Goal: Information Seeking & Learning: Learn about a topic

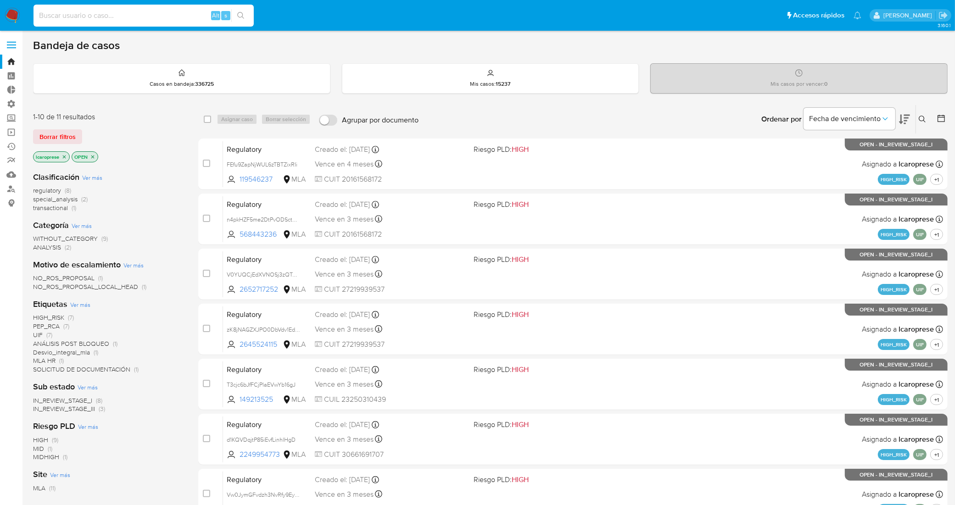
click at [139, 13] on input at bounding box center [143, 16] width 220 height 12
paste input "6iMxPvqUmKo1oV9X7mHPigmW"
type input "6iMxPvqUmKo1oV9X7mHPigmW"
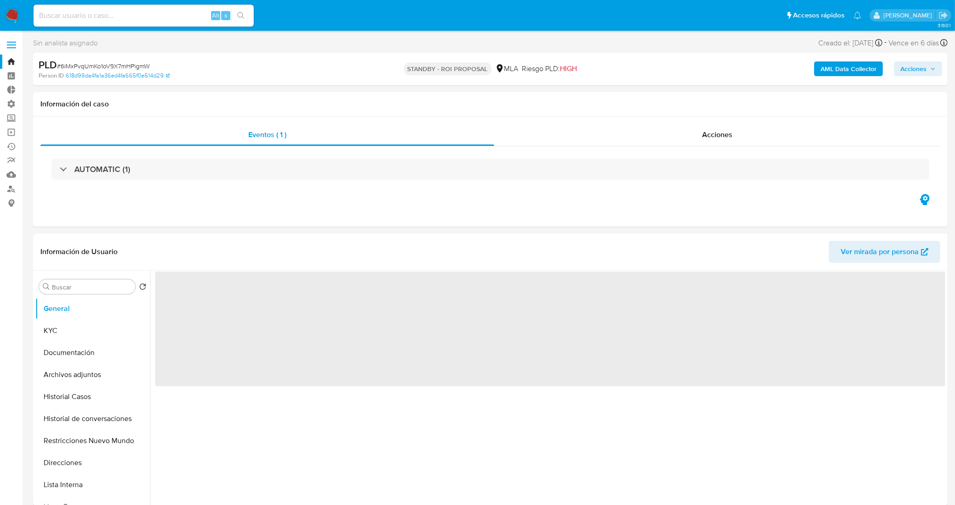
select select "10"
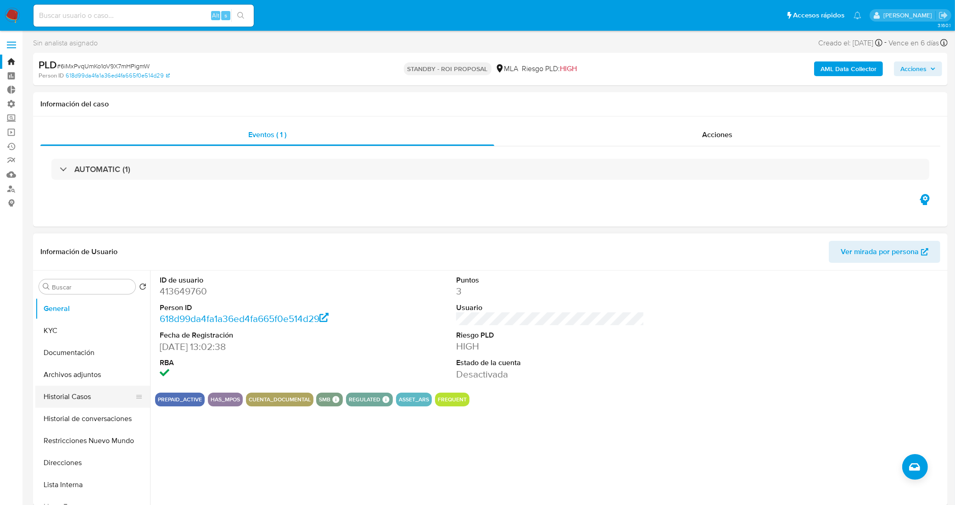
click at [67, 399] on button "Historial Casos" at bounding box center [88, 397] width 107 height 22
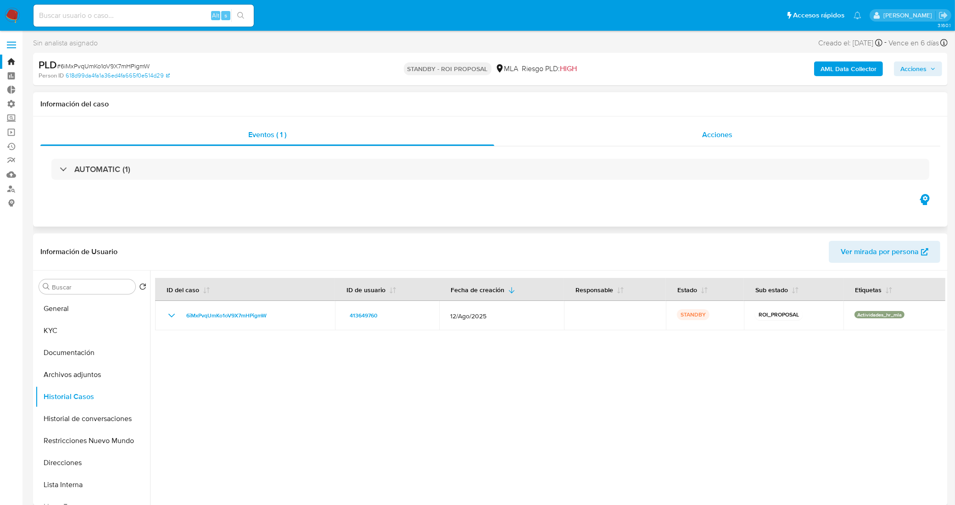
drag, startPoint x: 714, startPoint y: 132, endPoint x: 699, endPoint y: 145, distance: 20.1
click at [714, 132] on span "Acciones" at bounding box center [717, 134] width 30 height 11
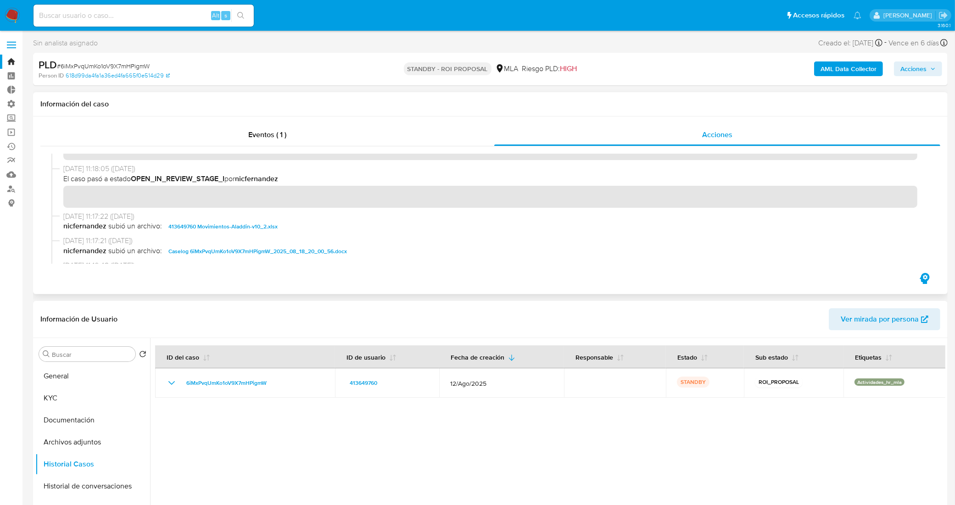
scroll to position [57, 0]
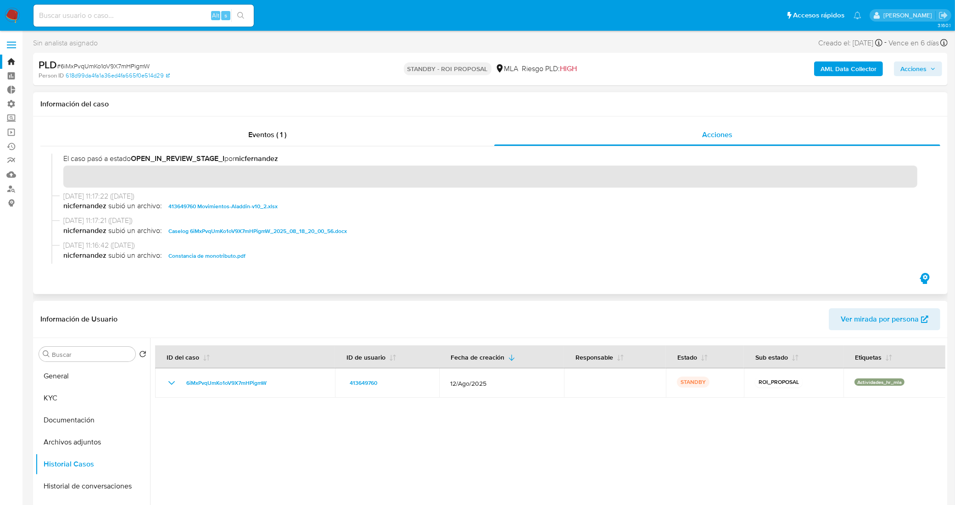
click at [244, 229] on span "Caselog 6iMxPvqUmKo1oV9X7mHPigmW_2025_08_18_20_00_56.docx" at bounding box center [257, 231] width 179 height 11
click at [260, 134] on span "Eventos ( 1 )" at bounding box center [267, 134] width 38 height 11
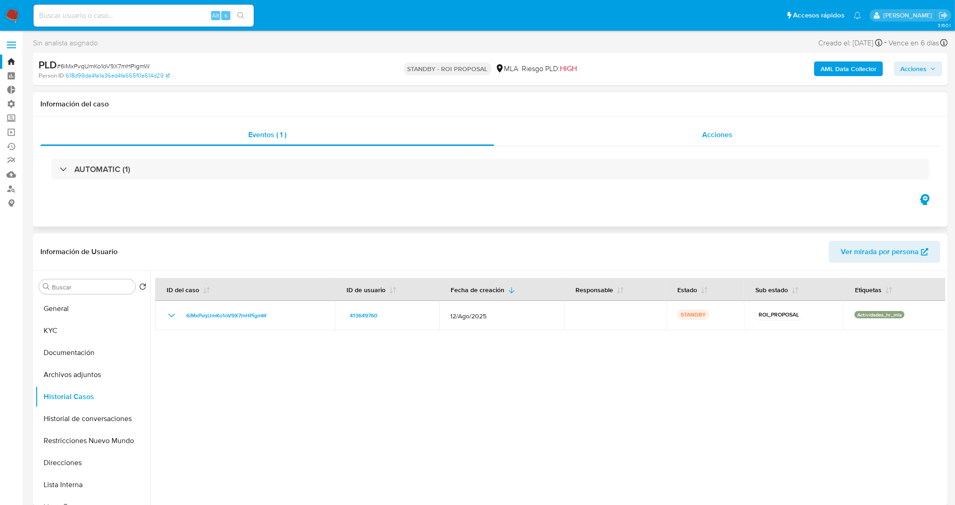
click at [611, 131] on div "Acciones" at bounding box center [717, 135] width 446 height 22
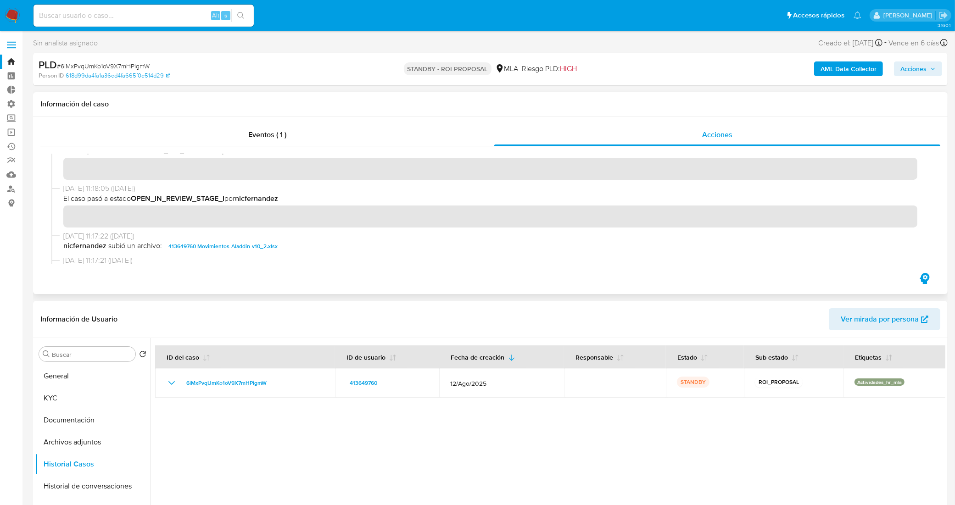
scroll to position [0, 0]
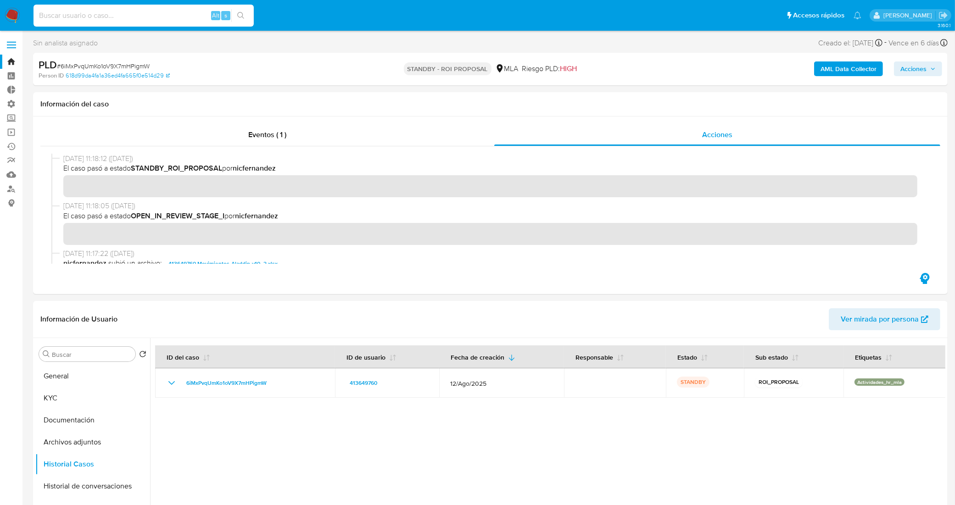
click at [109, 14] on input at bounding box center [143, 16] width 220 height 12
paste input "hGKG2BE8v5j8fTFwG8XIjlbV"
type input "hGKG2BE8v5j8fTFwG8XIjlbV"
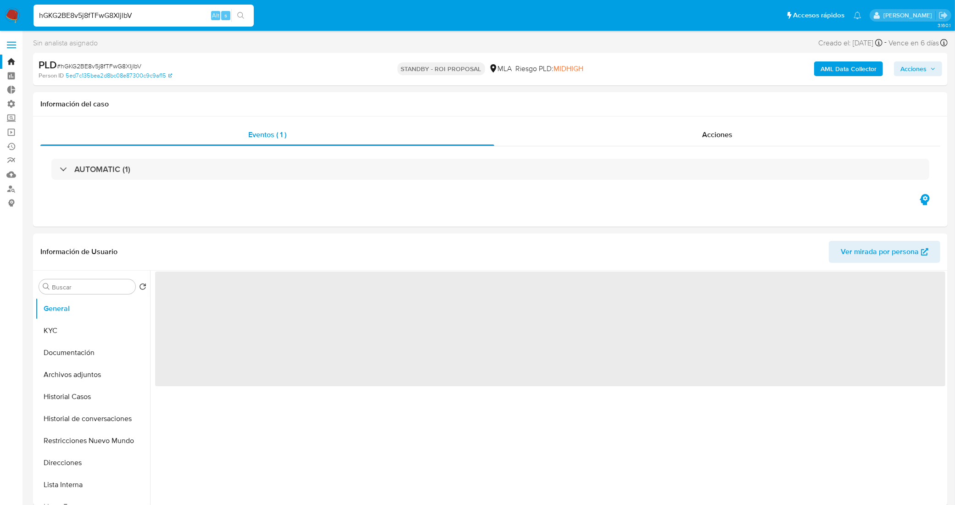
select select "10"
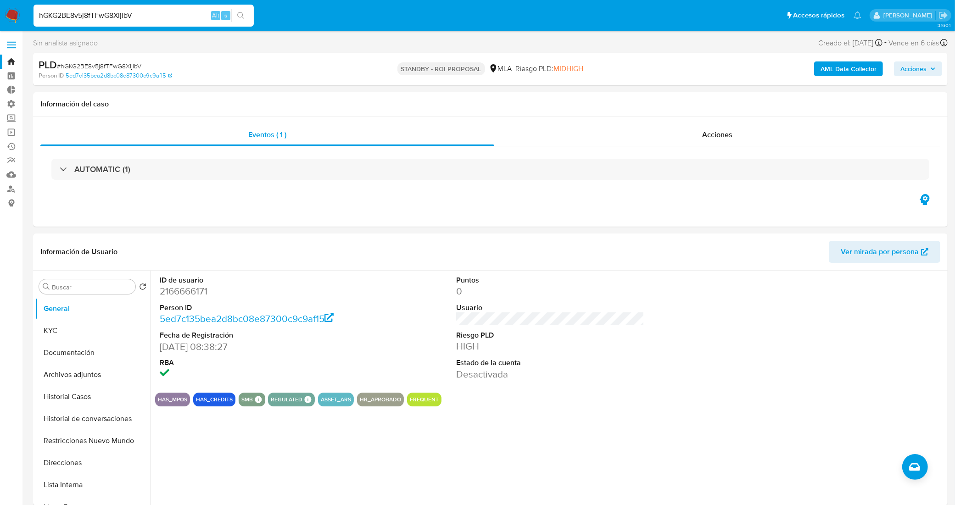
click at [10, 66] on link "Bandeja" at bounding box center [54, 62] width 109 height 14
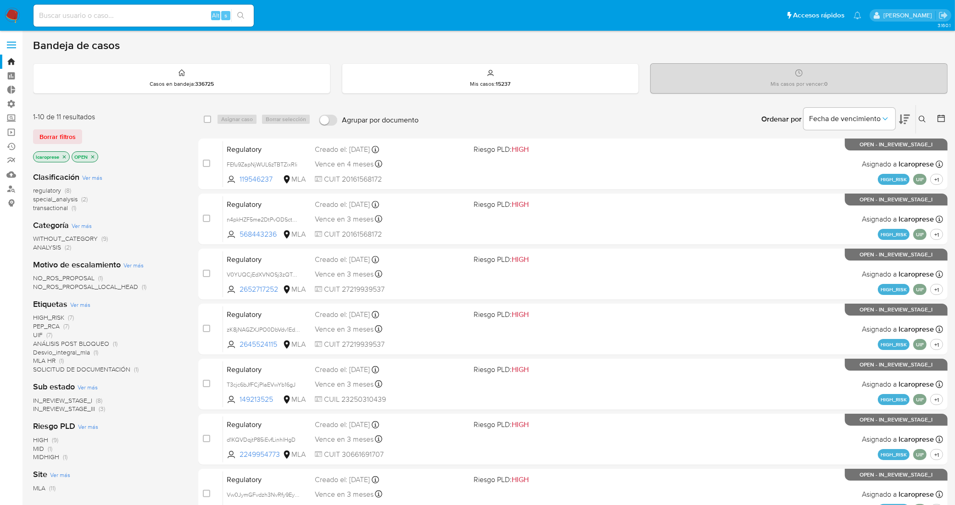
click at [69, 136] on span "Borrar filtros" at bounding box center [57, 136] width 36 height 13
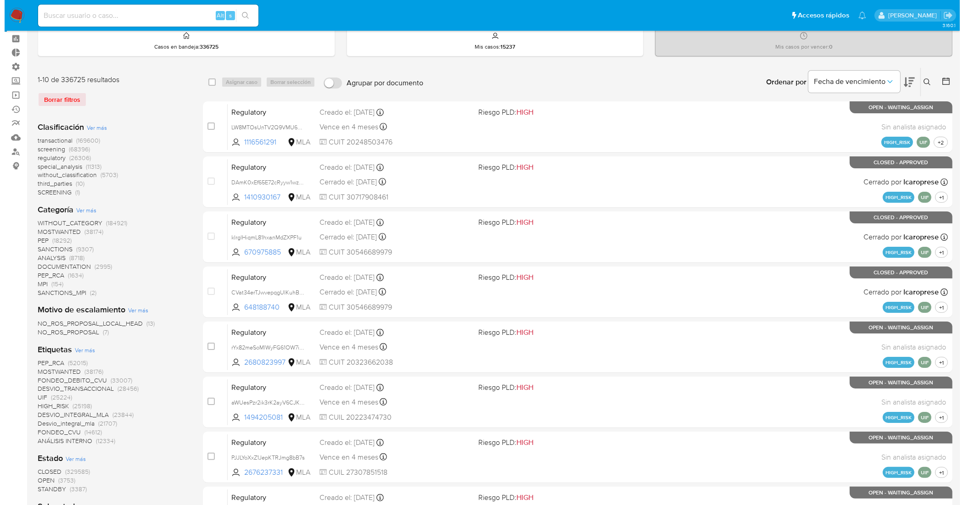
scroll to position [57, 0]
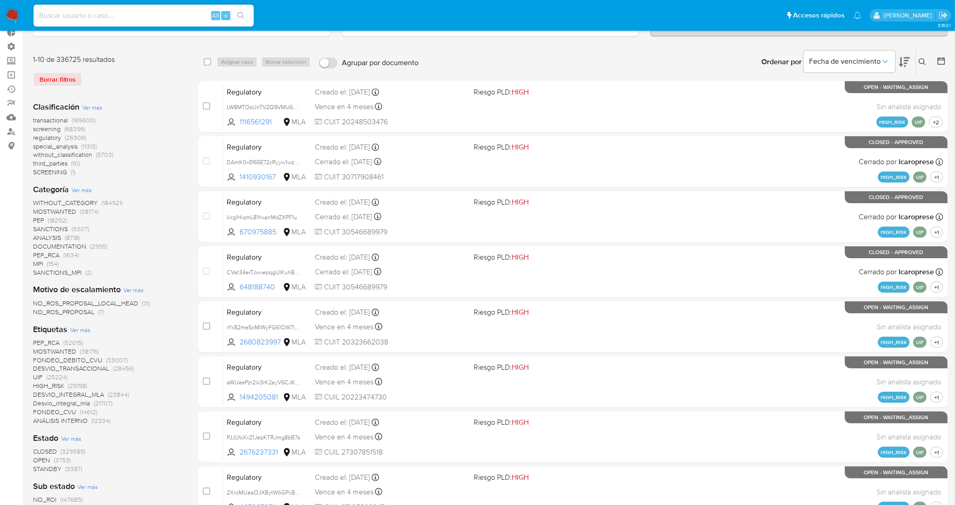
click at [83, 329] on span "Ver más" at bounding box center [80, 330] width 20 height 8
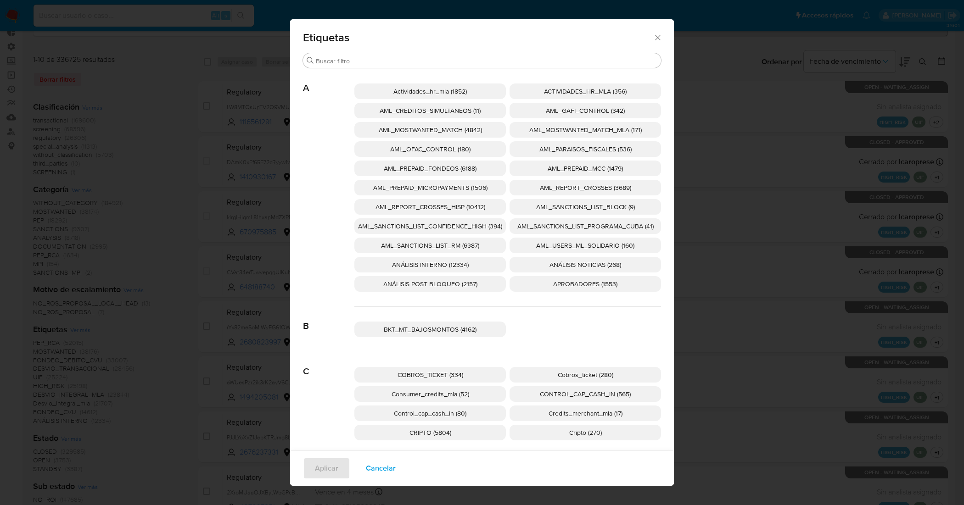
click at [466, 228] on span "AML_SANCTIONS_LIST_CONFIDENCE_HIGH (394)" at bounding box center [430, 226] width 144 height 9
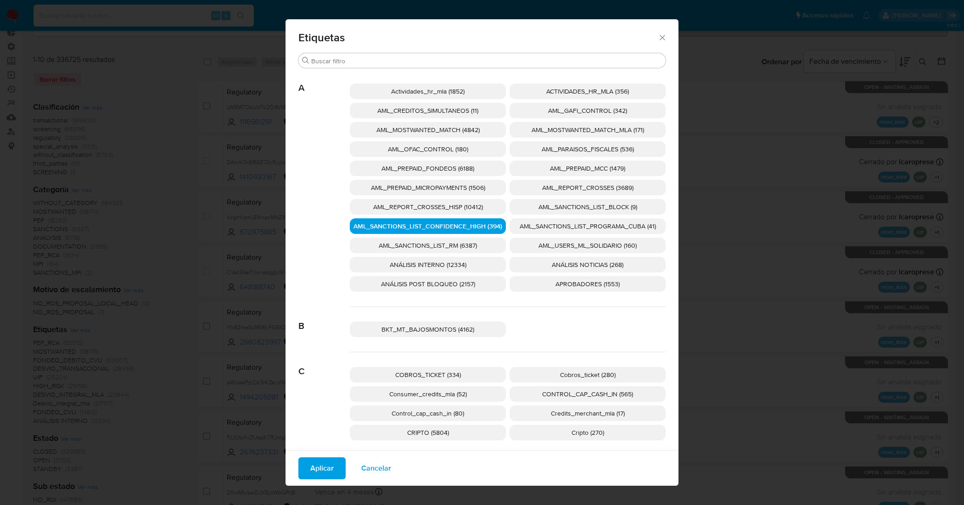
click at [543, 225] on span "AML_SANCTIONS_LIST_PROGRAMA_CUBA (41)" at bounding box center [587, 226] width 136 height 9
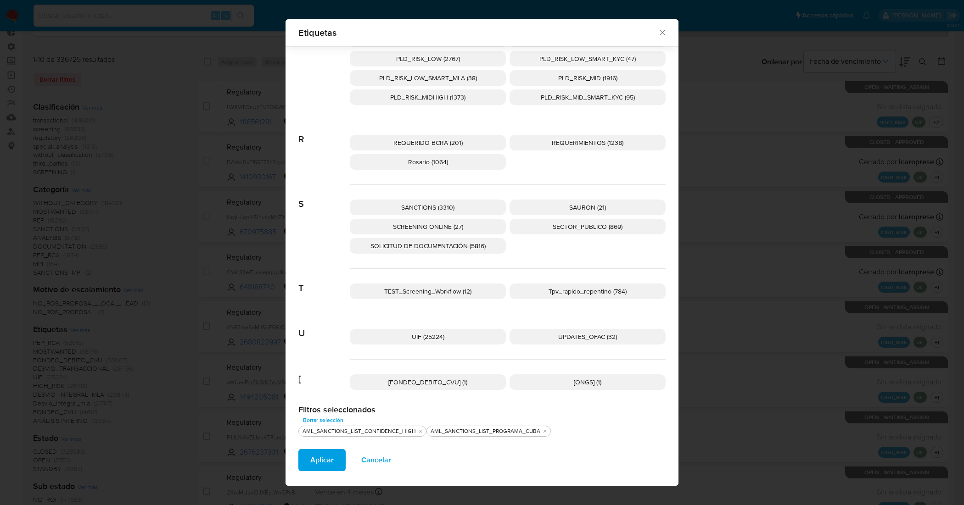
scroll to position [1338, 0]
click at [558, 335] on span "UPDATES_OFAC (32)" at bounding box center [587, 336] width 59 height 9
click at [452, 226] on span "SCREENING ONLINE (27)" at bounding box center [428, 226] width 70 height 9
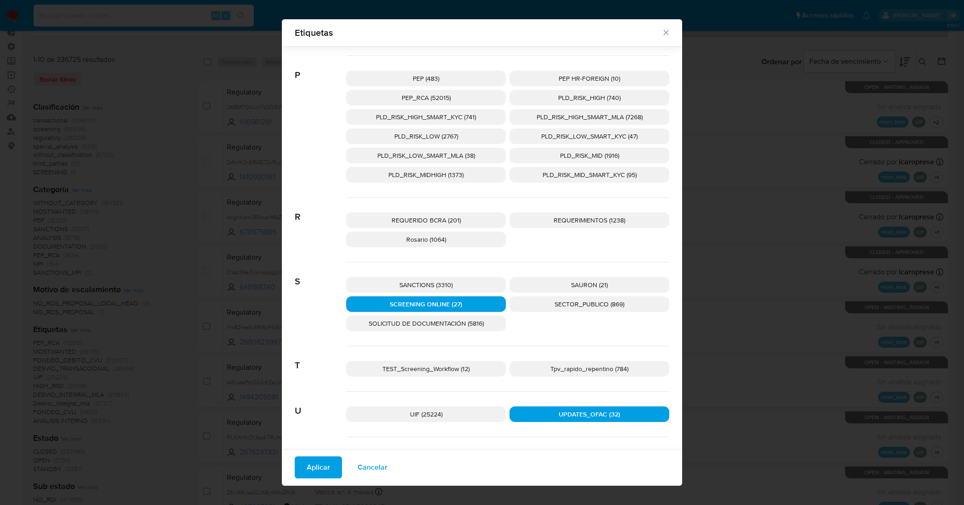
scroll to position [1281, 0]
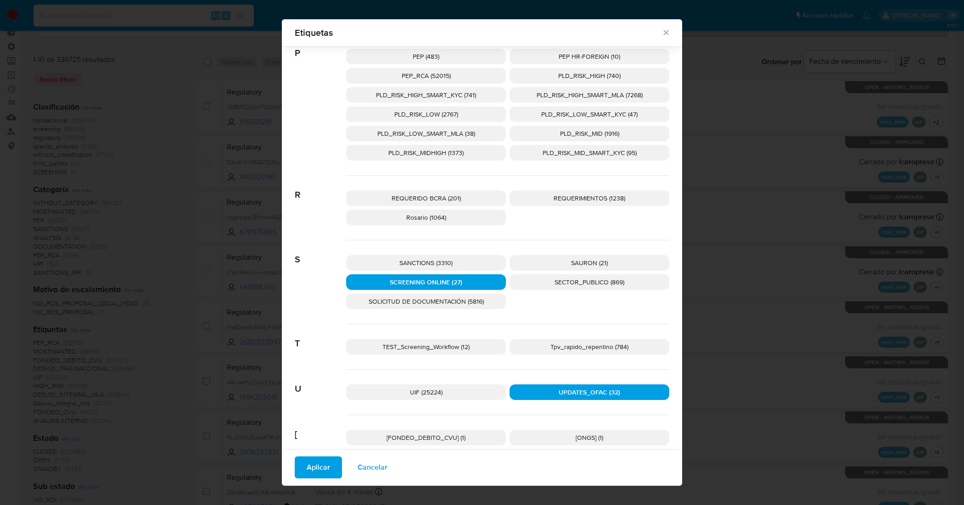
click at [473, 260] on p "SANCTIONS (3310)" at bounding box center [426, 263] width 160 height 16
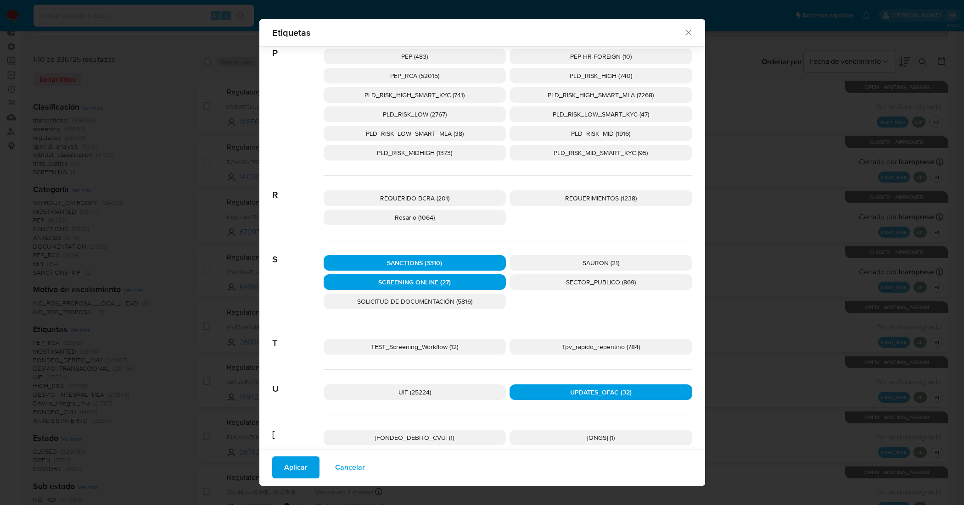
click at [285, 474] on span "Aplicar" at bounding box center [295, 468] width 23 height 20
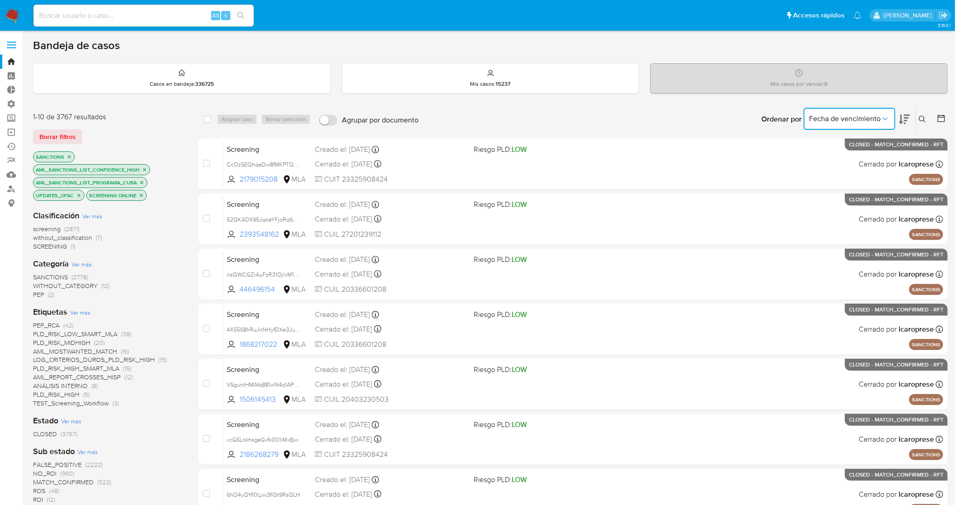
click at [887, 123] on button "Fecha de vencimiento" at bounding box center [850, 119] width 92 height 22
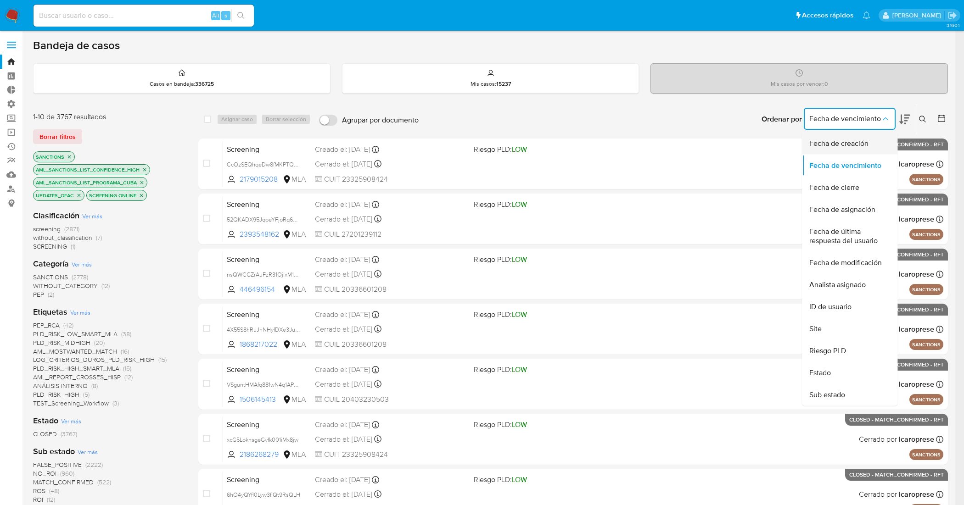
click at [865, 139] on span "Fecha de creación" at bounding box center [838, 143] width 59 height 9
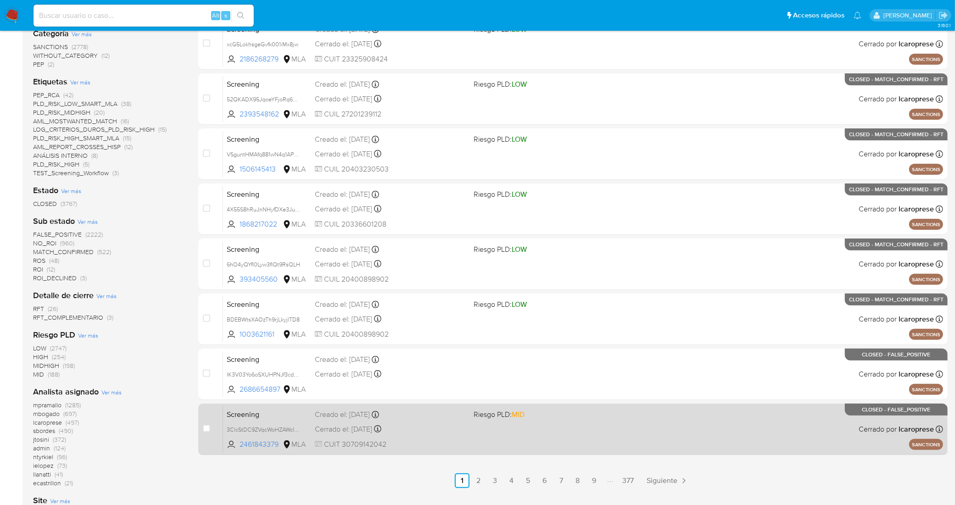
scroll to position [211, 0]
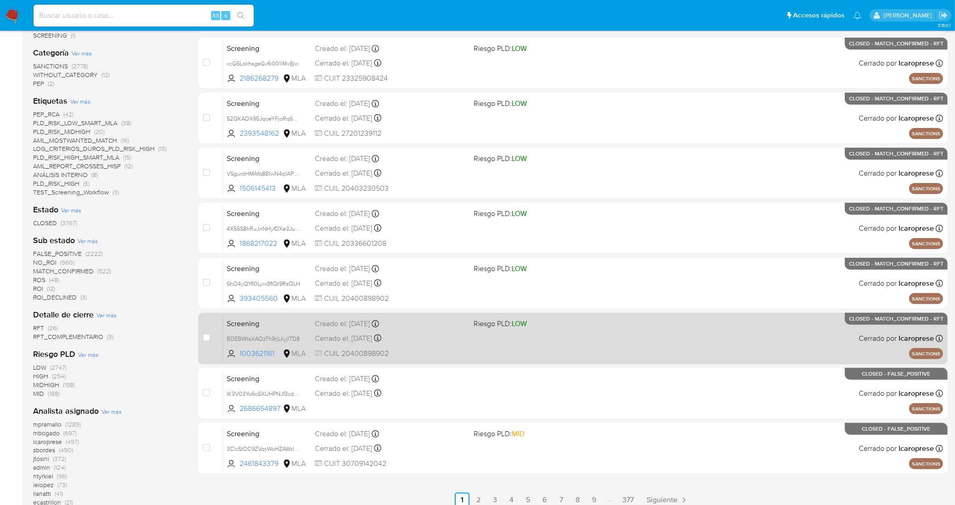
click at [430, 346] on div "Screening BDEBWtsXAOzTh9rjLkyjlTD8 1003621161 MLA Riesgo PLD: LOW Creado el: 15…" at bounding box center [583, 338] width 720 height 46
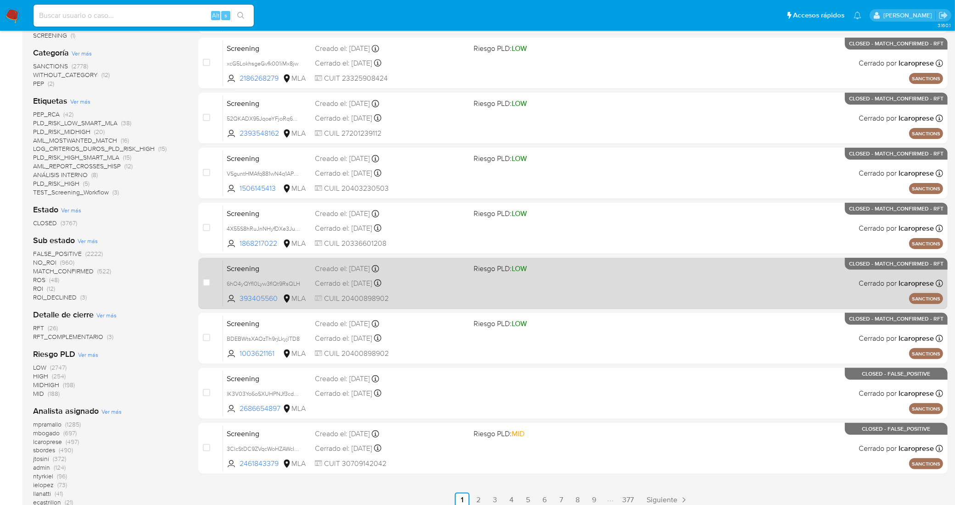
click at [447, 292] on div "Screening 6hO4yQYfI0Lyw3fIQt9RsQLH 393405560 MLA Riesgo PLD: LOW Creado el: 15/…" at bounding box center [583, 283] width 720 height 46
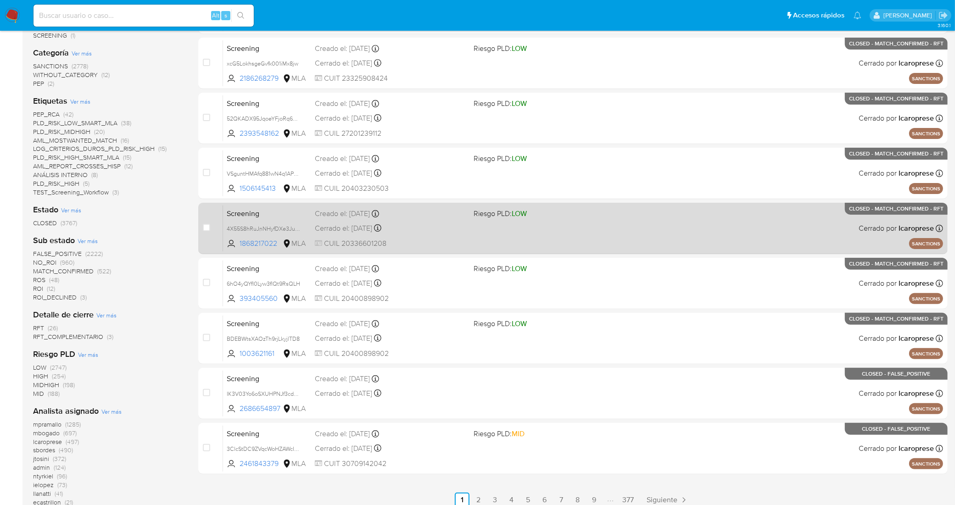
click at [443, 227] on div "Cerrado el: 16/09/2025 Cerrado el: 16/09/2025 16:01:53" at bounding box center [390, 228] width 151 height 10
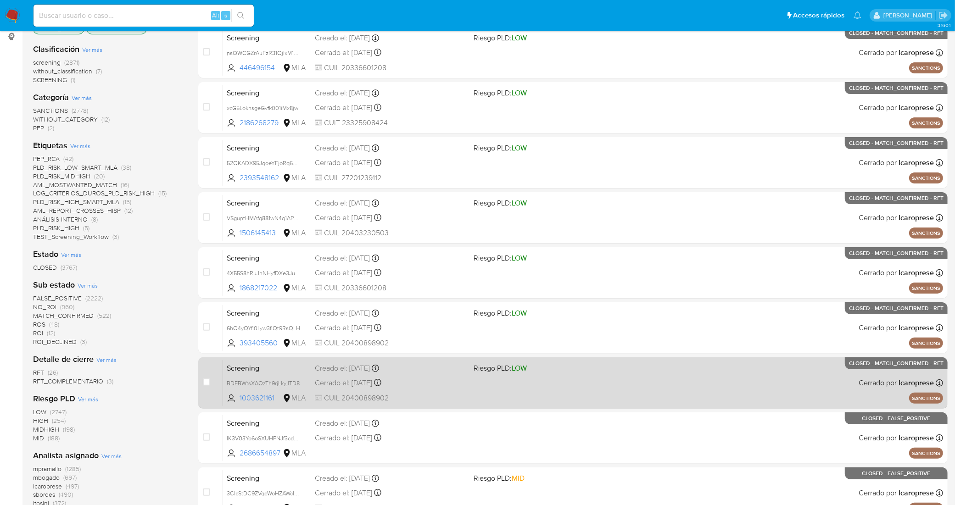
scroll to position [154, 0]
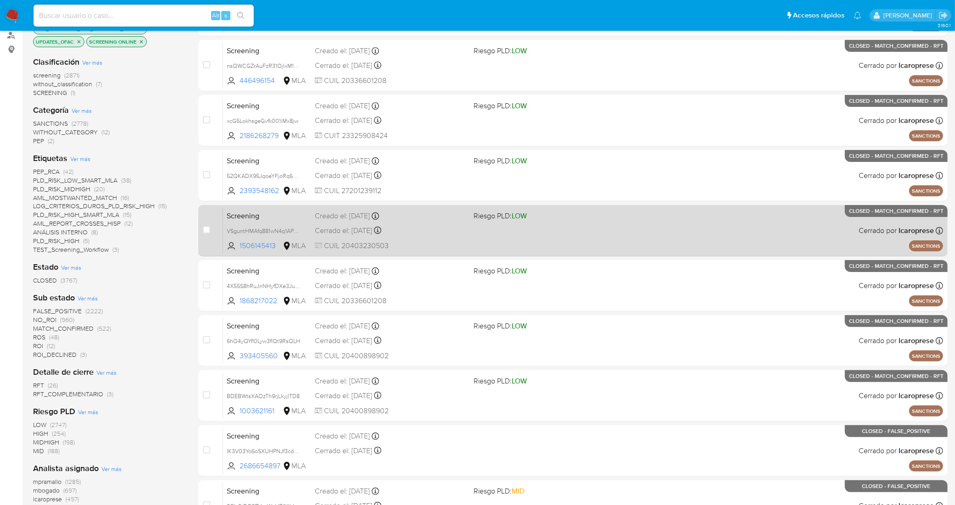
click at [441, 223] on div "Screening VSguntHMAfq881wN4q1APpjH 1506145413 MLA Riesgo PLD: LOW Creado el: 15…" at bounding box center [583, 230] width 720 height 46
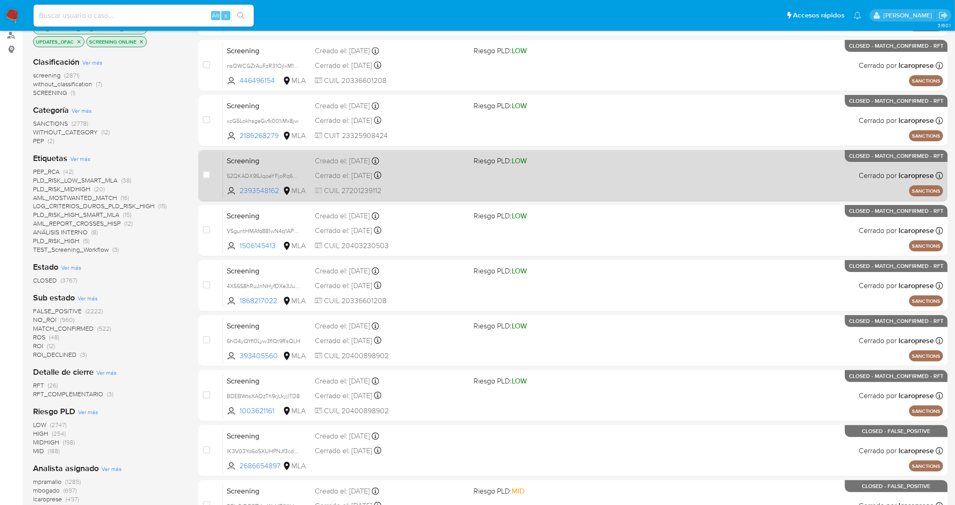
click at [436, 177] on div "Cerrado el: 16/09/2025 Cerrado el: 16/09/2025 16:09:26" at bounding box center [390, 176] width 151 height 10
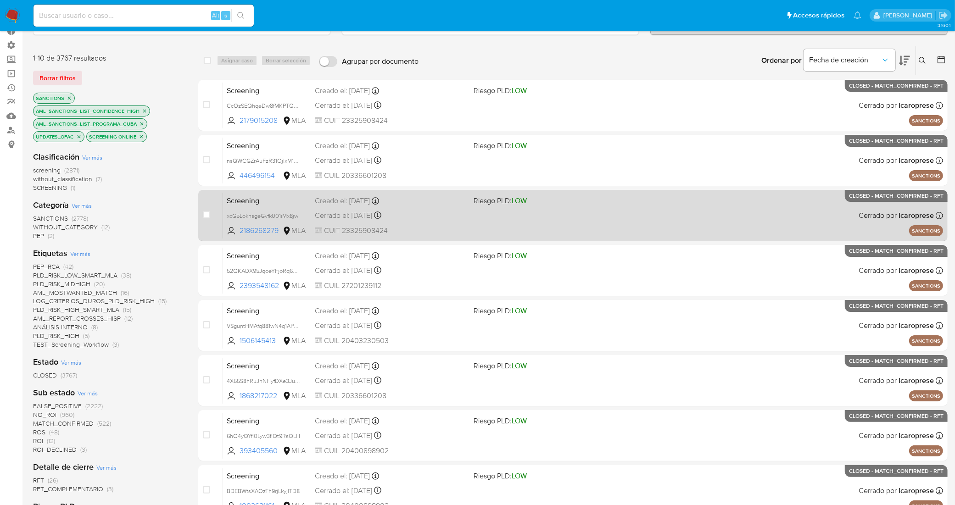
scroll to position [39, 0]
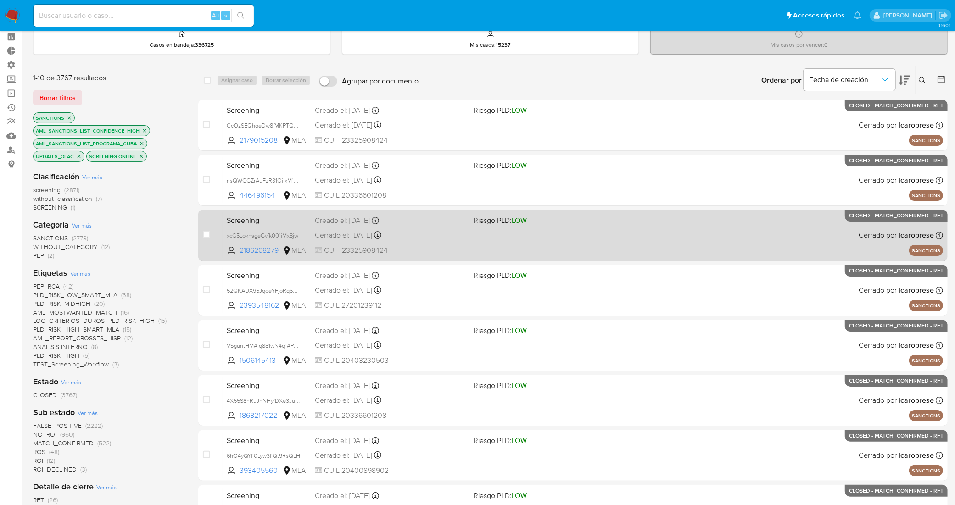
click at [432, 236] on div "Cerrado el: 16/09/2025 Cerrado el: 16/09/2025 15:56:21" at bounding box center [390, 235] width 151 height 10
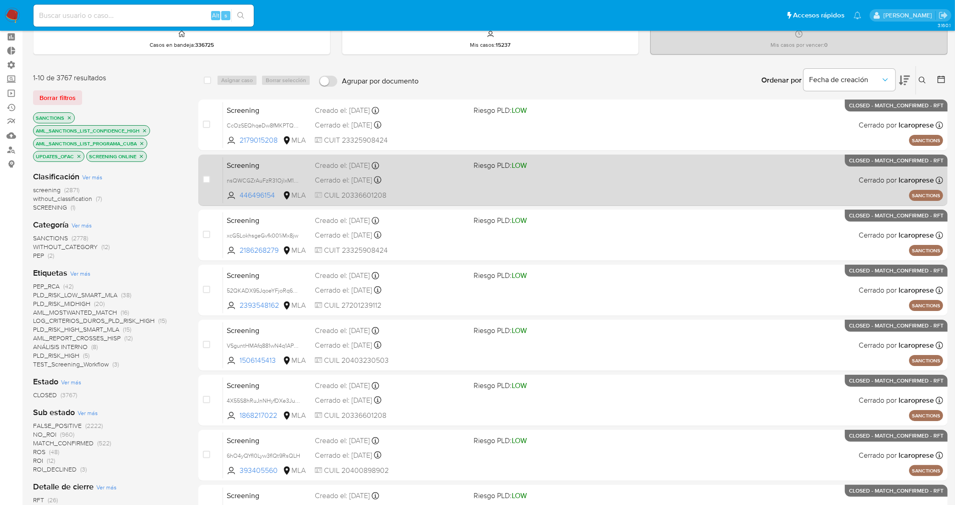
click at [436, 178] on div "Cerrado el: 16/09/2025 Cerrado el: 16/09/2025 16:03:26" at bounding box center [390, 180] width 151 height 10
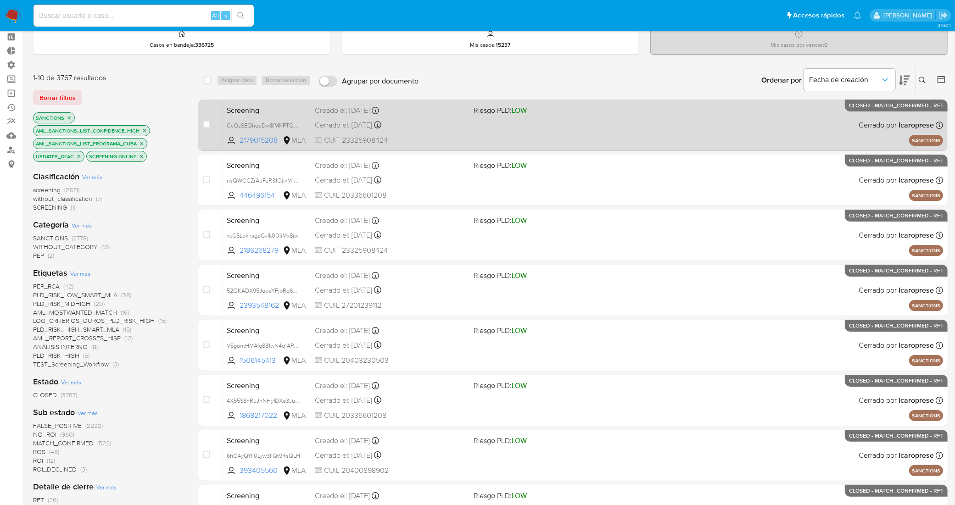
click at [434, 126] on div "Cerrado el: 16/09/2025 Cerrado el: 16/09/2025 15:54:57" at bounding box center [390, 125] width 151 height 10
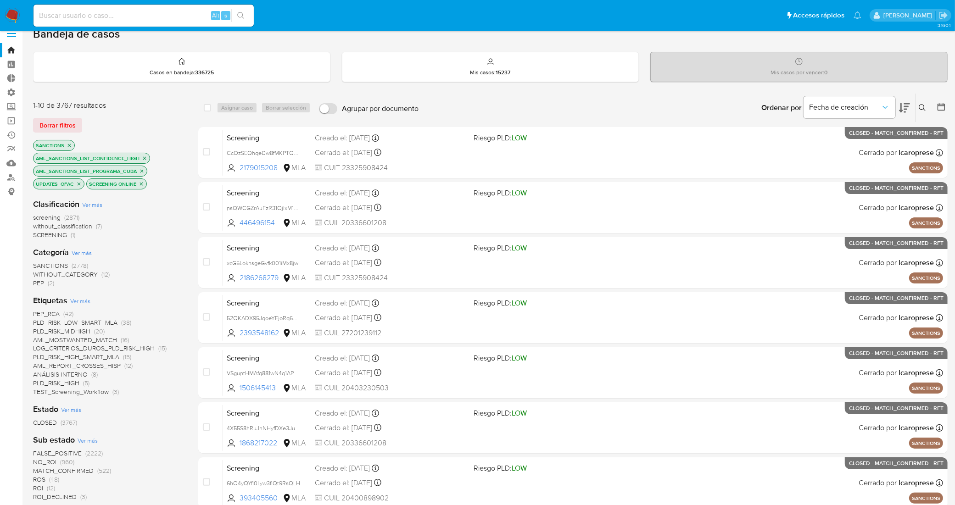
scroll to position [0, 0]
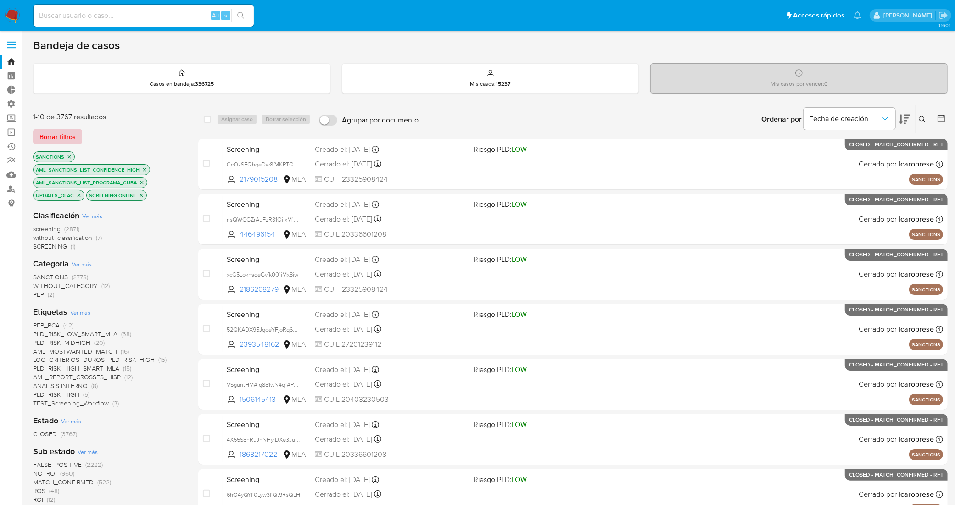
click at [60, 136] on span "Borrar filtros" at bounding box center [57, 136] width 36 height 13
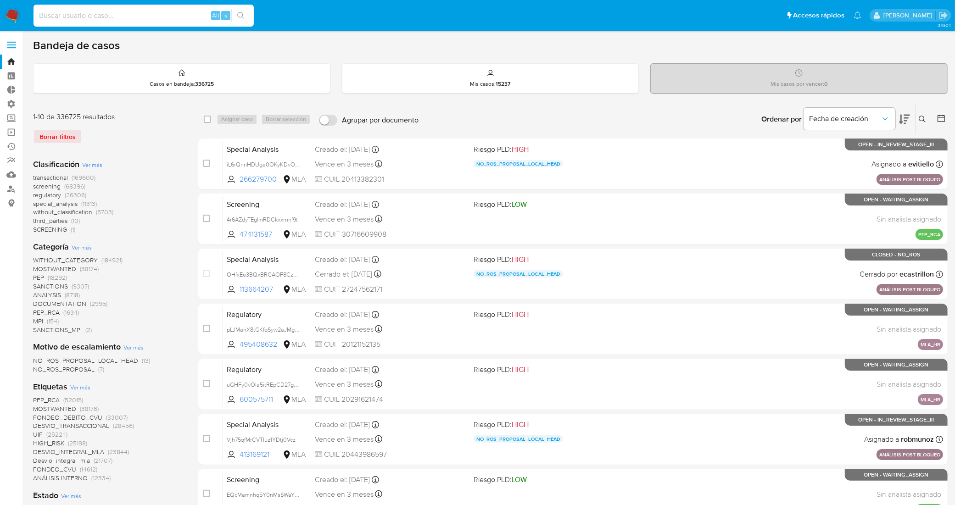
click at [152, 14] on input at bounding box center [143, 16] width 220 height 12
paste input "hGKG2BE8v5j8fTFwG8XIjlbV"
type input "hGKG2BE8v5j8fTFwG8XIjlbV"
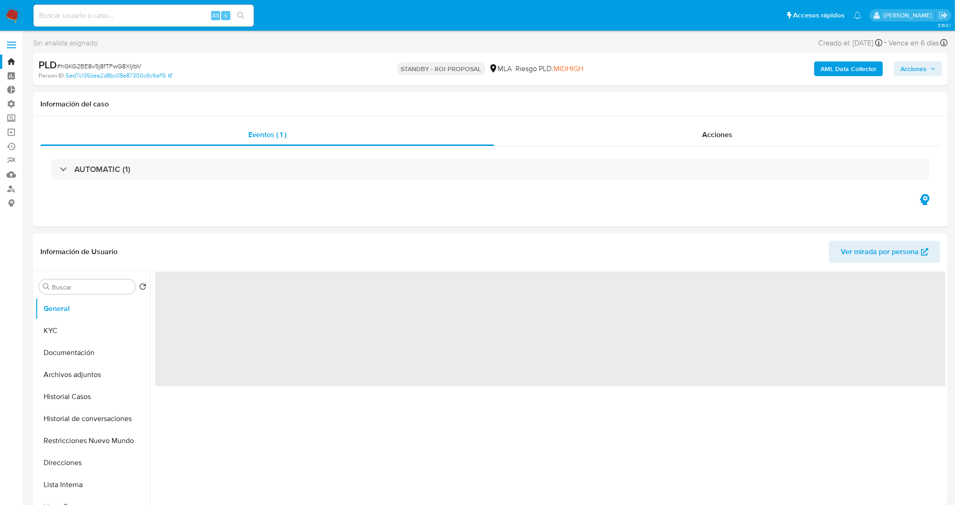
select select "10"
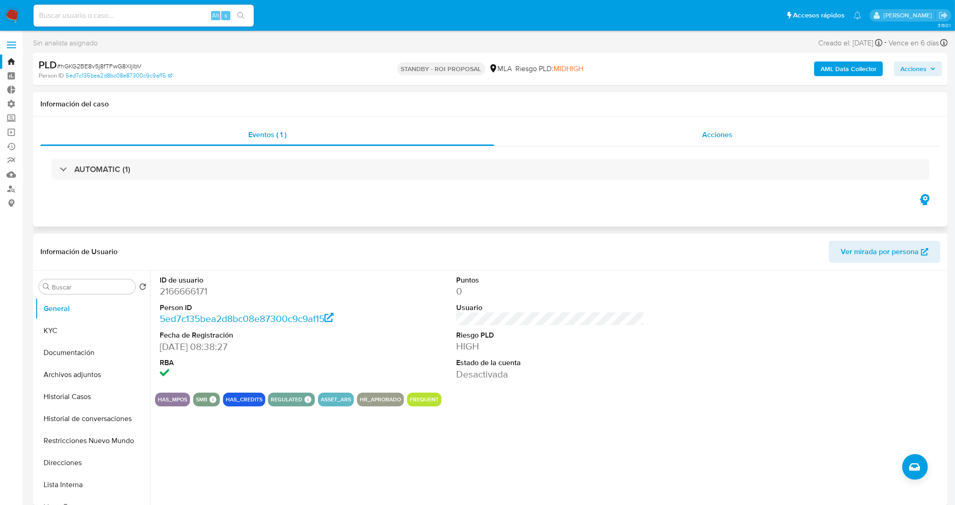
click at [645, 132] on div "Acciones" at bounding box center [717, 135] width 446 height 22
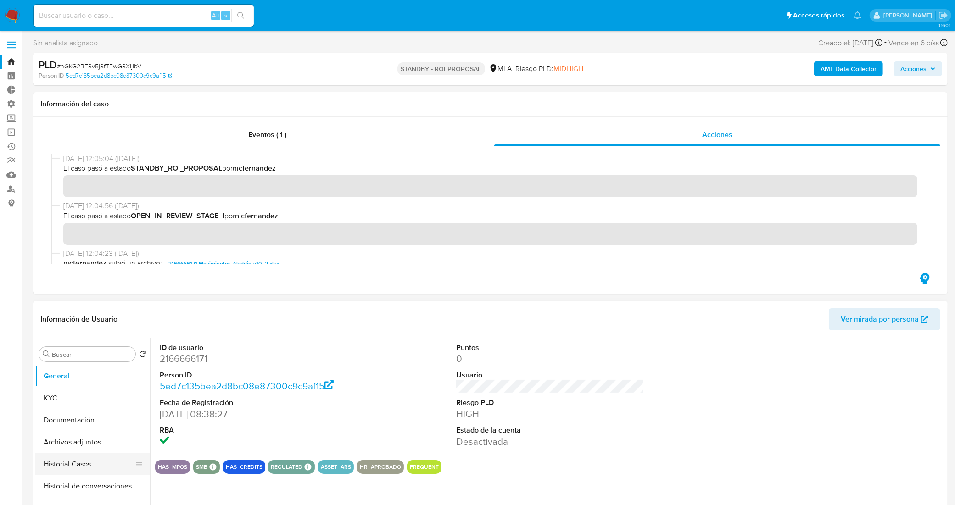
click at [84, 461] on button "Historial Casos" at bounding box center [88, 464] width 107 height 22
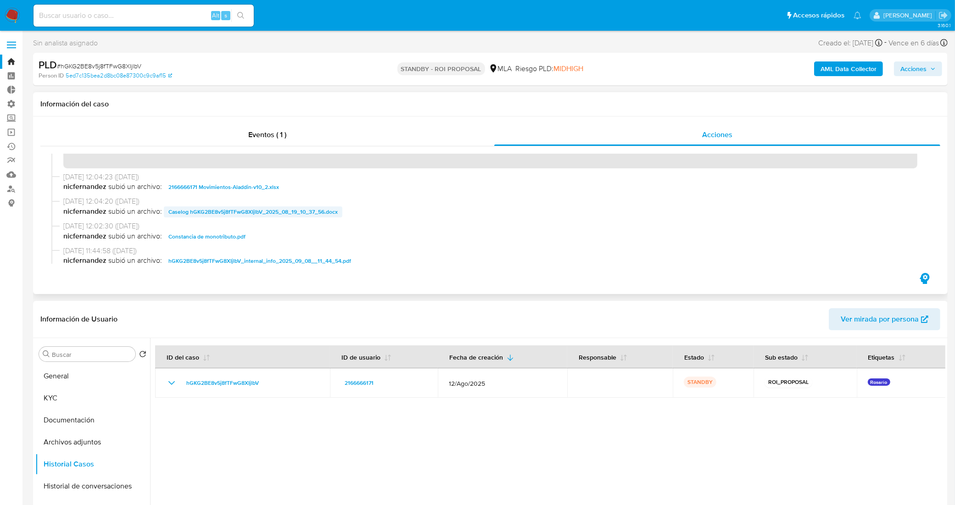
scroll to position [57, 0]
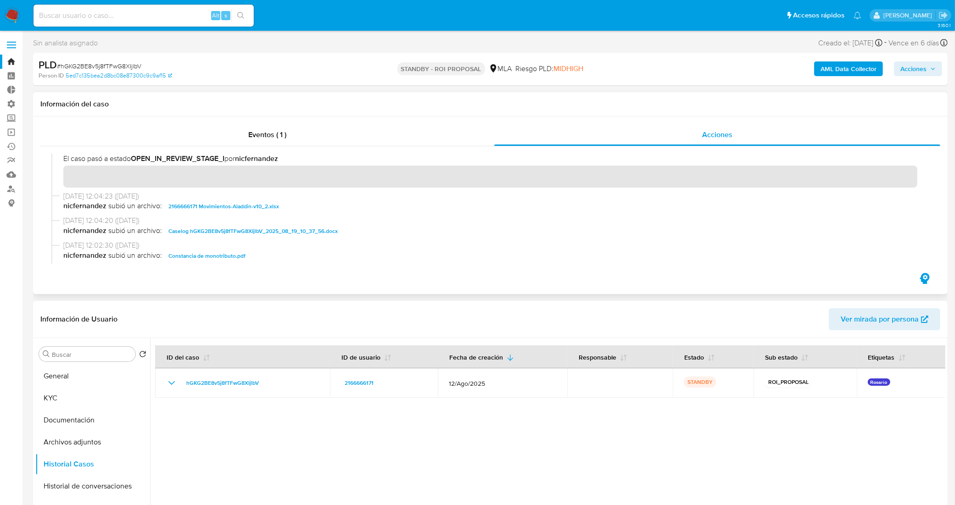
click at [285, 230] on span "Caselog hGKG2BE8v5j8fTFwG8XIjlbV_2025_08_19_10_37_56.docx" at bounding box center [252, 231] width 169 height 11
click at [98, 402] on button "KYC" at bounding box center [88, 398] width 107 height 22
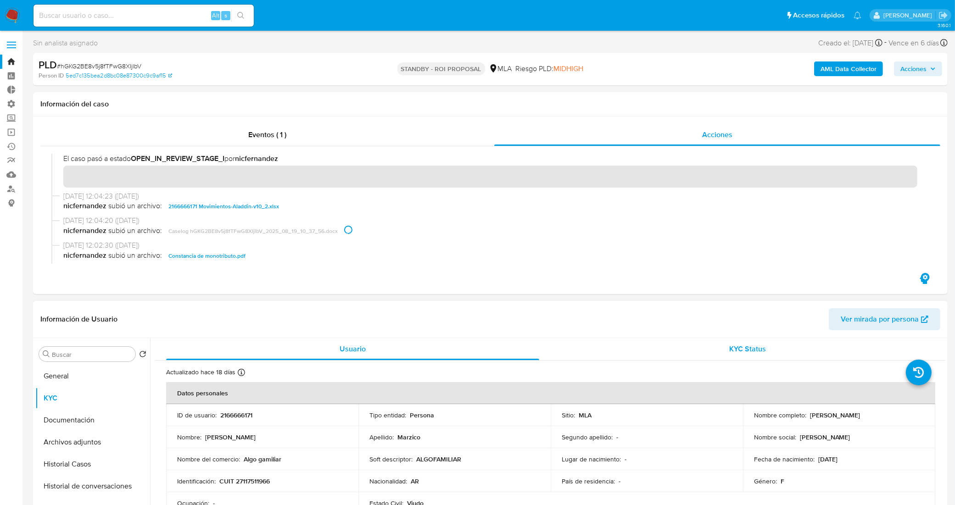
click at [606, 347] on div "KYC Status" at bounding box center [747, 349] width 373 height 22
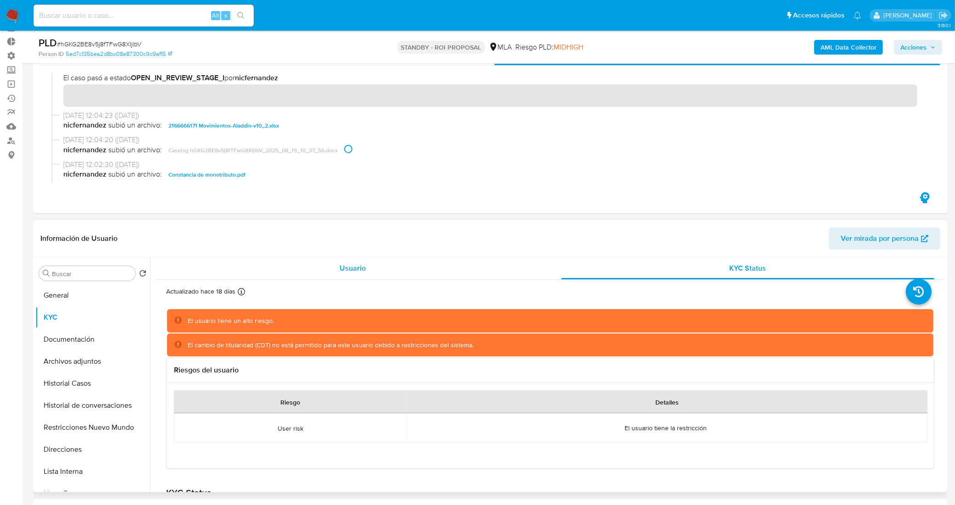
scroll to position [115, 0]
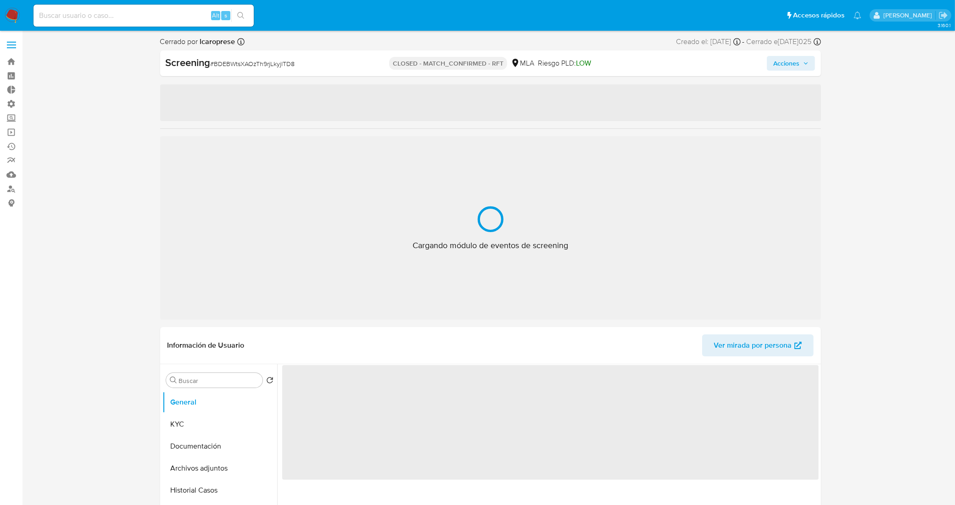
select select "10"
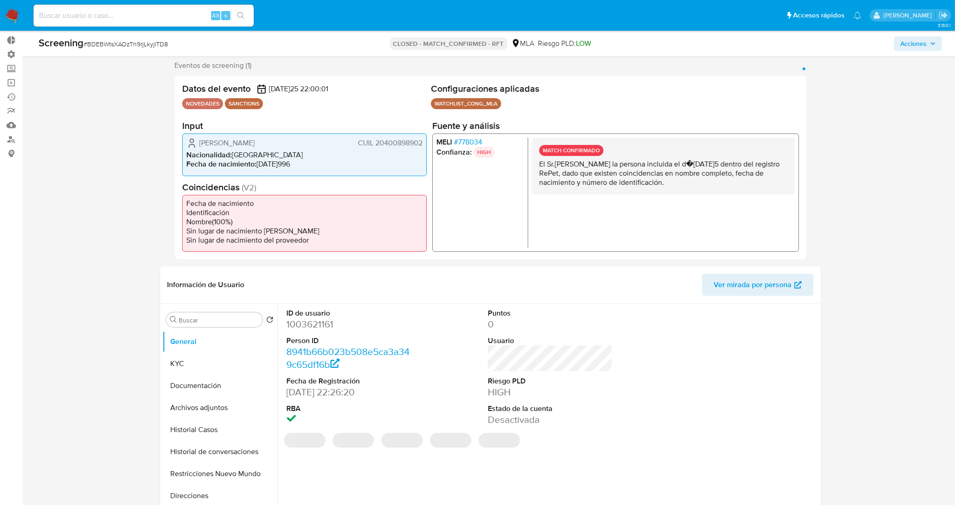
scroll to position [57, 0]
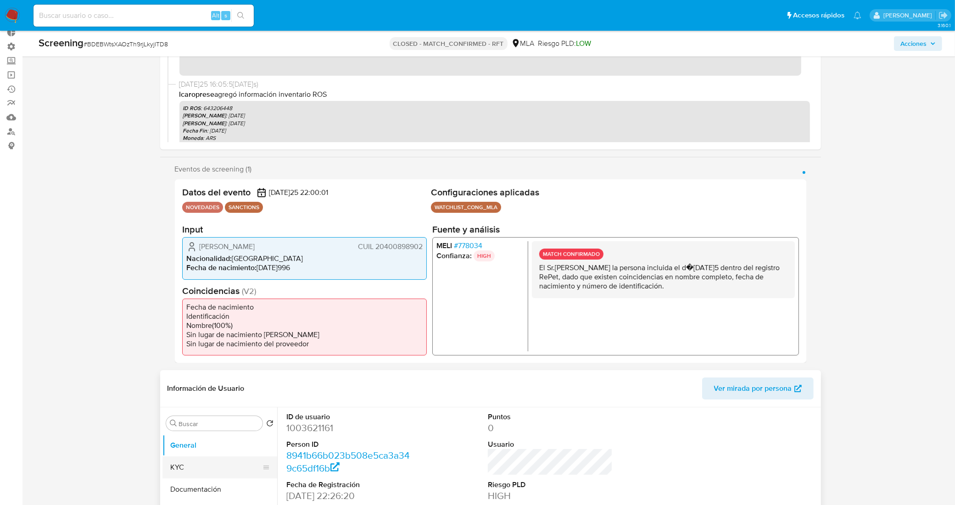
click at [201, 465] on button "KYC" at bounding box center [215, 468] width 107 height 22
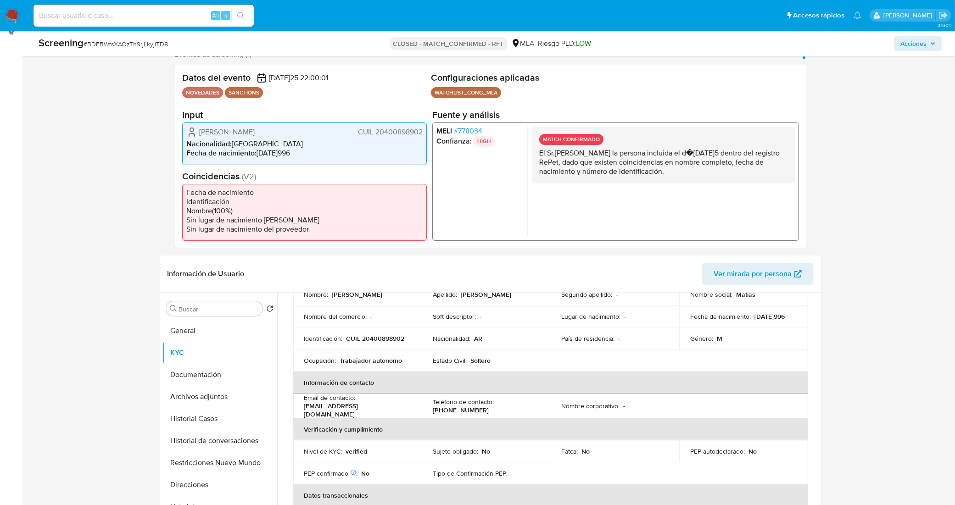
scroll to position [115, 0]
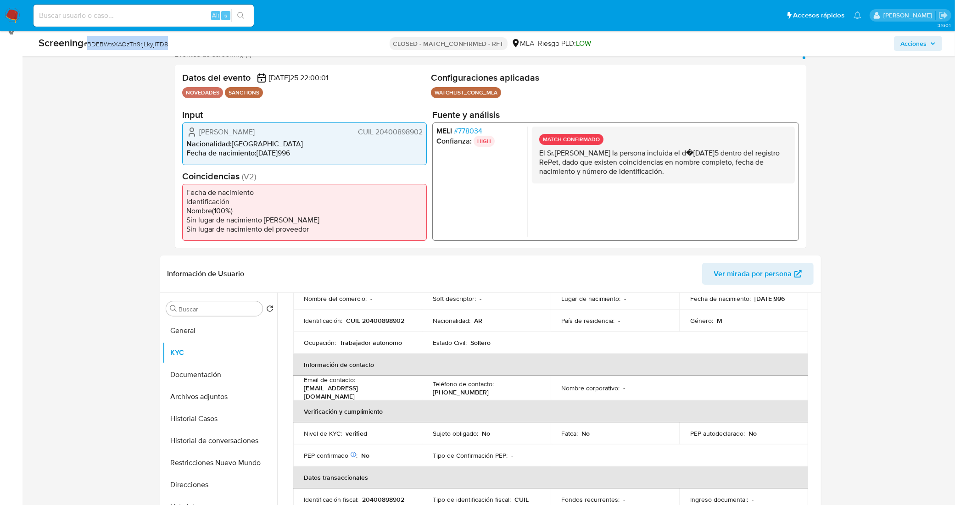
drag, startPoint x: 173, startPoint y: 38, endPoint x: 88, endPoint y: 46, distance: 85.8
click at [88, 46] on div "Screening # BDEBWtsXAOzTh9rjLkyjlTD8" at bounding box center [188, 43] width 298 height 14
copy span "BDEBWtsXAOzTh9rjLkyjlTD8"
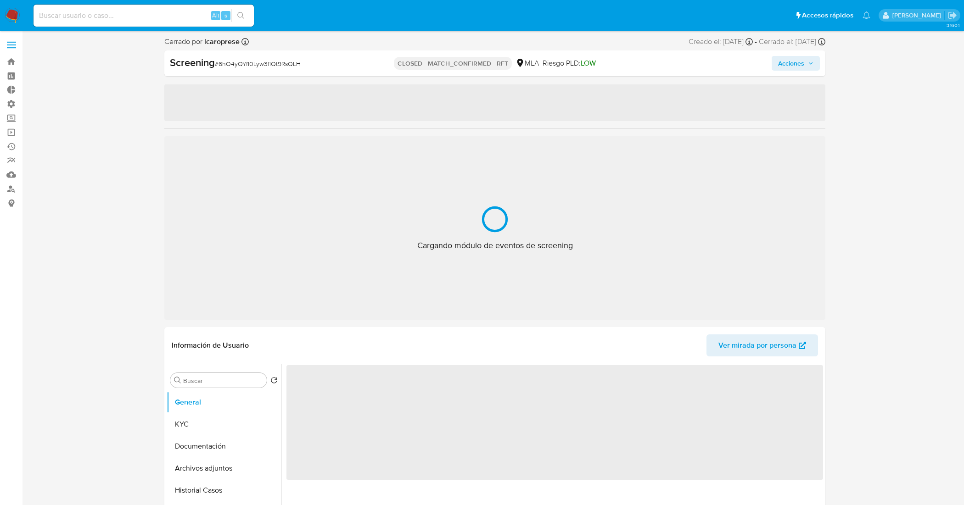
select select "10"
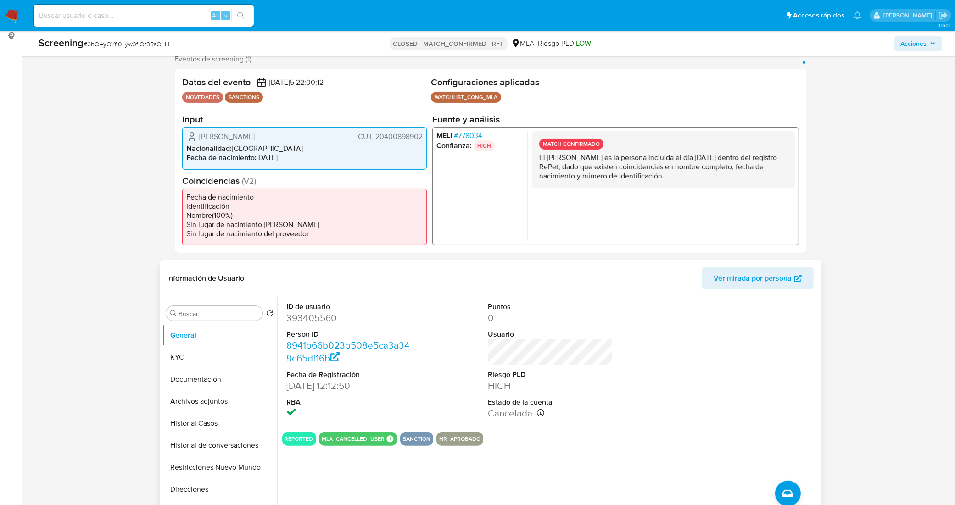
scroll to position [287, 0]
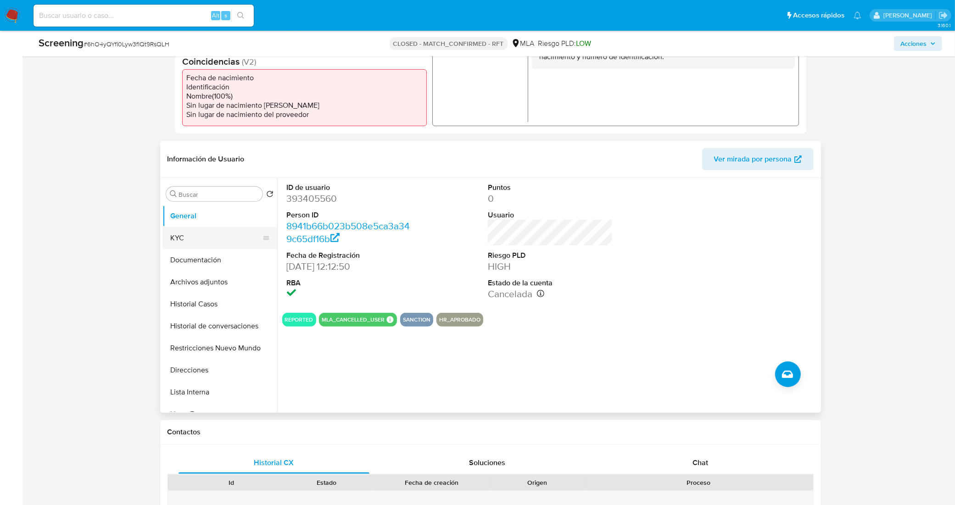
click at [220, 235] on button "KYC" at bounding box center [215, 238] width 107 height 22
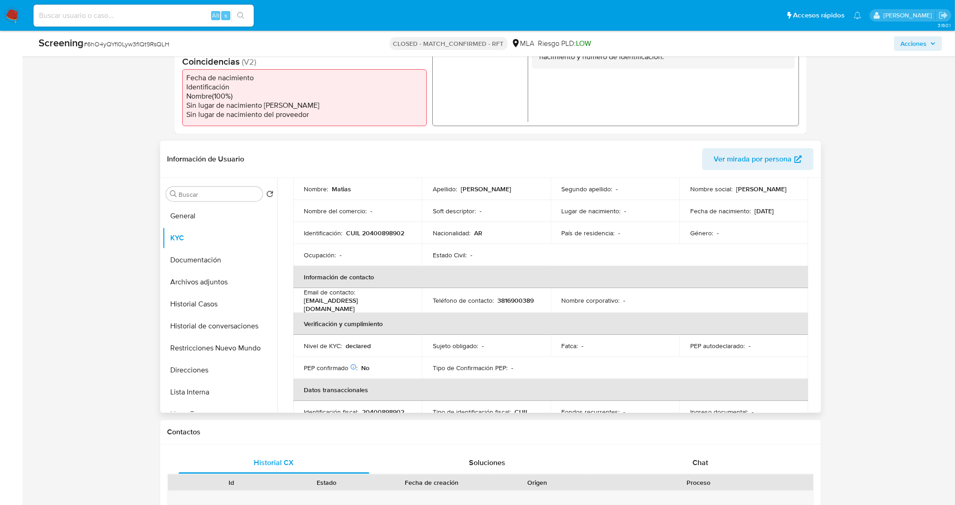
scroll to position [115, 0]
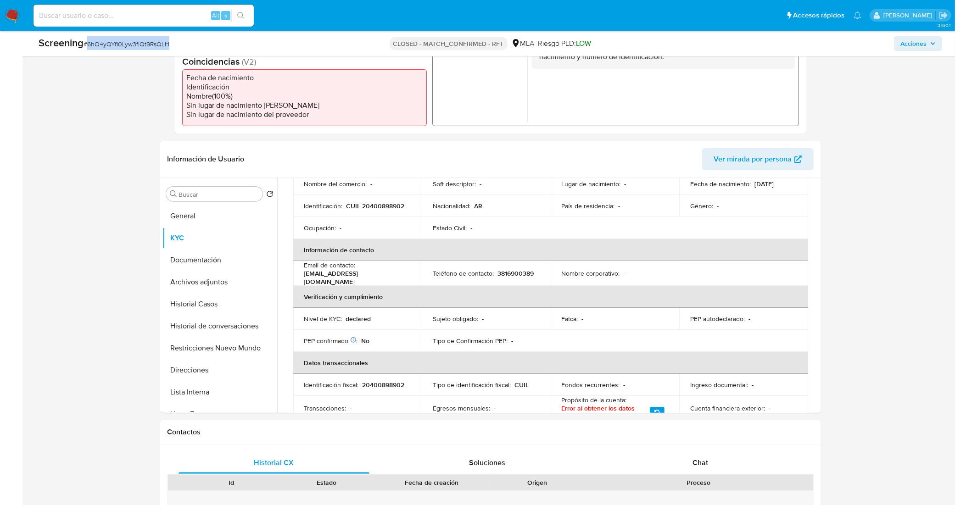
drag, startPoint x: 184, startPoint y: 46, endPoint x: 88, endPoint y: 42, distance: 95.5
click at [88, 42] on div "Screening # 6hO4yQYfI0Lyw3fIQt9RsQLH" at bounding box center [188, 43] width 298 height 14
copy span "6hO4yQYfI0Lyw3fIQt9RsQLH"
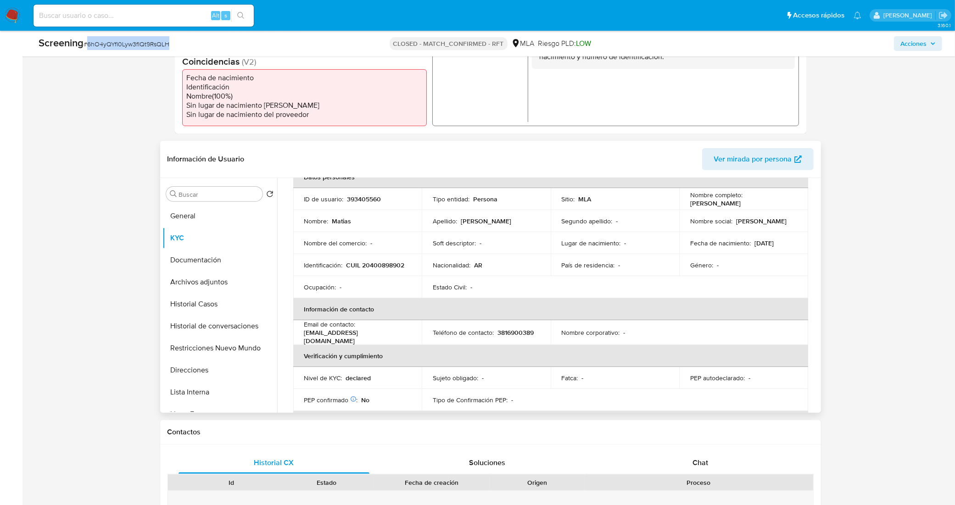
scroll to position [0, 0]
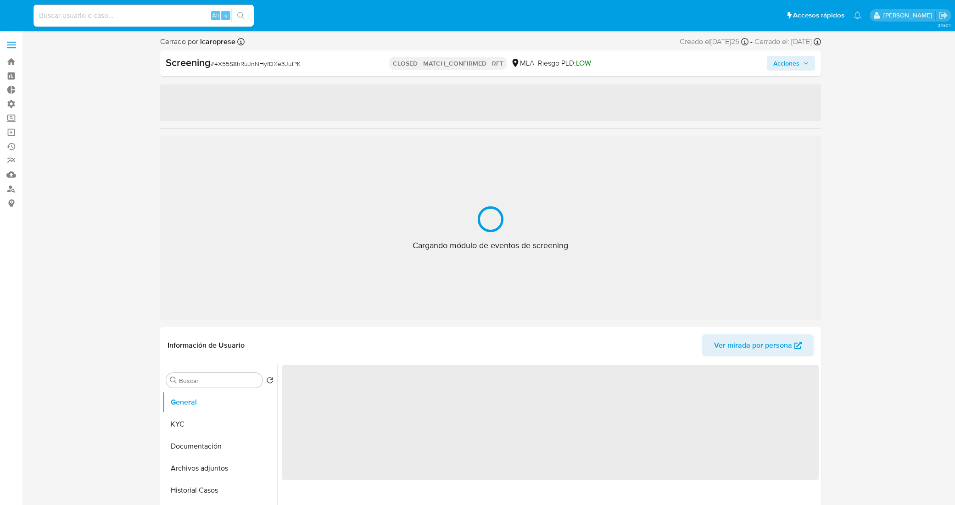
select select "10"
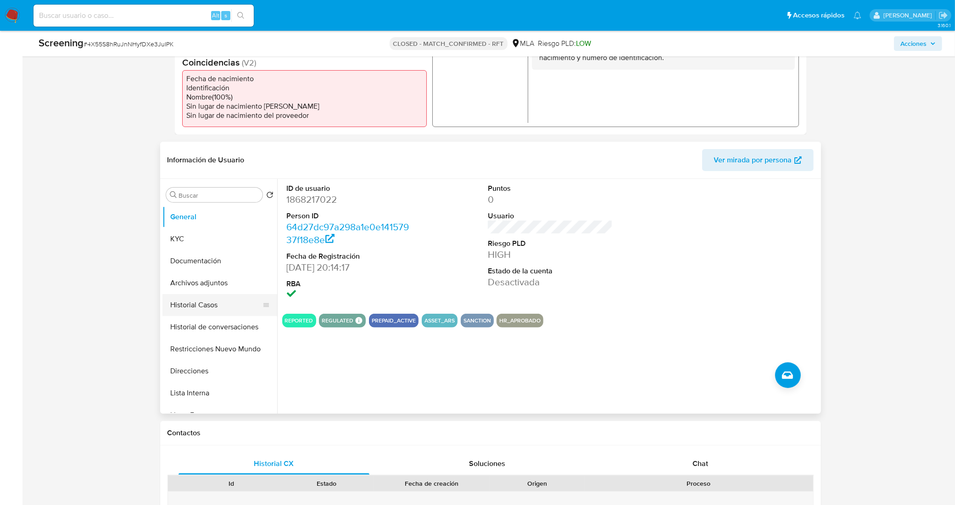
scroll to position [287, 0]
click at [201, 242] on button "KYC" at bounding box center [215, 238] width 107 height 22
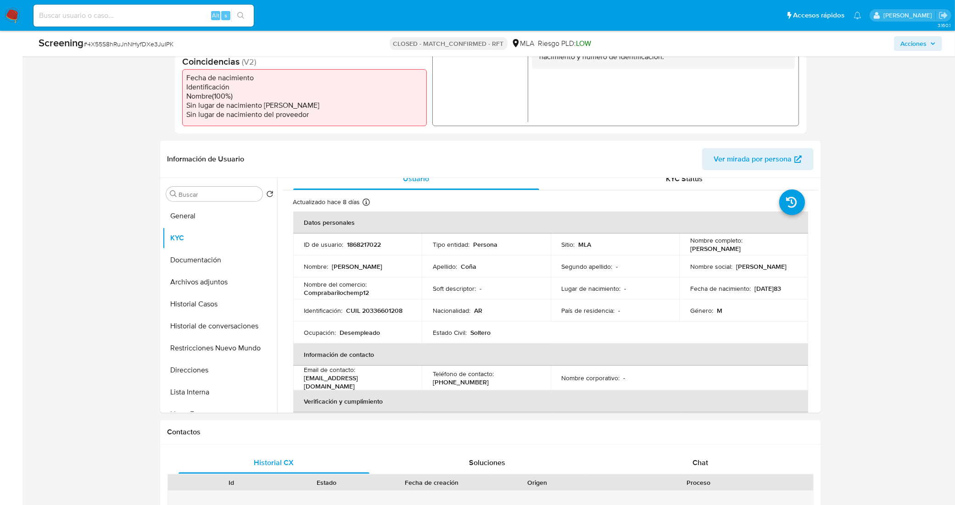
scroll to position [0, 0]
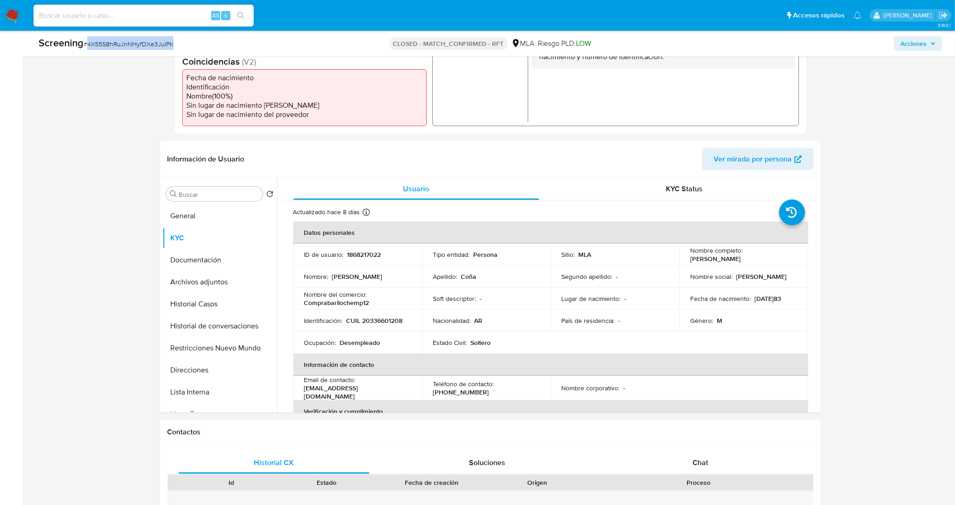
drag, startPoint x: 156, startPoint y: 46, endPoint x: 89, endPoint y: 43, distance: 67.6
click at [89, 43] on div "Screening # 4X55S8hRuJnNHyfDXe3JuIPK" at bounding box center [188, 43] width 298 height 14
copy span "4X55S8hRuJnNHyfDXe3JuIPK"
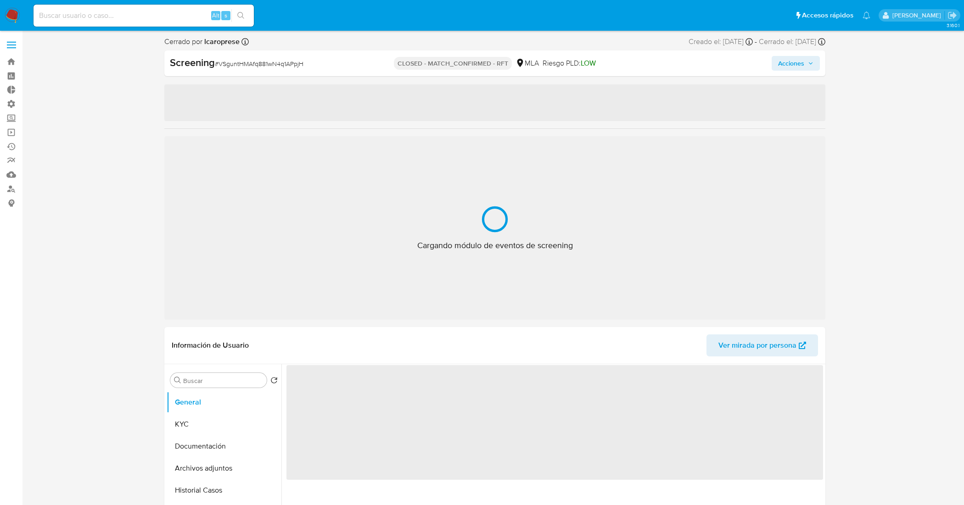
select select "10"
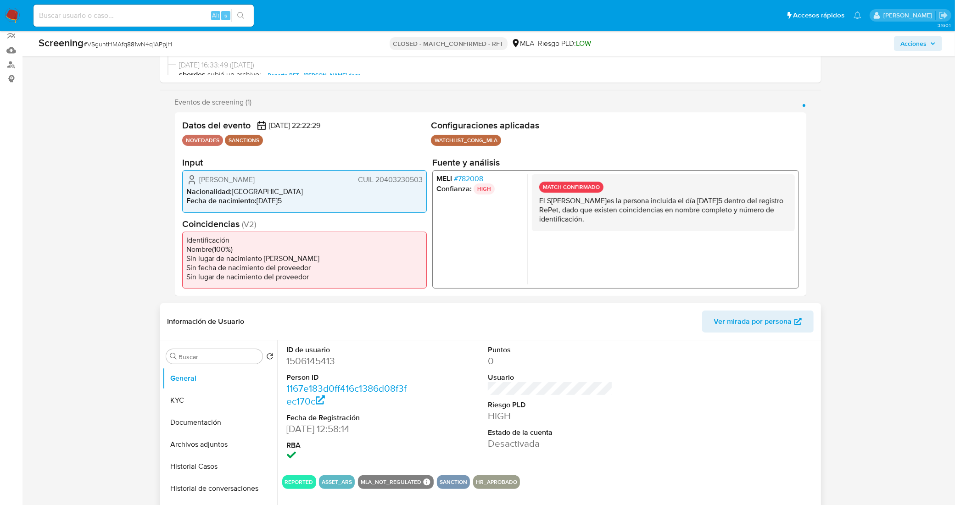
scroll to position [229, 0]
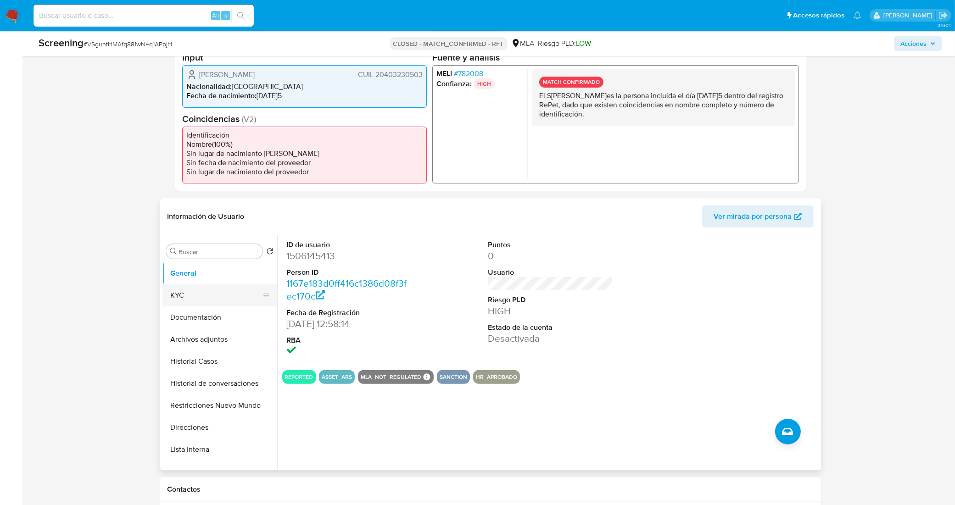
click at [179, 290] on button "KYC" at bounding box center [215, 296] width 107 height 22
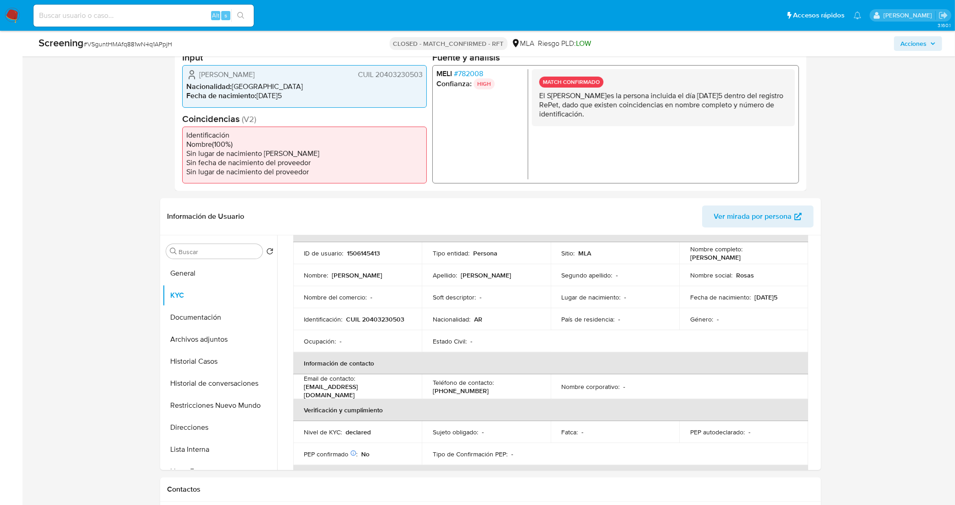
scroll to position [0, 0]
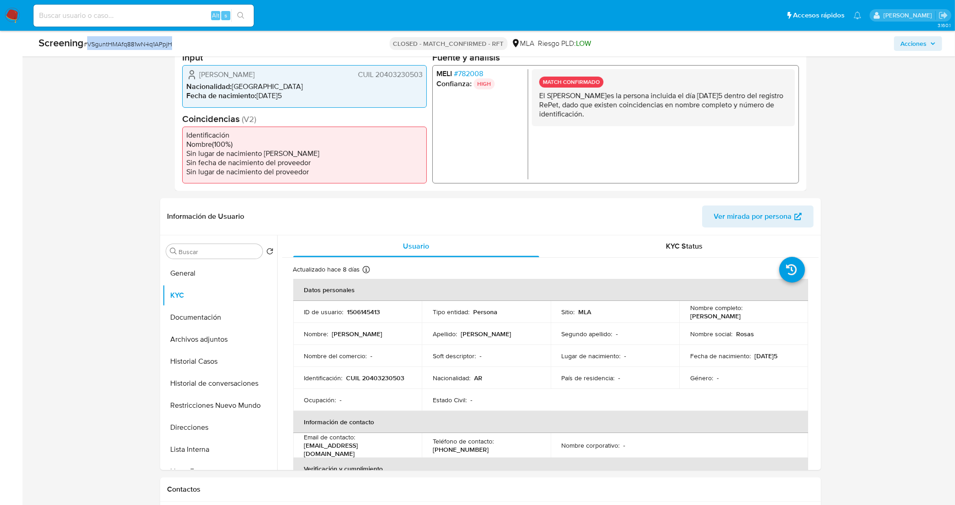
drag, startPoint x: 171, startPoint y: 45, endPoint x: 177, endPoint y: 123, distance: 77.8
click at [88, 40] on span "# VSguntHMAfq881wN4q1APpjH" at bounding box center [128, 43] width 89 height 9
copy span "VSguntHMAfq881wN4q1APpjH"
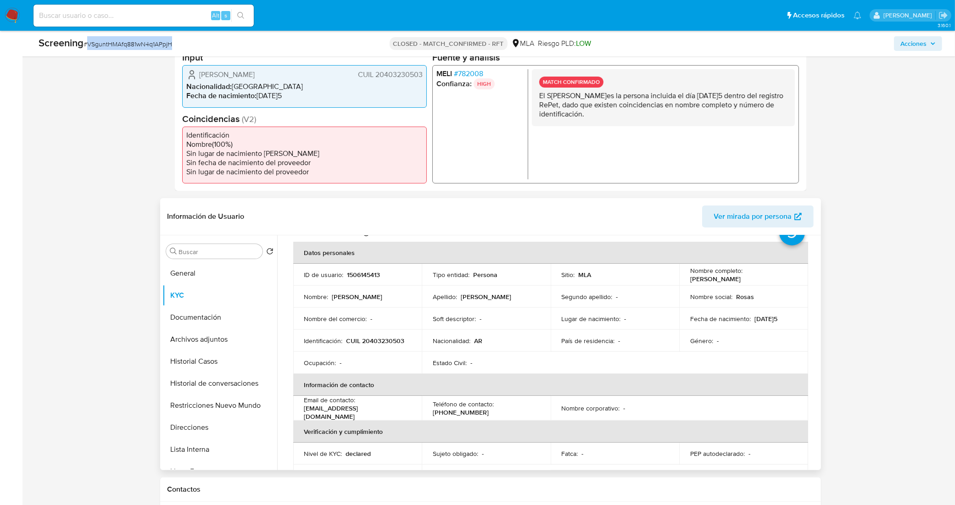
scroll to position [57, 0]
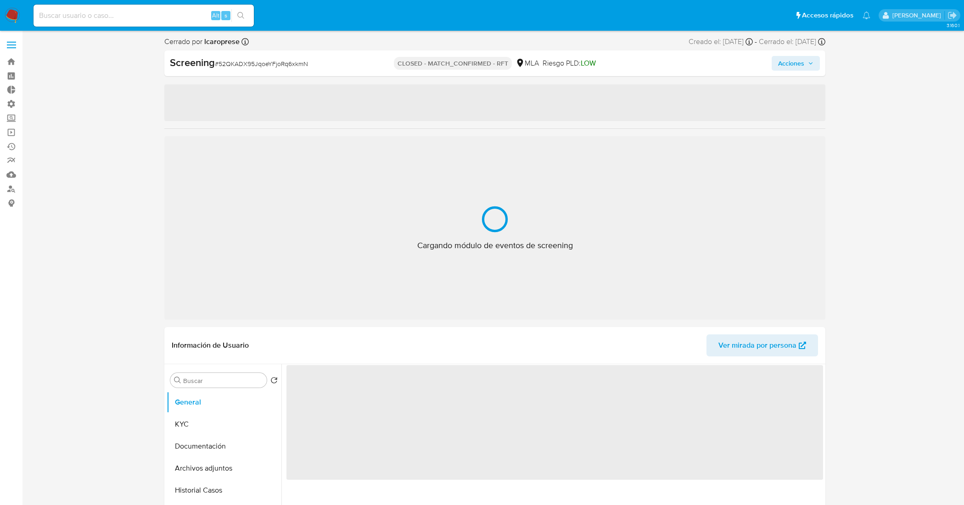
select select "10"
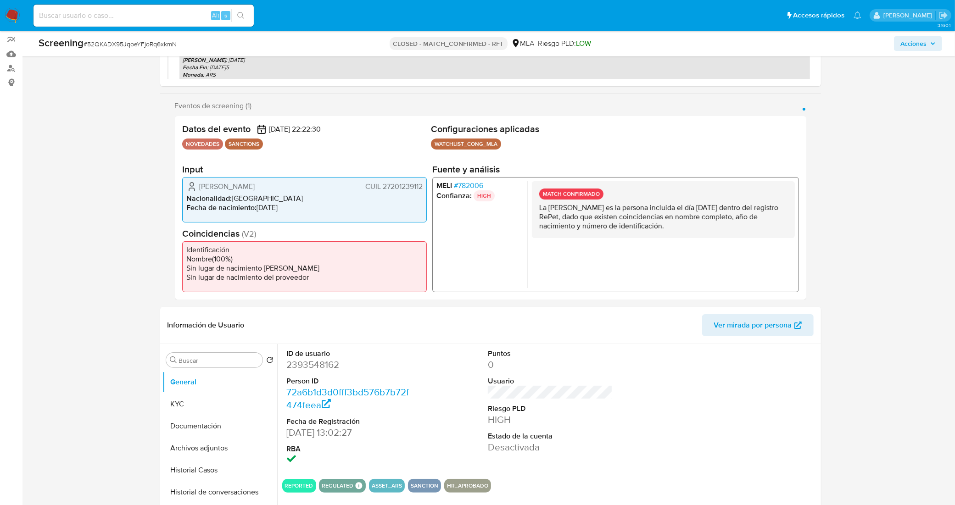
scroll to position [229, 0]
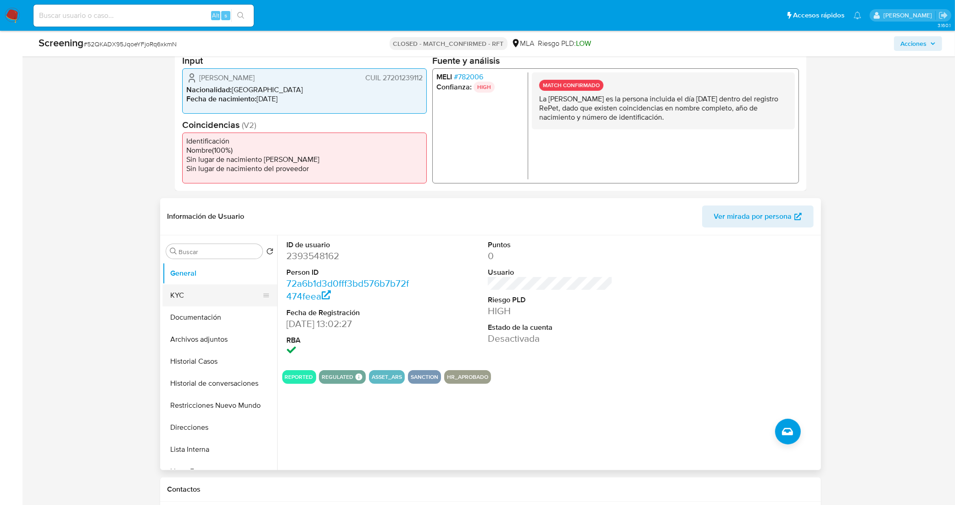
click at [199, 299] on button "KYC" at bounding box center [215, 296] width 107 height 22
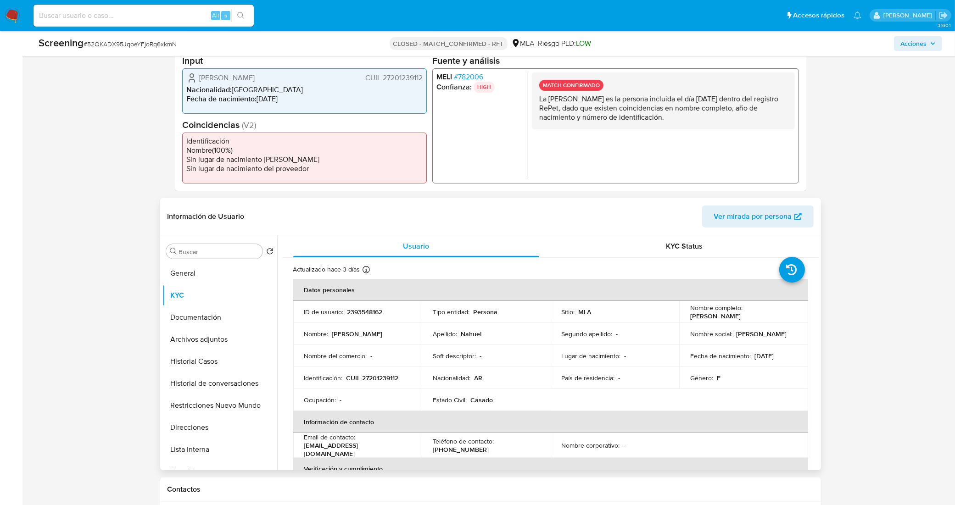
scroll to position [57, 0]
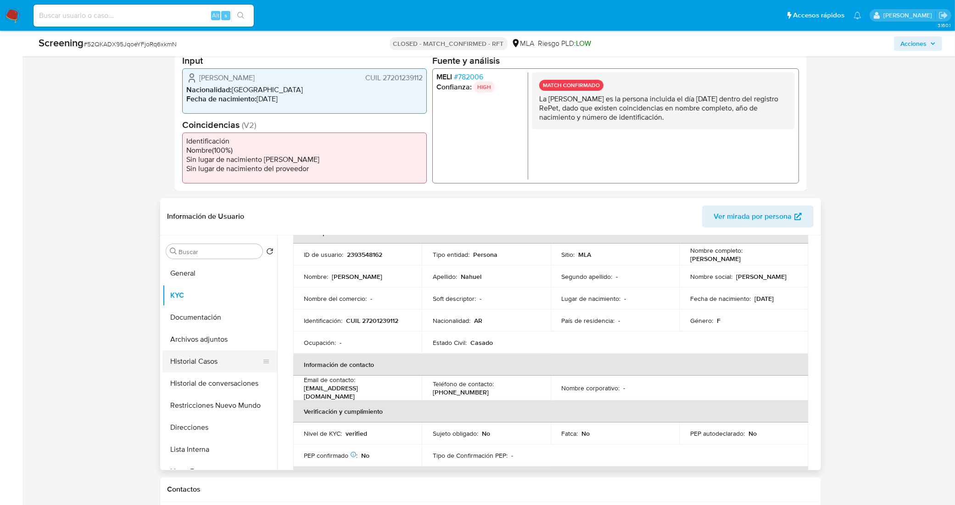
click at [206, 362] on button "Historial Casos" at bounding box center [215, 362] width 107 height 22
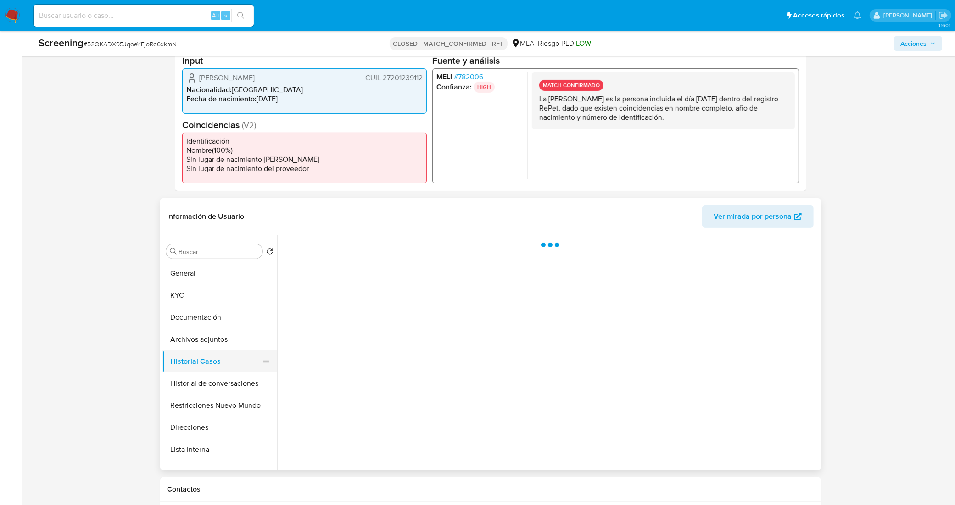
scroll to position [0, 0]
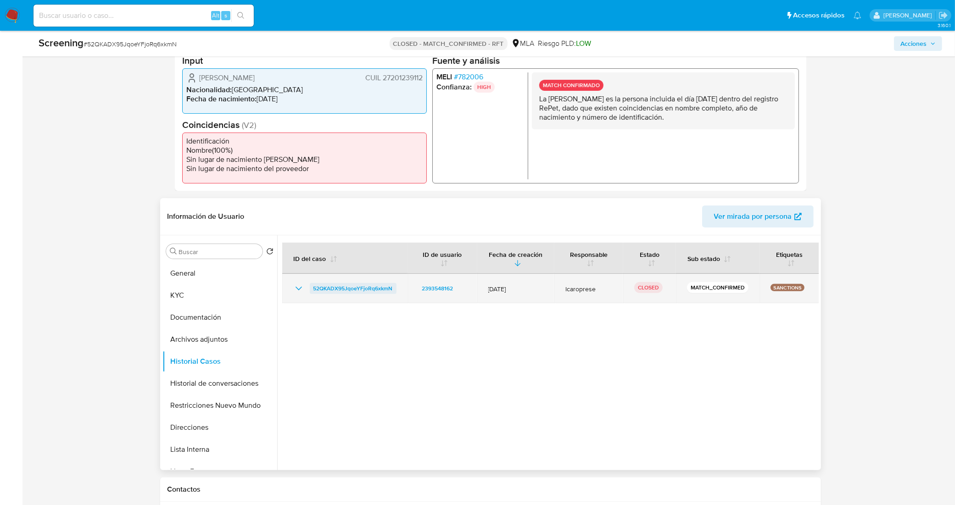
drag, startPoint x: 402, startPoint y: 290, endPoint x: 313, endPoint y: 290, distance: 88.1
click at [313, 290] on td "52QKADX95JqoeYFjoRq6xkmN" at bounding box center [344, 288] width 125 height 29
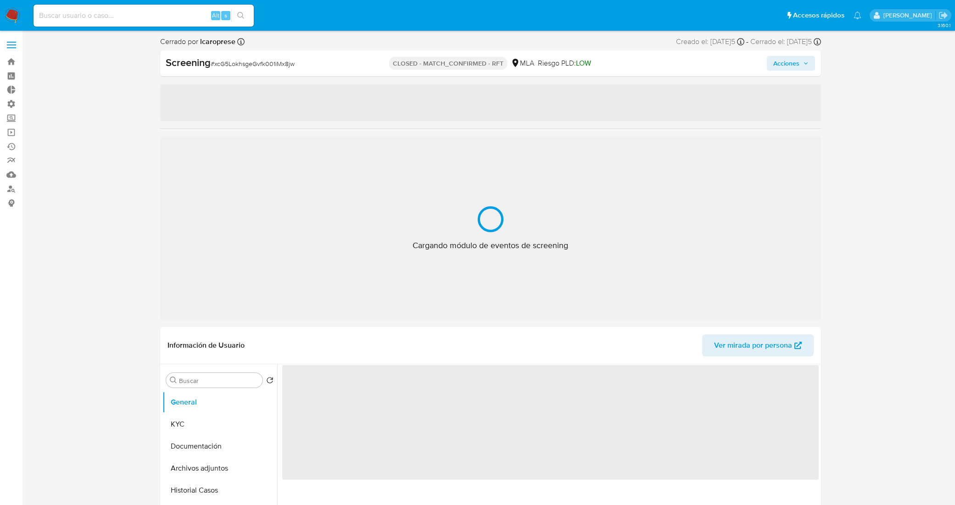
select select "10"
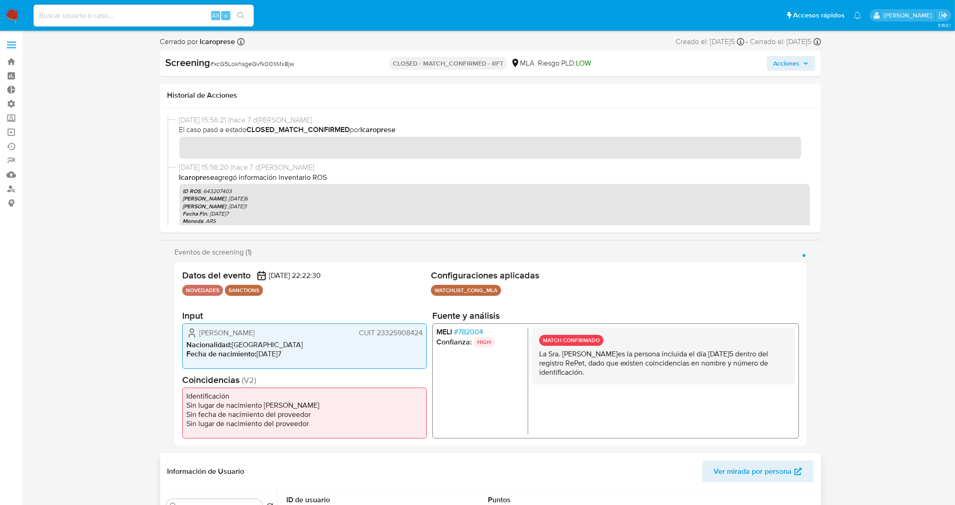
scroll to position [229, 0]
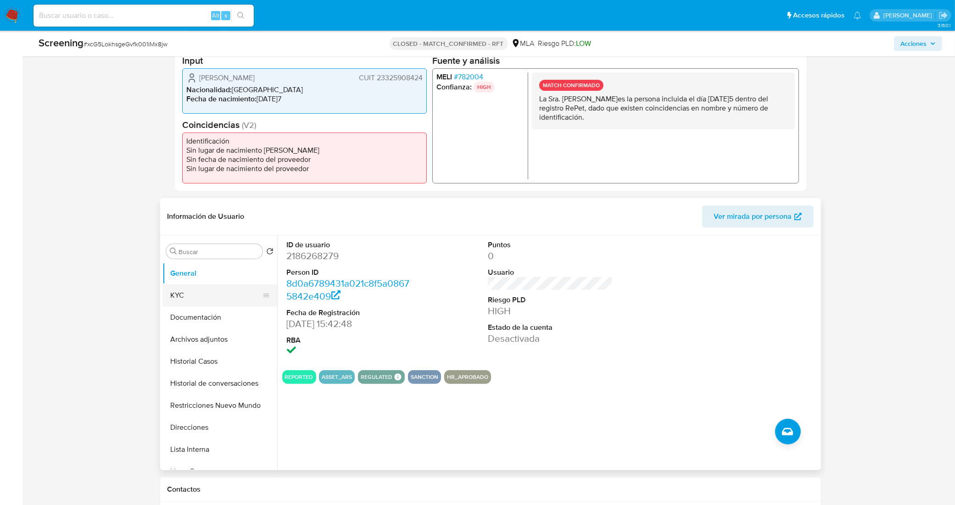
click at [203, 301] on button "KYC" at bounding box center [215, 296] width 107 height 22
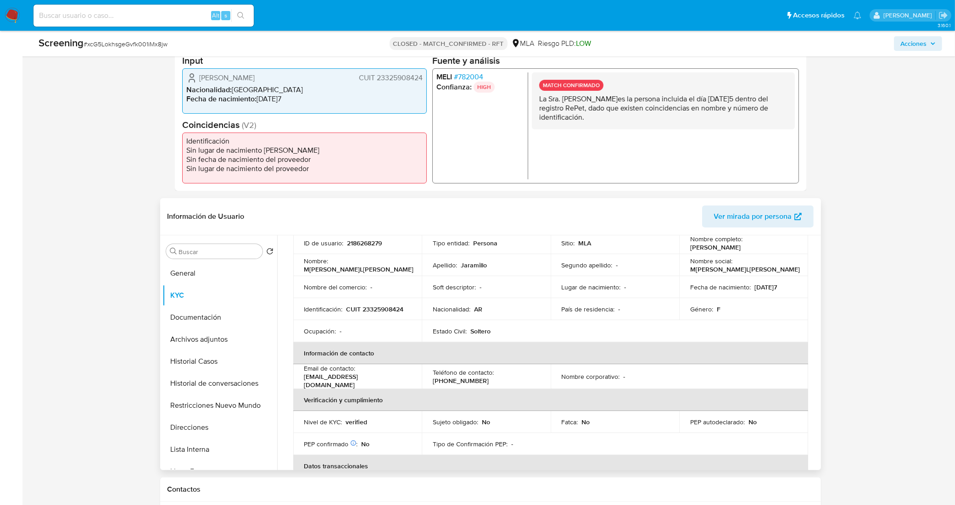
scroll to position [115, 0]
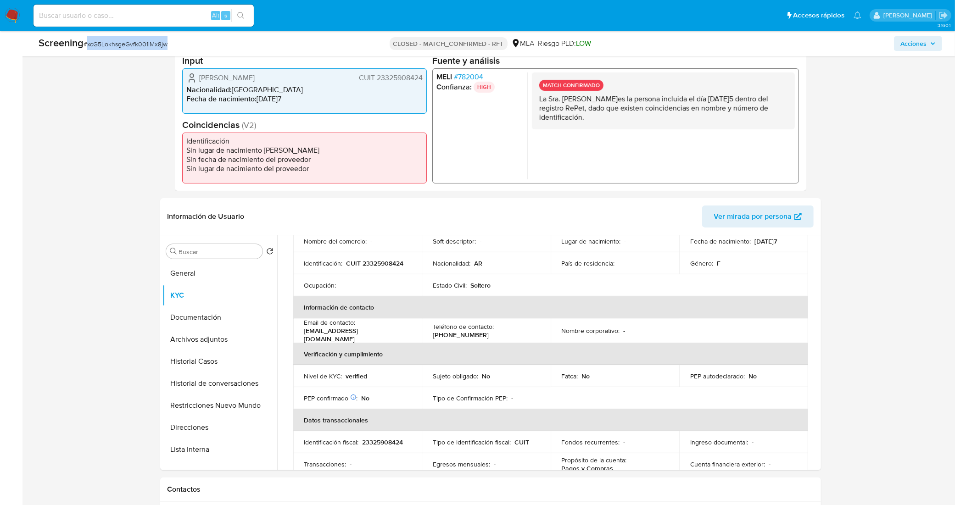
drag, startPoint x: 178, startPoint y: 47, endPoint x: 86, endPoint y: 42, distance: 91.5
click at [86, 42] on div "Screening # xcG5LokhsgeGvfk001iMx8jw" at bounding box center [188, 43] width 298 height 14
copy span "xcG5LokhsgeGvfk001iMx8jw"
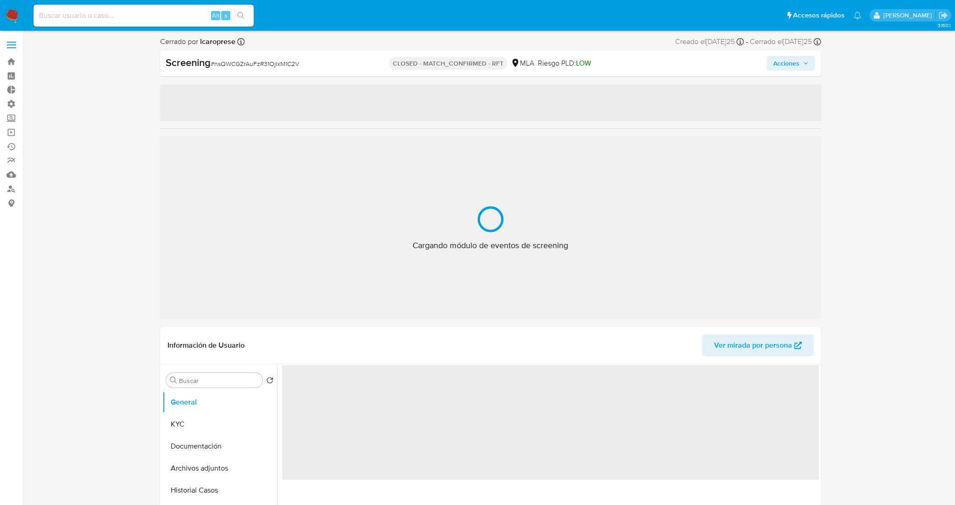
select select "10"
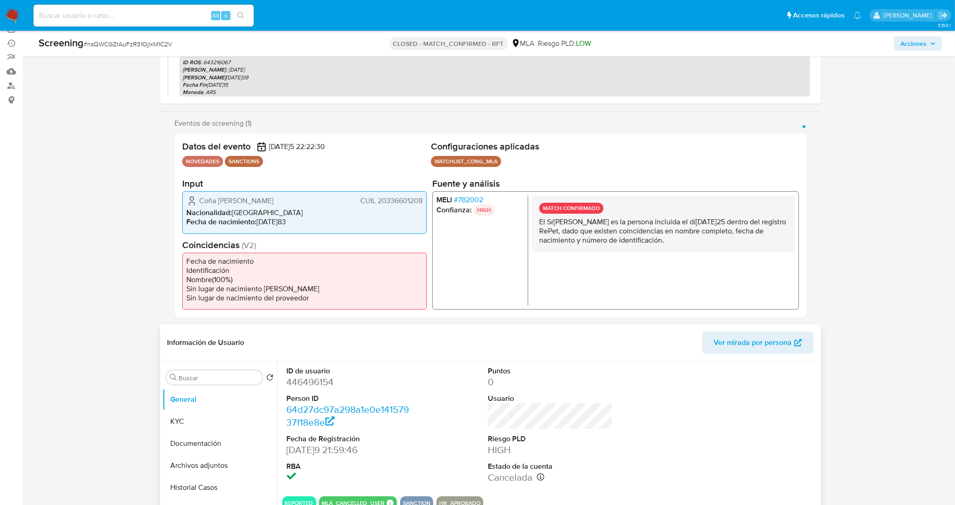
scroll to position [287, 0]
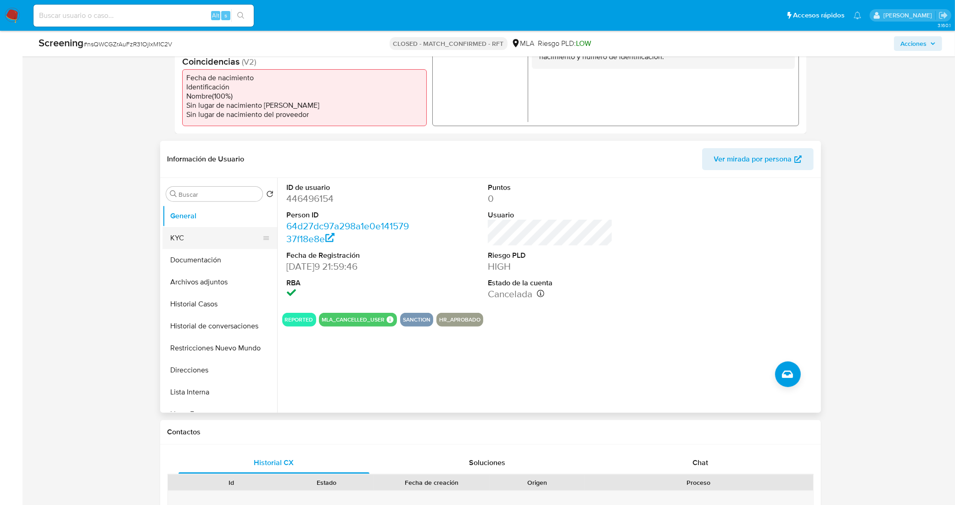
click at [169, 236] on button "KYC" at bounding box center [215, 238] width 107 height 22
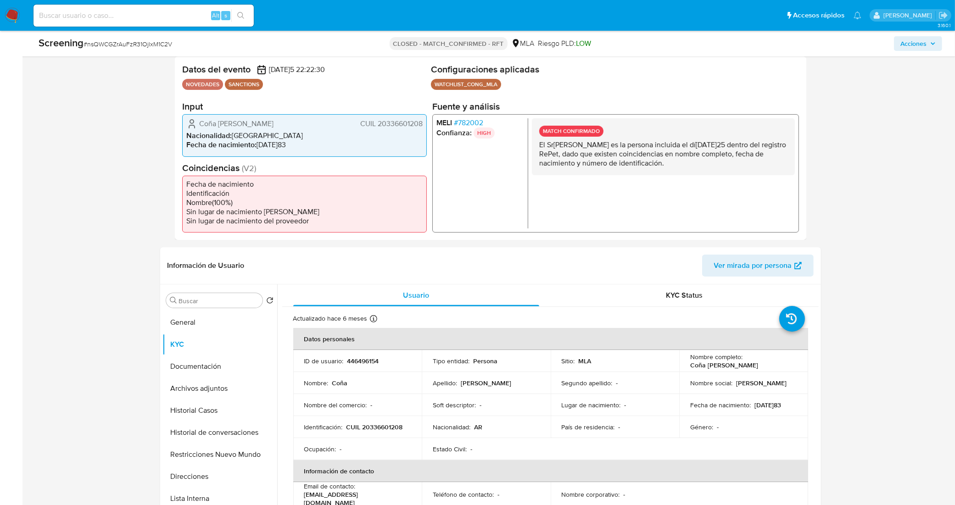
scroll to position [172, 0]
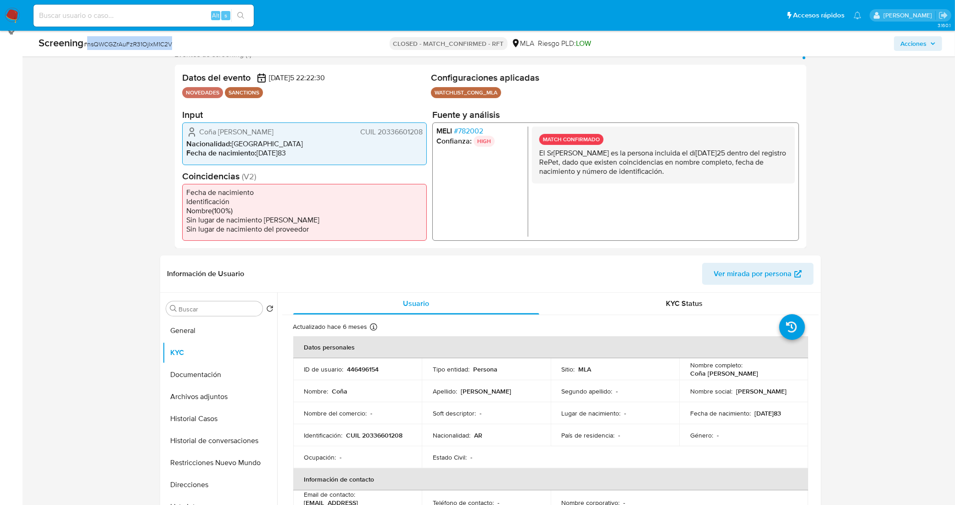
drag, startPoint x: 187, startPoint y: 46, endPoint x: 277, endPoint y: 138, distance: 128.5
click at [87, 50] on div "Screening # nsQWCGZrAuFzR31OjlxM1C2V" at bounding box center [188, 43] width 298 height 14
copy span "nsQWCGZrAuFzR31OjlxM1C2V"
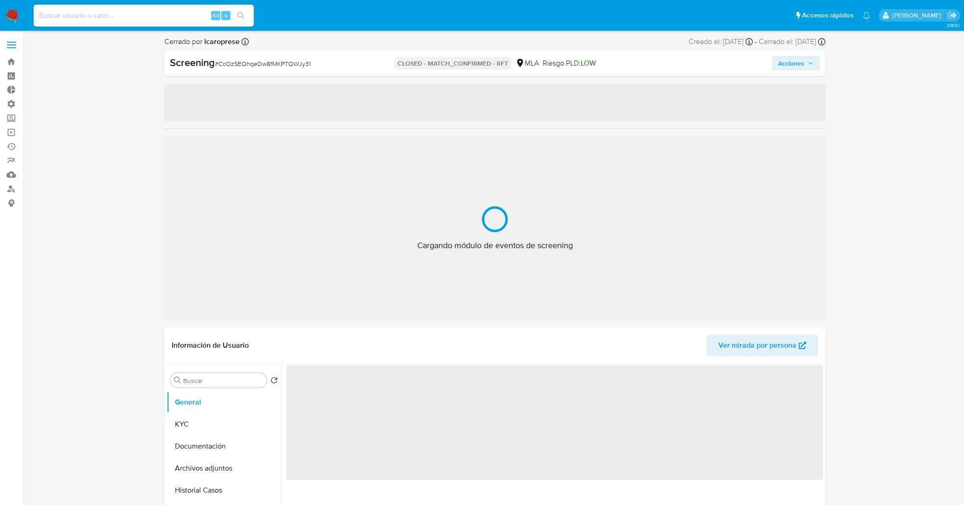
select select "10"
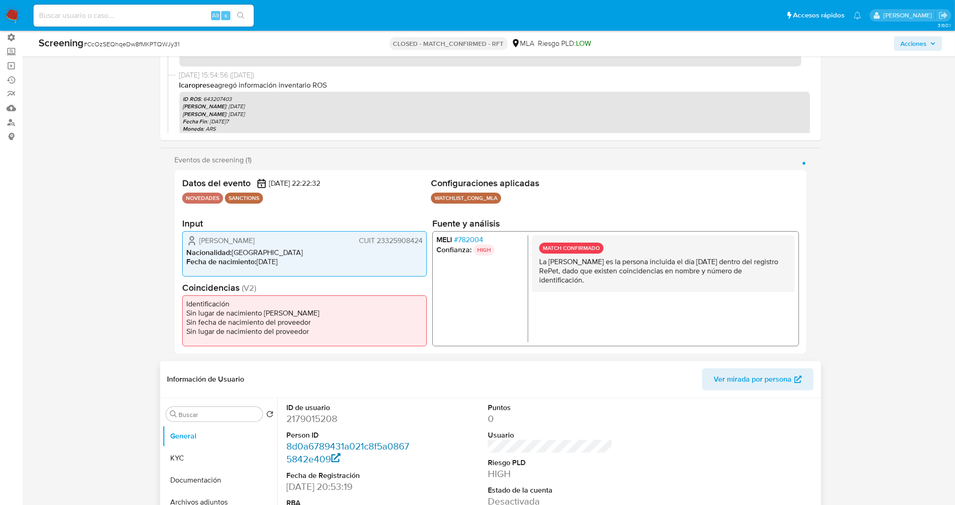
scroll to position [172, 0]
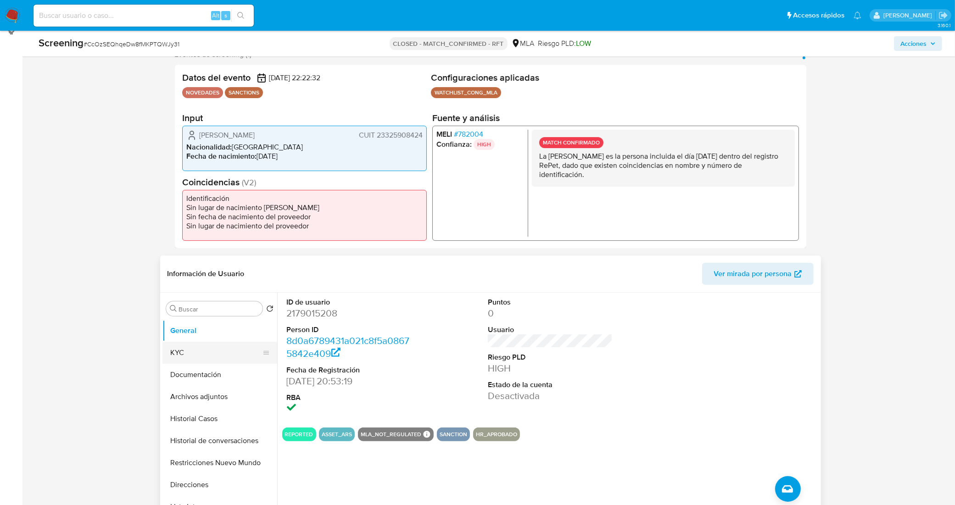
click at [214, 362] on button "KYC" at bounding box center [215, 353] width 107 height 22
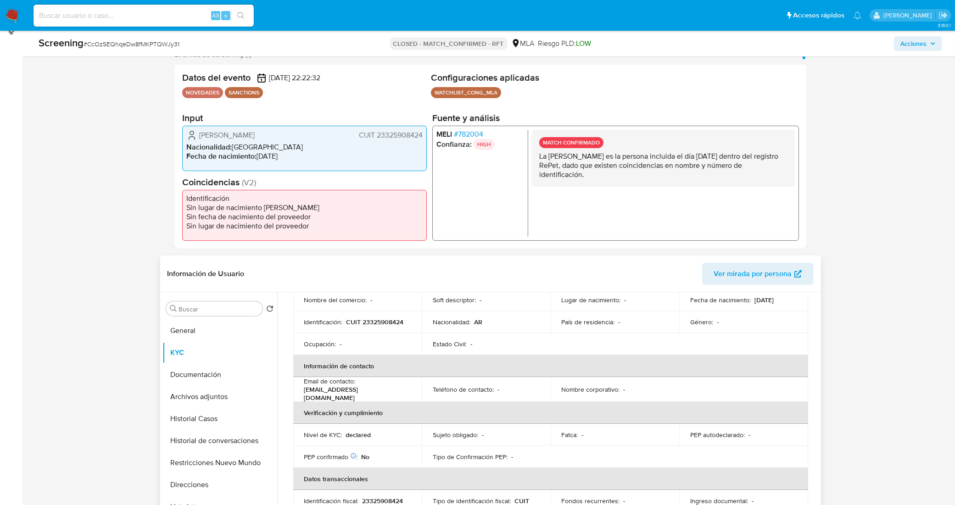
scroll to position [115, 0]
drag, startPoint x: 193, startPoint y: 47, endPoint x: 86, endPoint y: 42, distance: 106.6
click at [86, 42] on div "Screening # CcOzSEQhqeDw8fMKPTQWJy31" at bounding box center [188, 43] width 298 height 14
copy span "CcOzSEQhqeDw8fMKPTQWJy31"
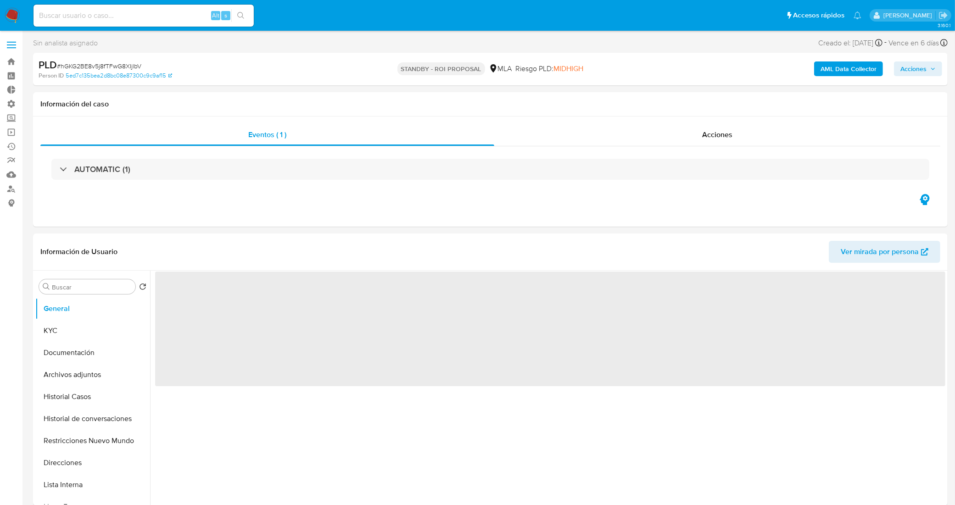
select select "10"
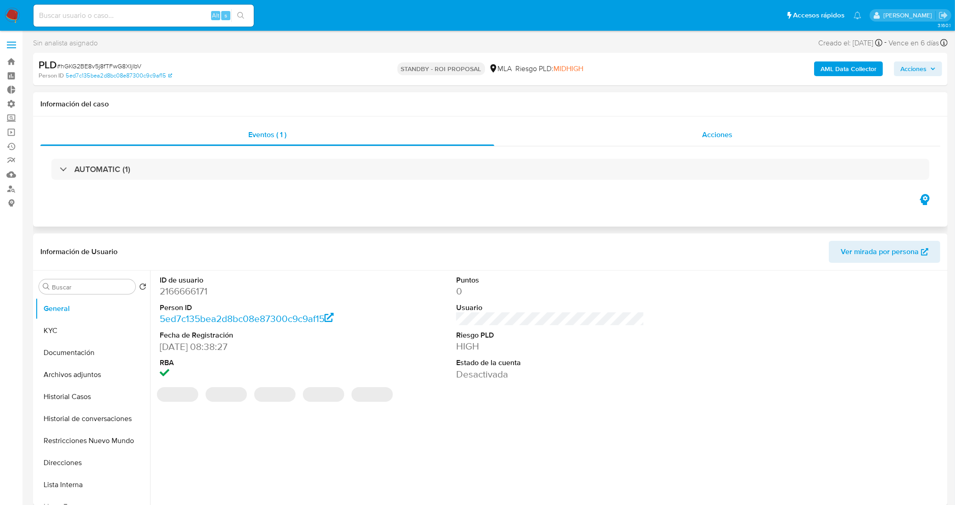
click at [580, 133] on div "Acciones" at bounding box center [717, 135] width 446 height 22
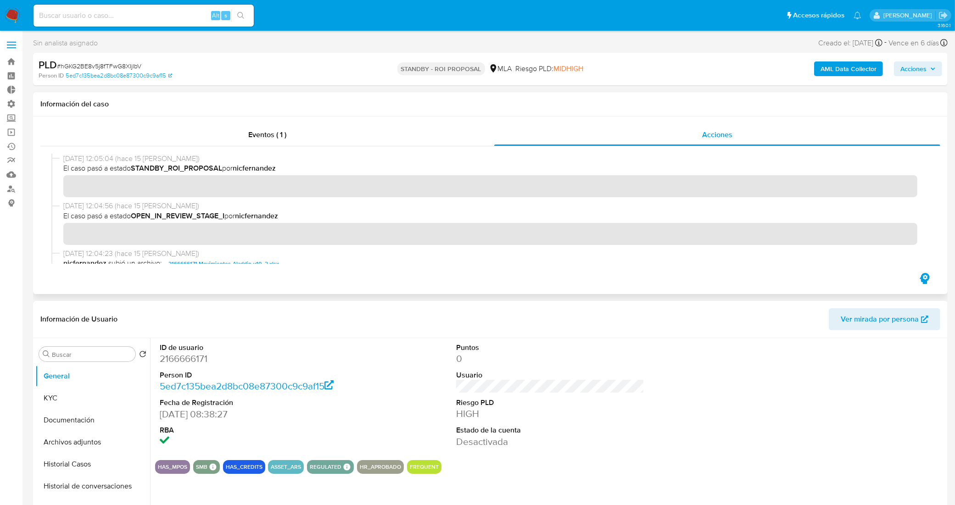
scroll to position [115, 0]
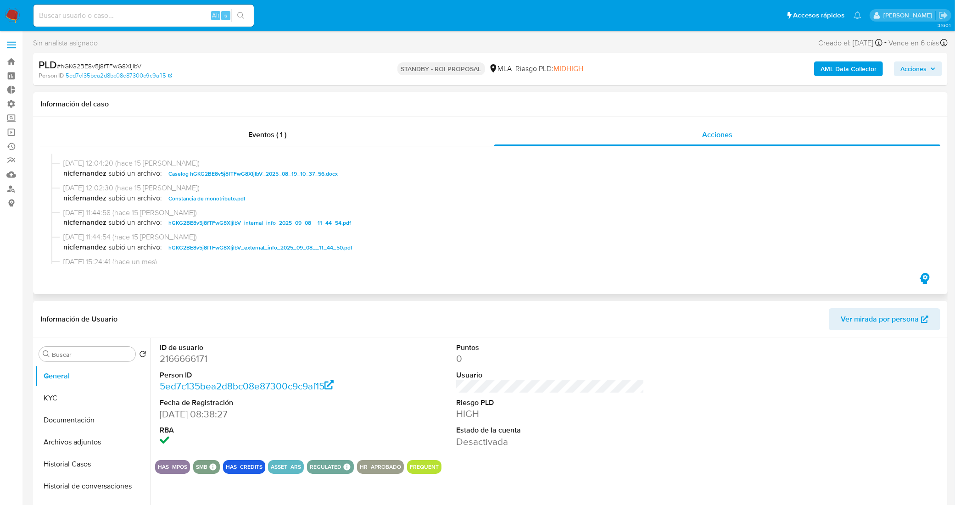
click at [234, 174] on span "Caselog hGKG2BE8v5j8fTFwG8XIjlbV_2025_08_19_10_37_56.docx" at bounding box center [252, 173] width 169 height 11
click at [108, 397] on button "KYC" at bounding box center [88, 398] width 107 height 22
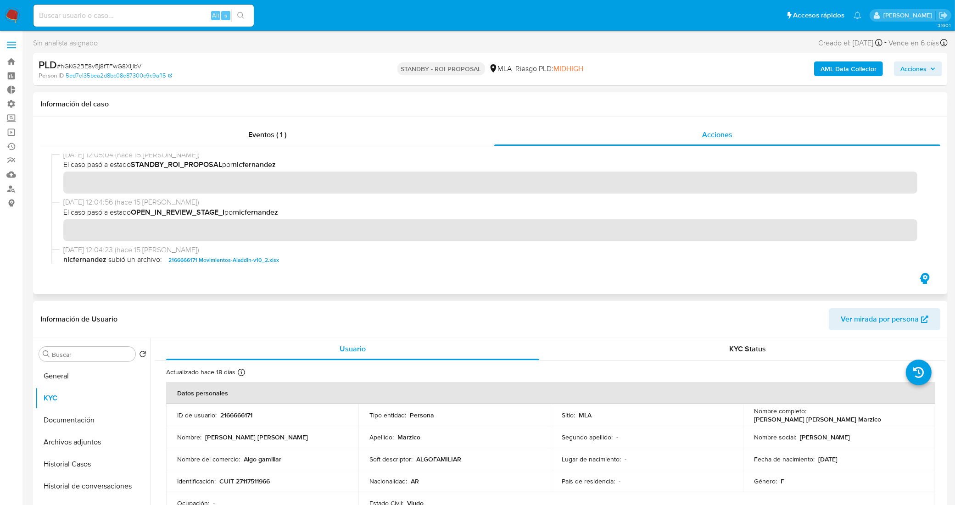
scroll to position [0, 0]
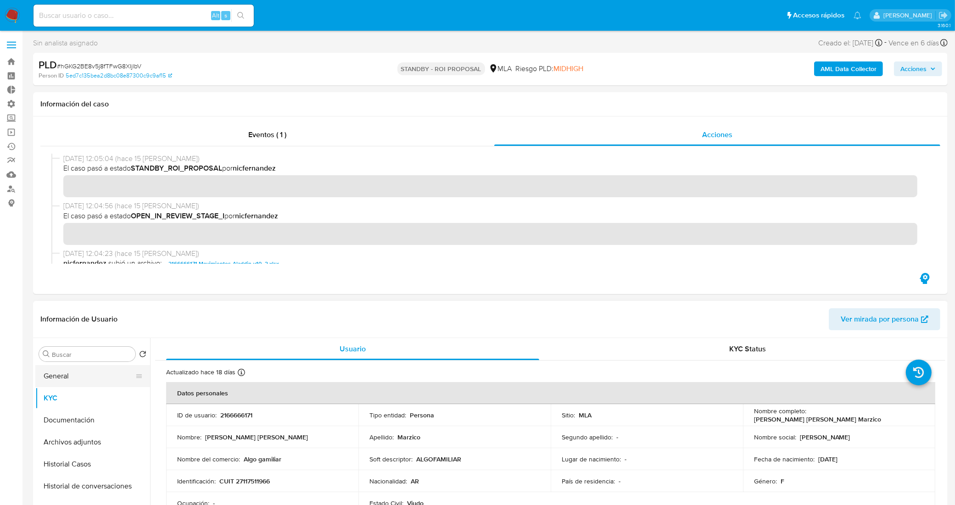
click at [85, 387] on button "General" at bounding box center [88, 376] width 107 height 22
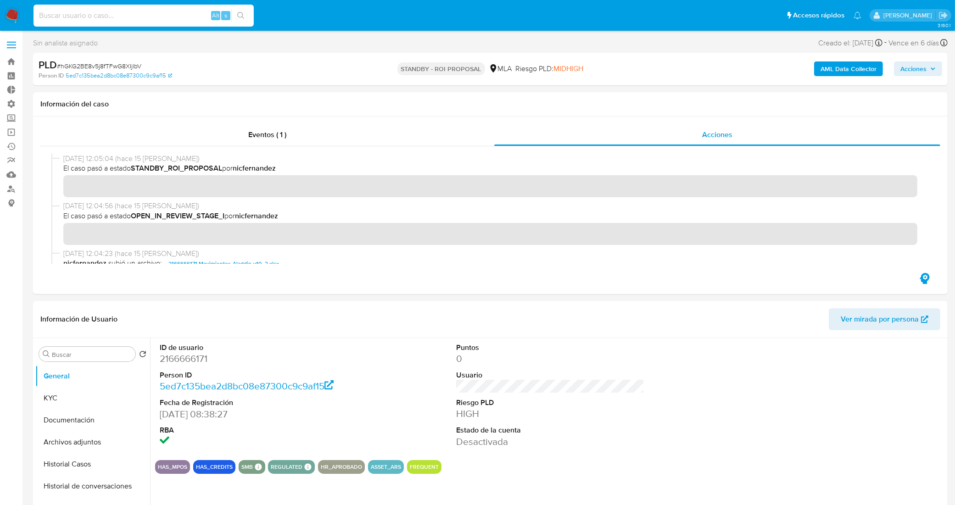
click at [156, 16] on input at bounding box center [143, 16] width 220 height 12
paste input "77NwmzLF8sDwcdRc5IWgQptO"
type input "77NwmzLF8sDwcdRc5IWgQptO"
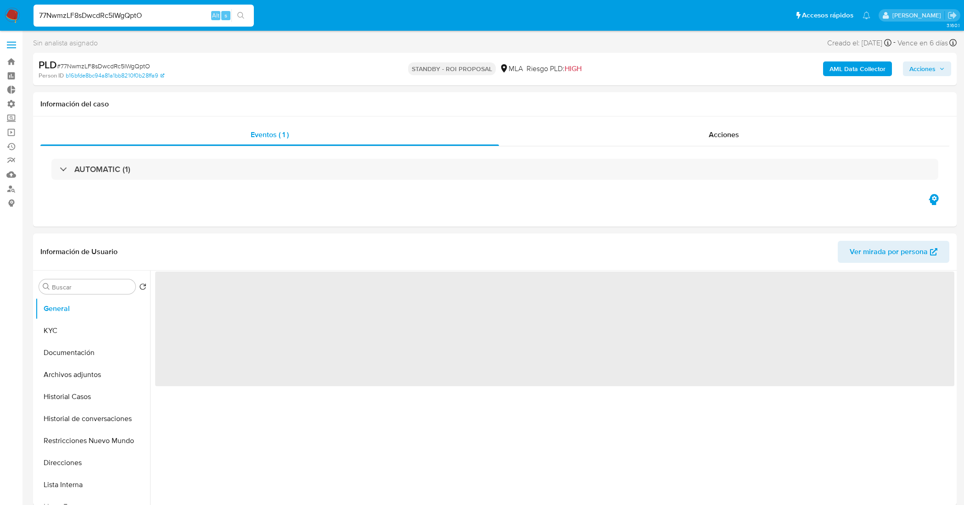
select select "10"
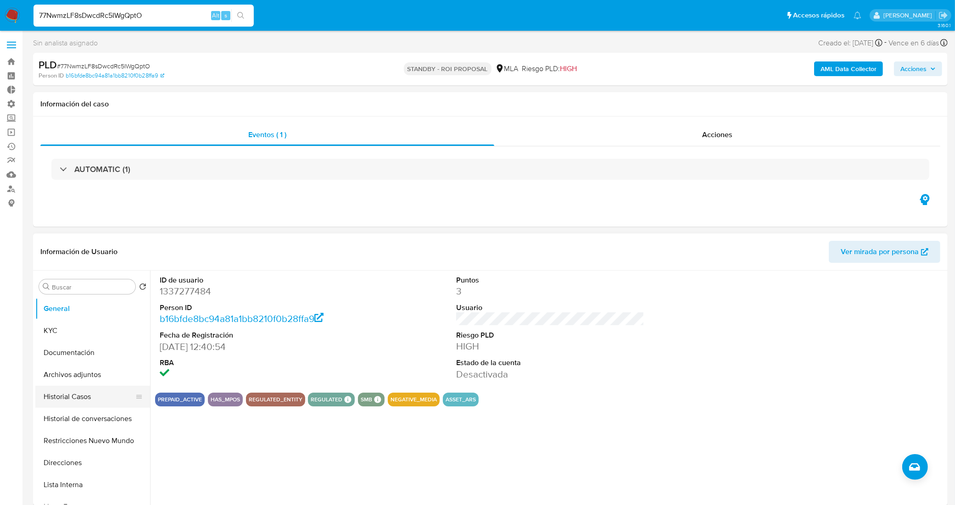
click at [98, 395] on button "Historial Casos" at bounding box center [88, 397] width 107 height 22
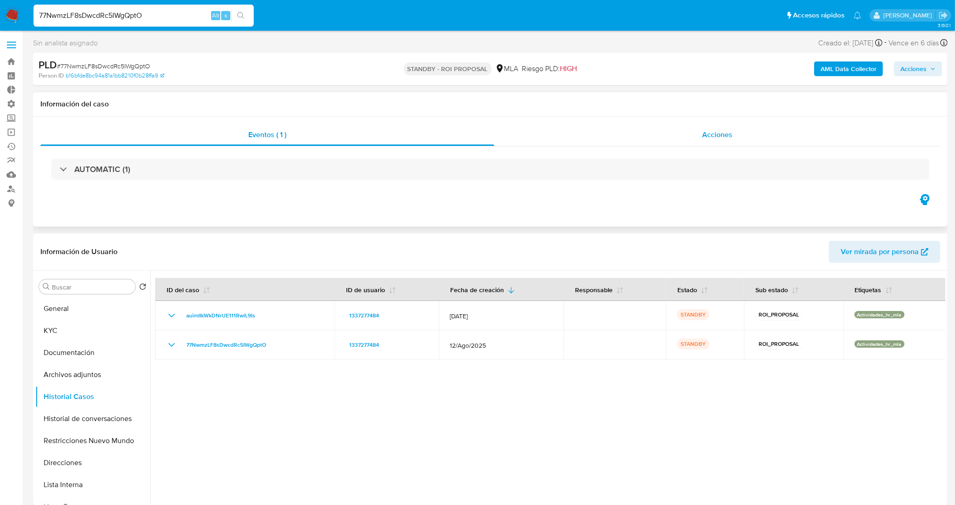
click at [638, 138] on div "Acciones" at bounding box center [717, 135] width 446 height 22
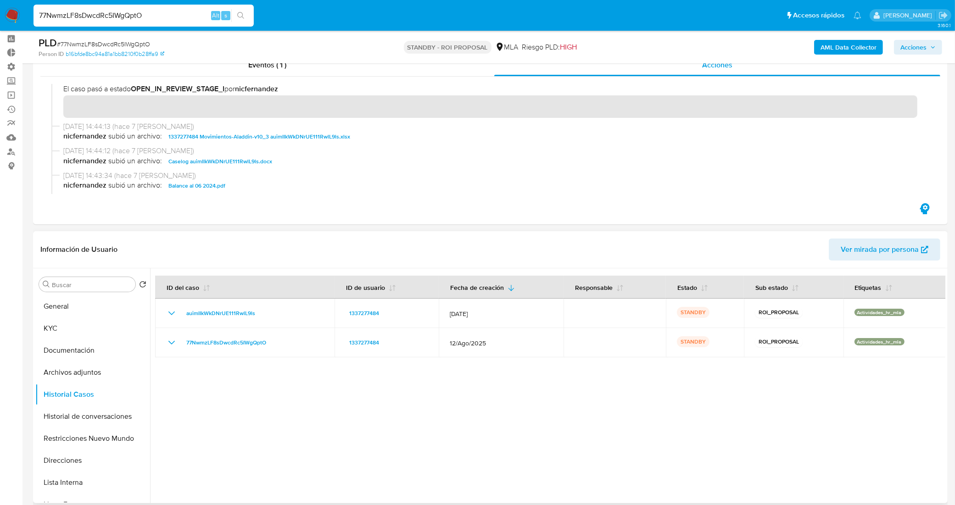
scroll to position [57, 0]
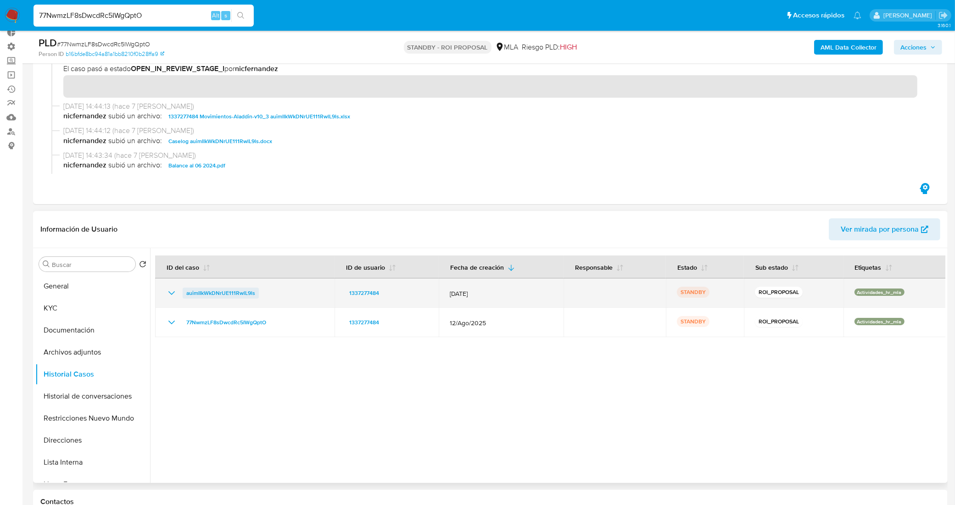
click at [217, 293] on span "auimIIkWkDNrUE111RwlL9ls" at bounding box center [220, 293] width 69 height 11
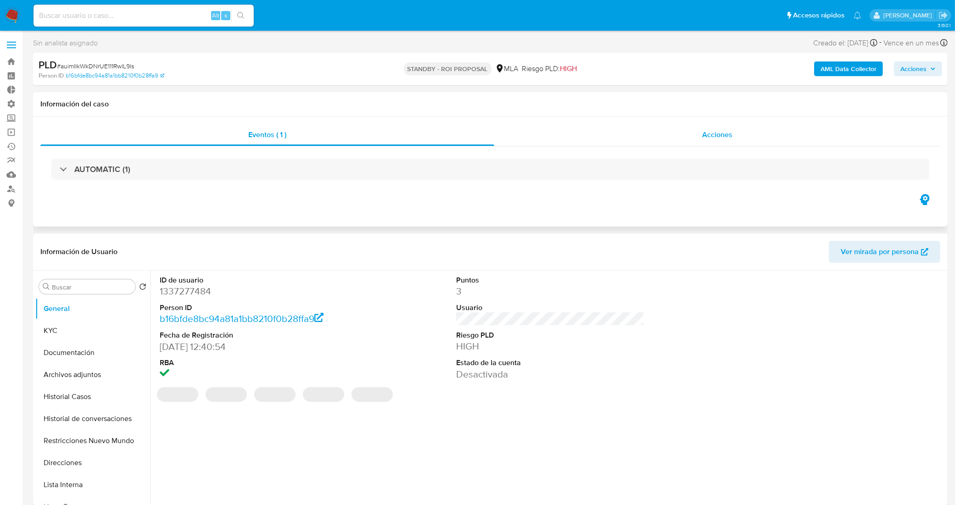
select select "10"
click at [583, 131] on div "Acciones" at bounding box center [717, 135] width 446 height 22
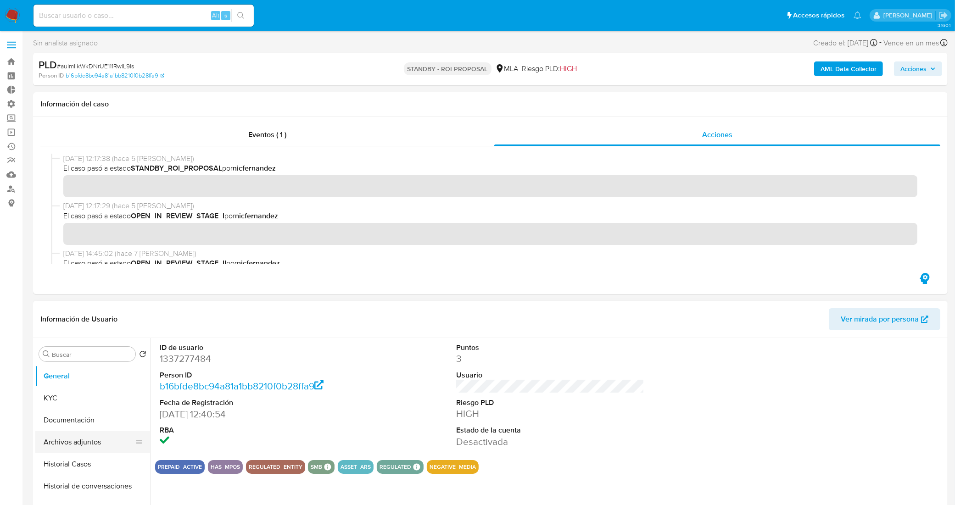
click at [63, 446] on button "Archivos adjuntos" at bounding box center [88, 442] width 107 height 22
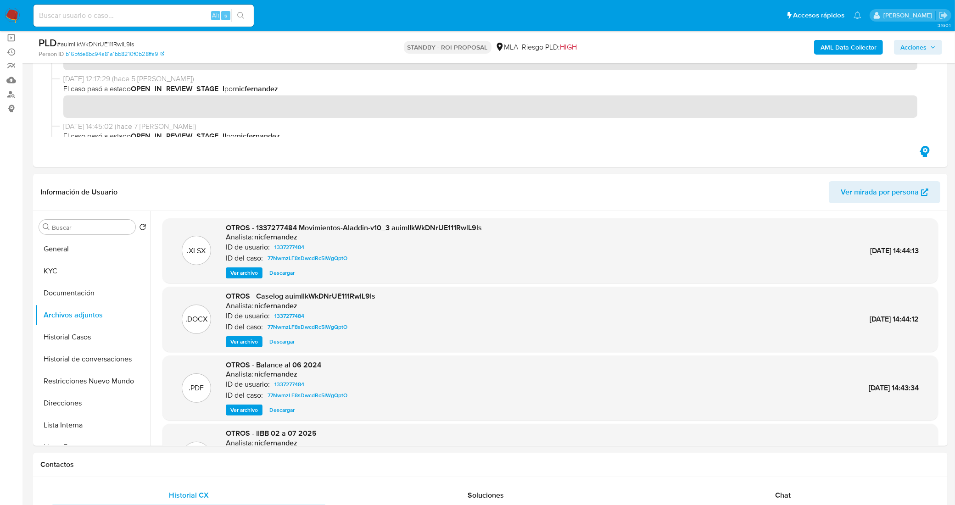
scroll to position [115, 0]
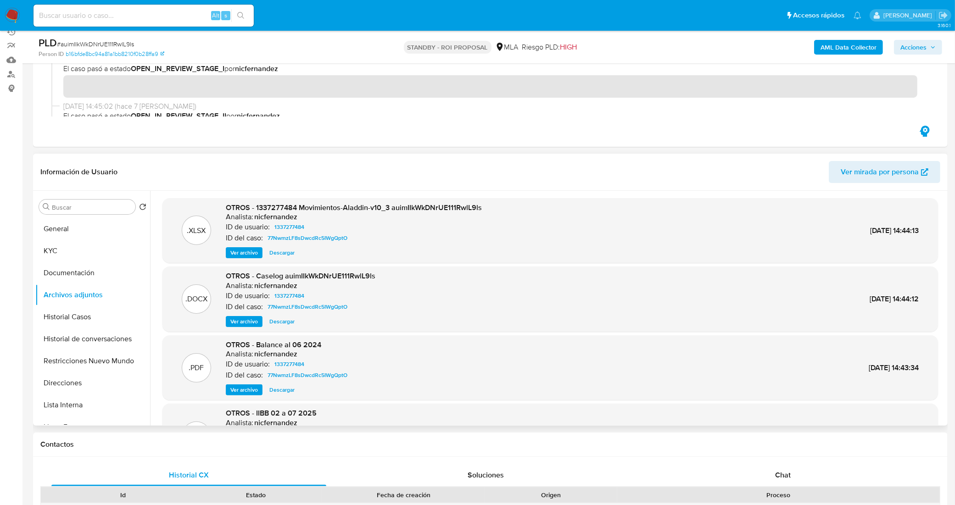
click at [283, 320] on span "Descargar" at bounding box center [281, 321] width 25 height 9
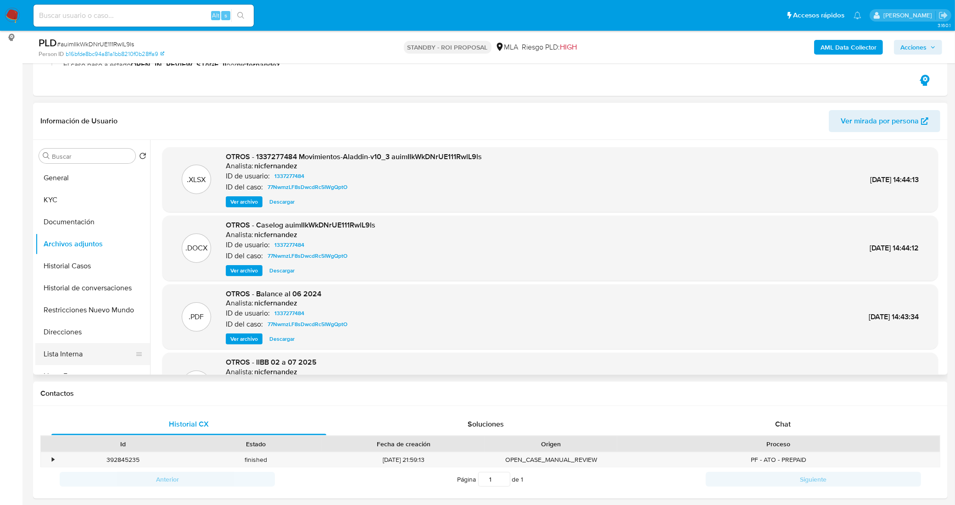
scroll to position [172, 0]
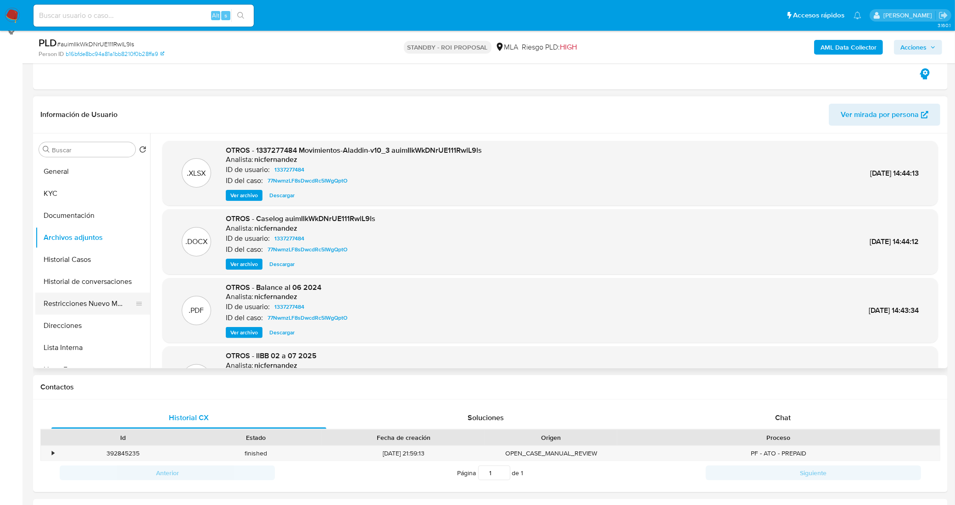
click at [86, 304] on button "Restricciones Nuevo Mundo" at bounding box center [88, 304] width 107 height 22
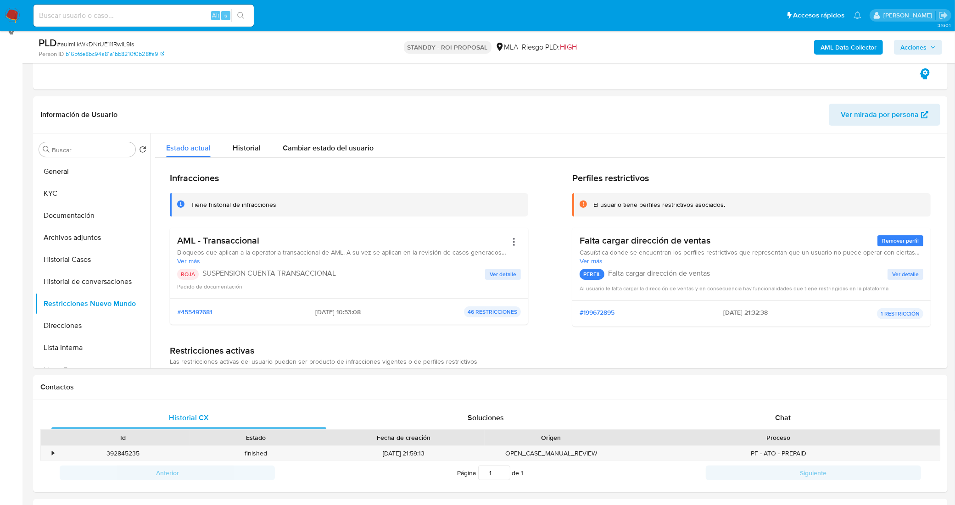
click at [173, 11] on input at bounding box center [143, 16] width 220 height 12
paste input "dLCdHYAjE1donP9z79MhBT2G"
type input "dLCdHYAjE1donP9z79MhBT2G"
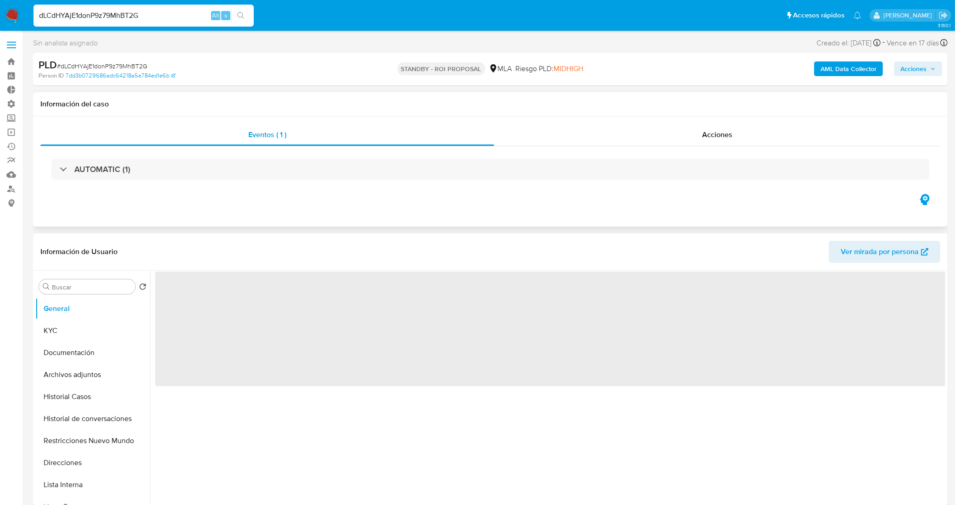
select select "10"
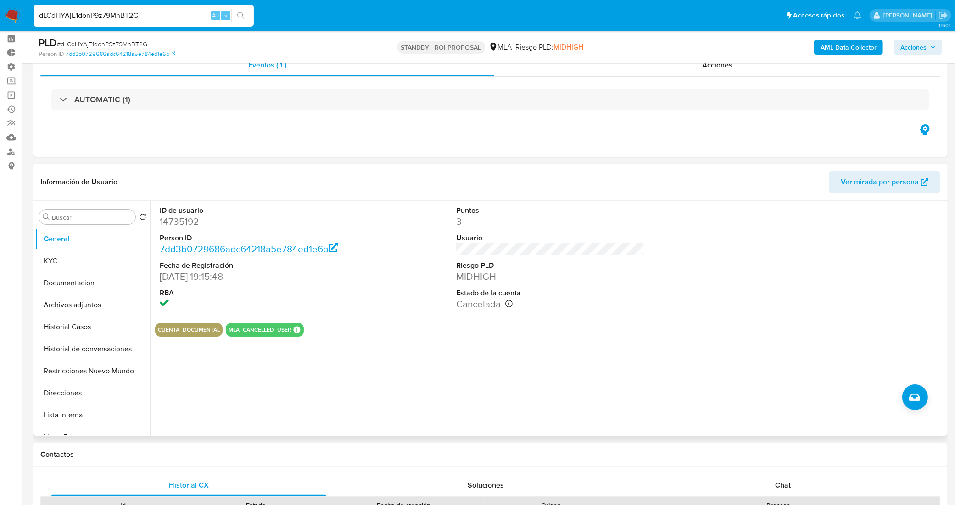
scroll to position [57, 0]
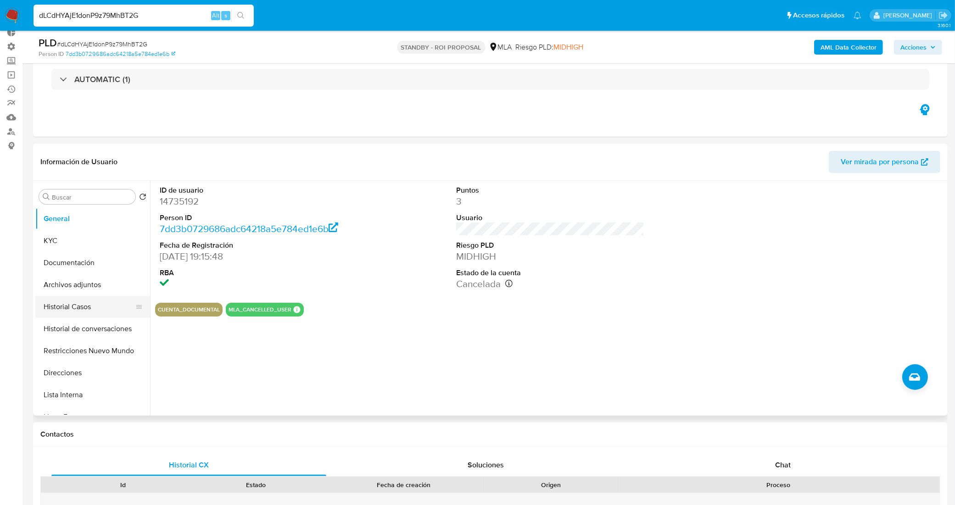
click at [93, 310] on button "Historial Casos" at bounding box center [88, 307] width 107 height 22
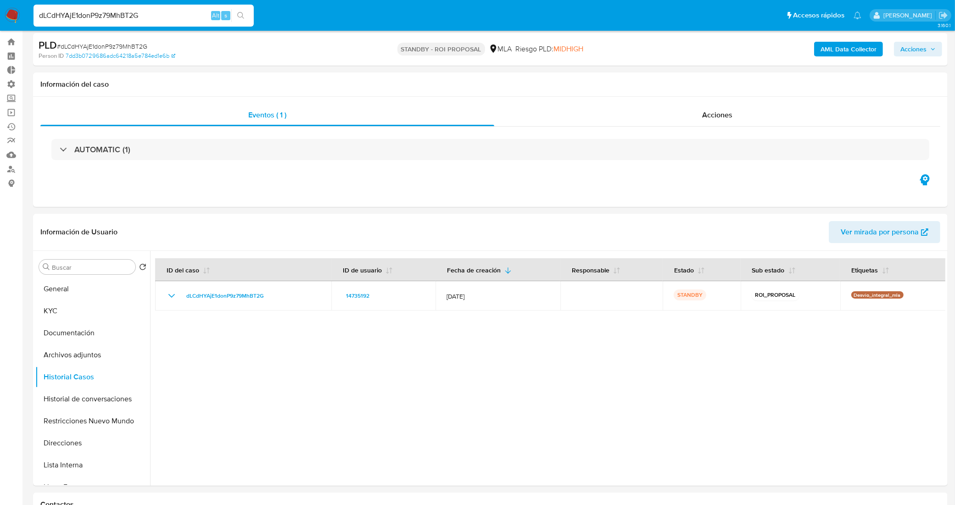
scroll to position [0, 0]
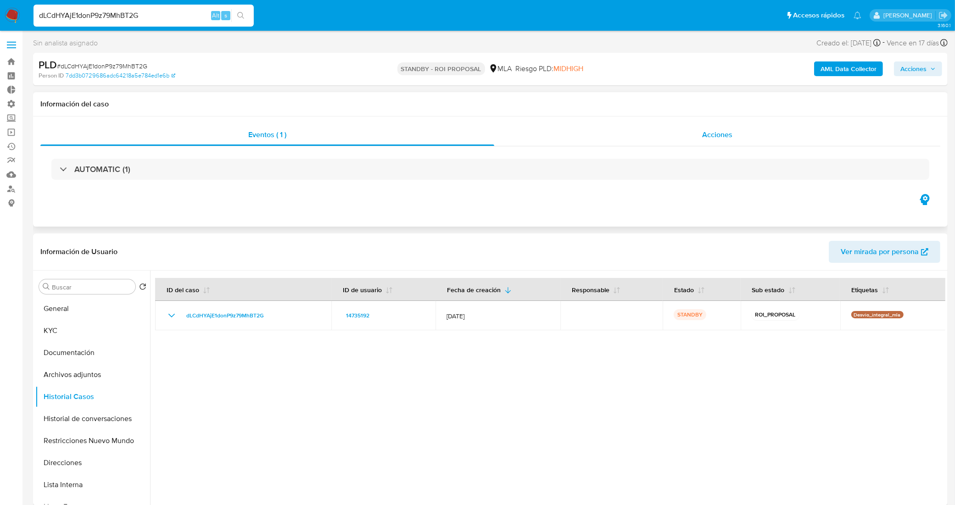
click at [730, 134] on span "Acciones" at bounding box center [717, 134] width 30 height 11
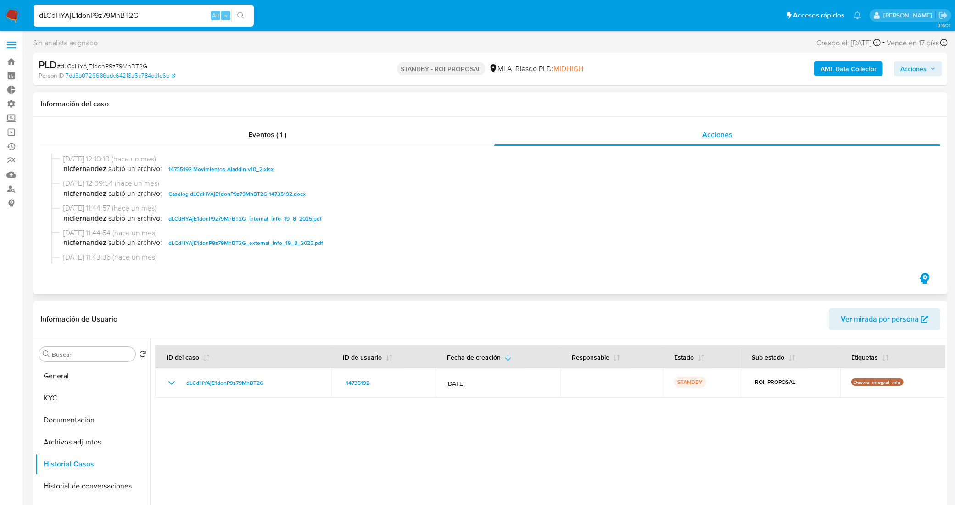
scroll to position [115, 0]
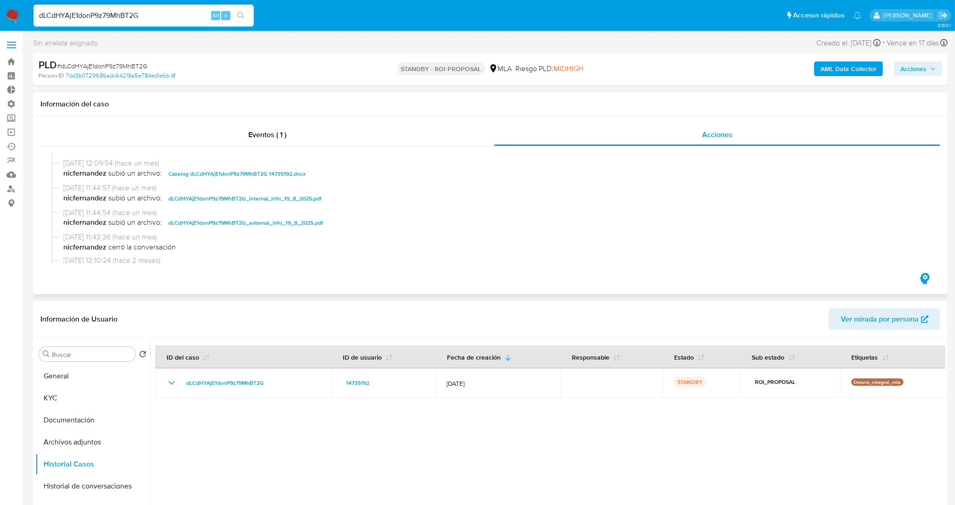
click at [244, 176] on span "Caselog dLCdHYAjE1donP9z79MhBT2G 14735192.docx" at bounding box center [236, 173] width 137 height 11
click at [300, 136] on div "Eventos ( 1 )" at bounding box center [267, 135] width 454 height 22
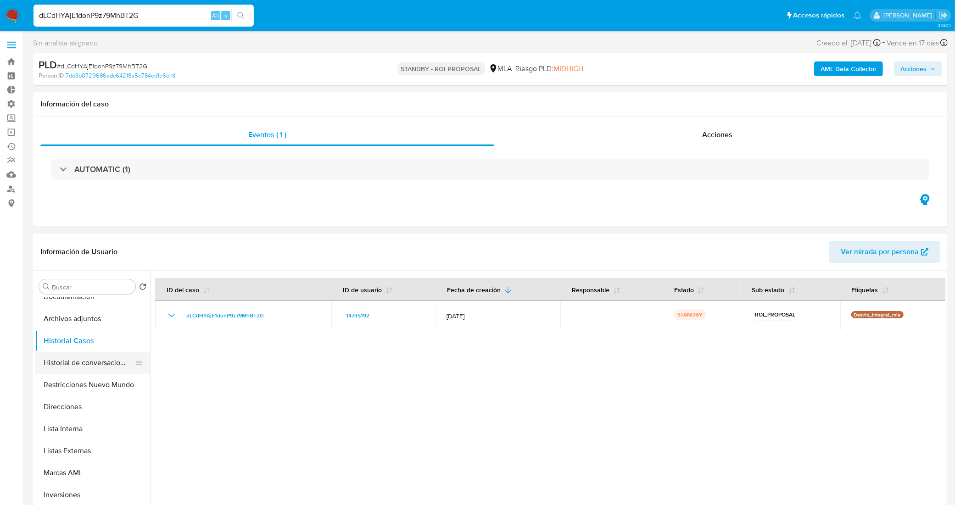
scroll to position [0, 0]
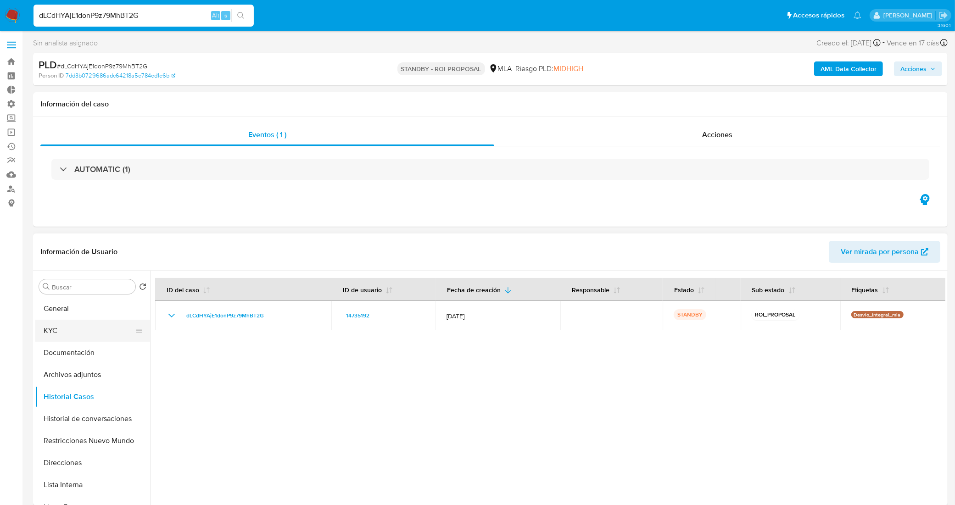
click at [65, 335] on button "KYC" at bounding box center [88, 331] width 107 height 22
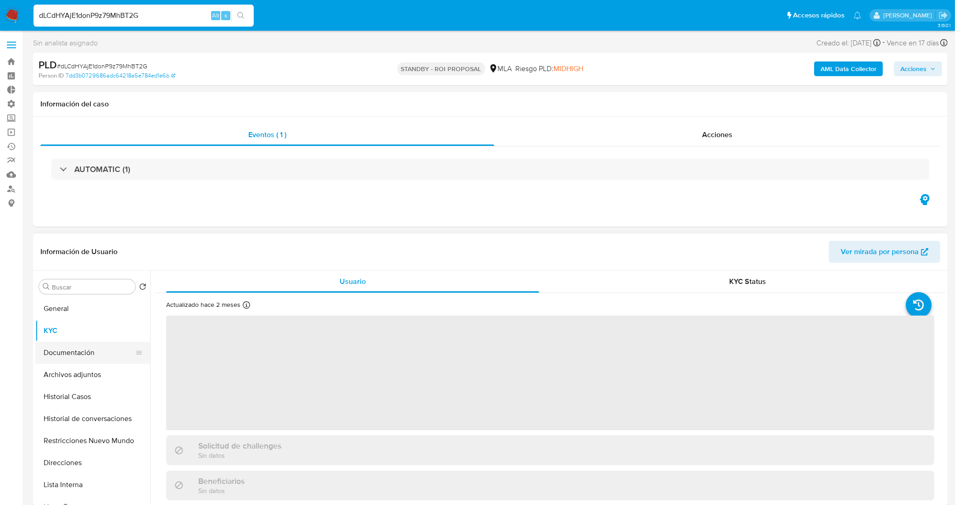
click at [81, 351] on button "Documentación" at bounding box center [88, 353] width 107 height 22
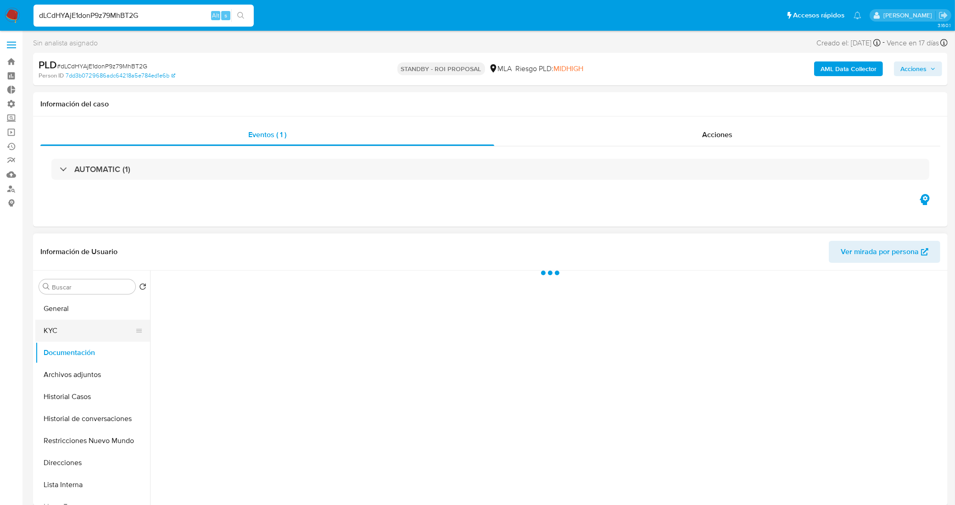
drag, startPoint x: 91, startPoint y: 340, endPoint x: 85, endPoint y: 335, distance: 7.5
click at [90, 340] on button "KYC" at bounding box center [88, 331] width 107 height 22
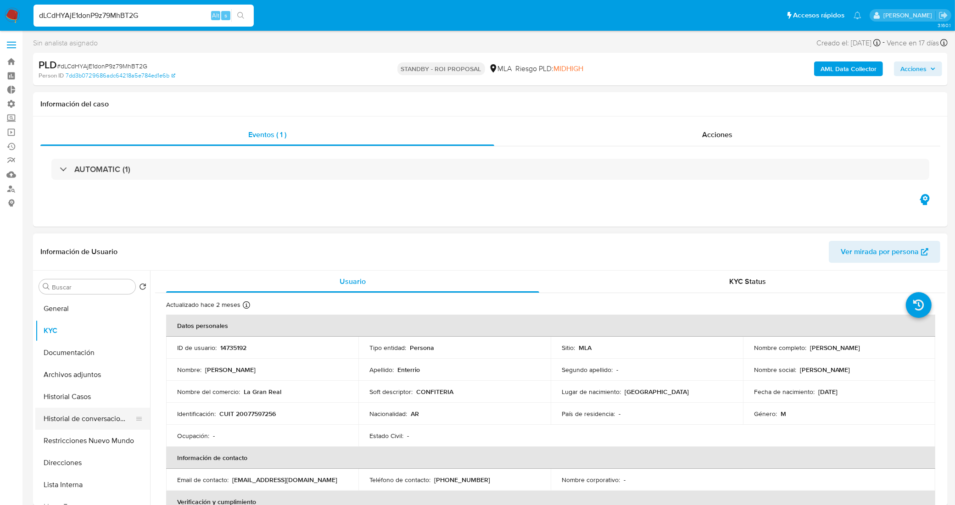
click at [91, 420] on button "Historial de conversaciones" at bounding box center [88, 419] width 107 height 22
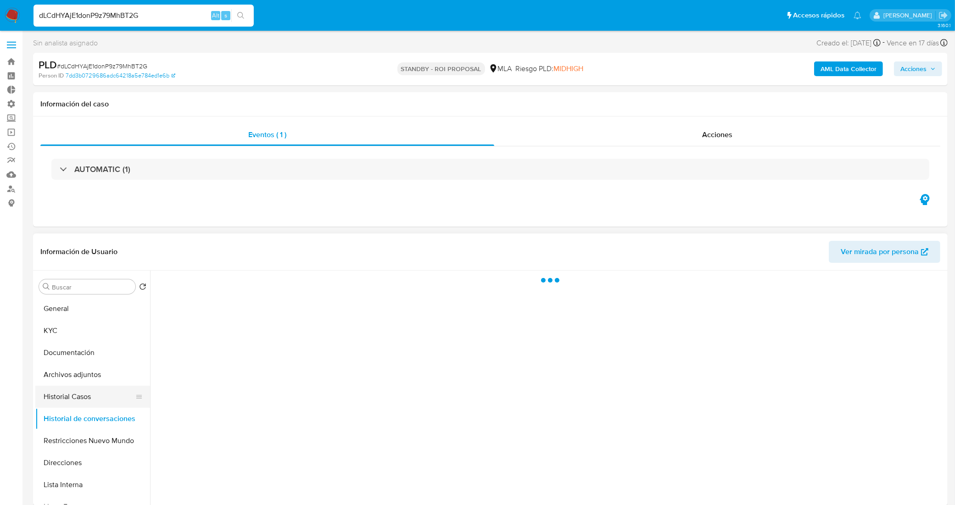
click at [70, 398] on button "Historial Casos" at bounding box center [88, 397] width 107 height 22
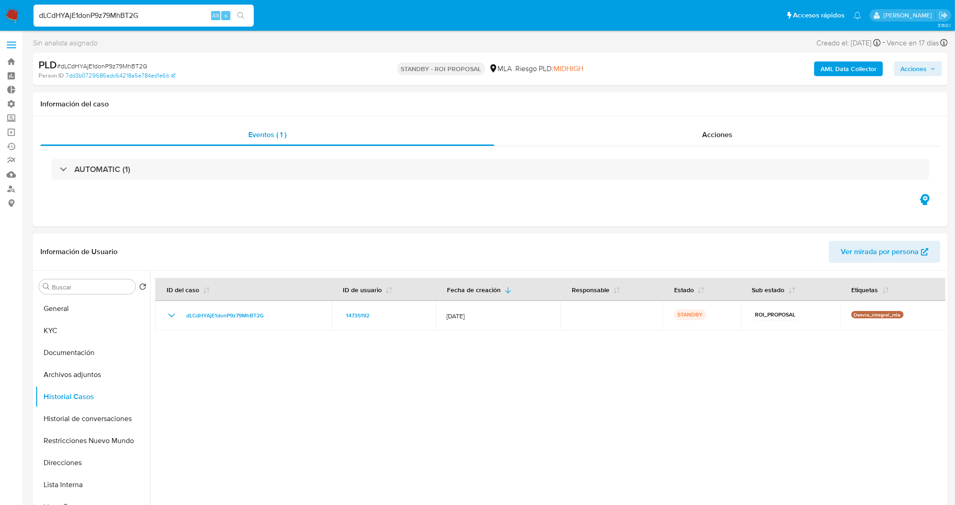
drag, startPoint x: 152, startPoint y: 14, endPoint x: 0, endPoint y: 33, distance: 153.6
paste input "zrzcOO2WlqQI1ds1EHJwoY7e"
type input "zrzcOO2WlqQI1ds1EHJwoY7e"
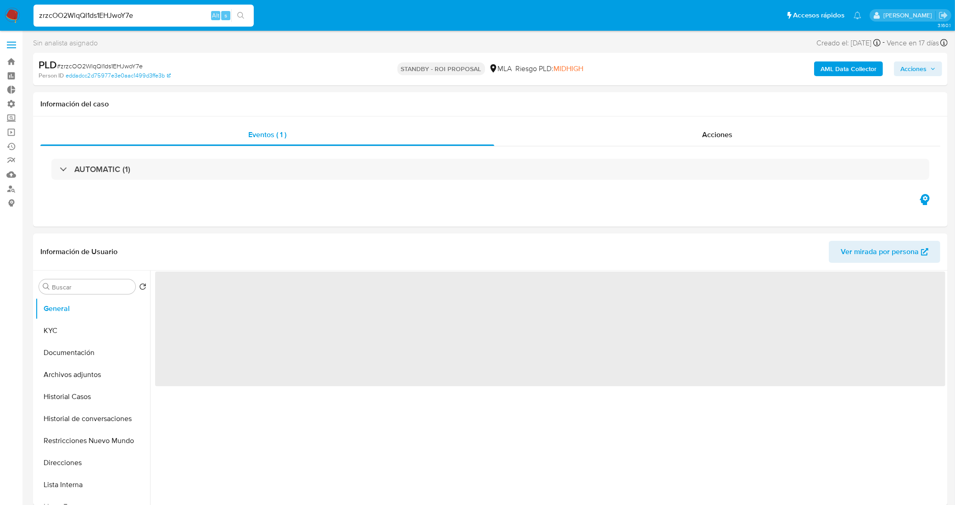
select select "10"
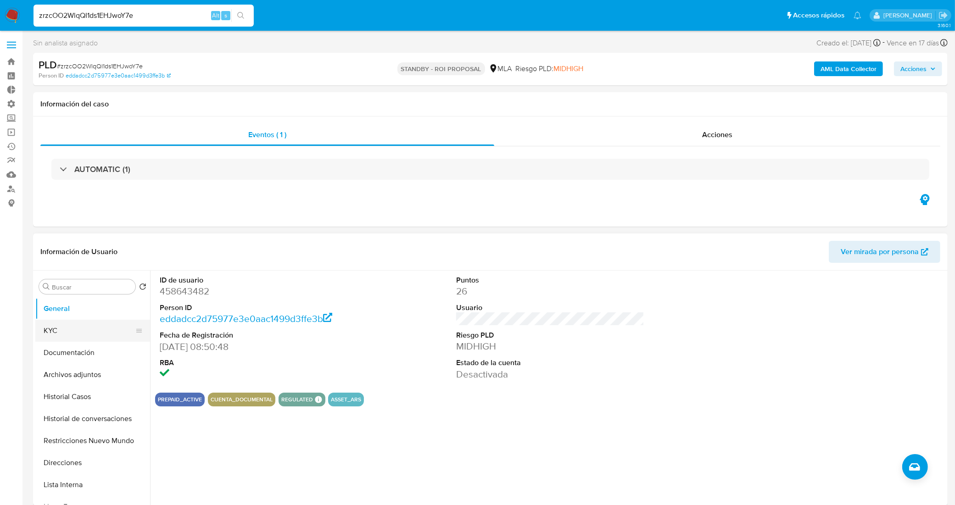
click at [91, 336] on button "KYC" at bounding box center [88, 331] width 107 height 22
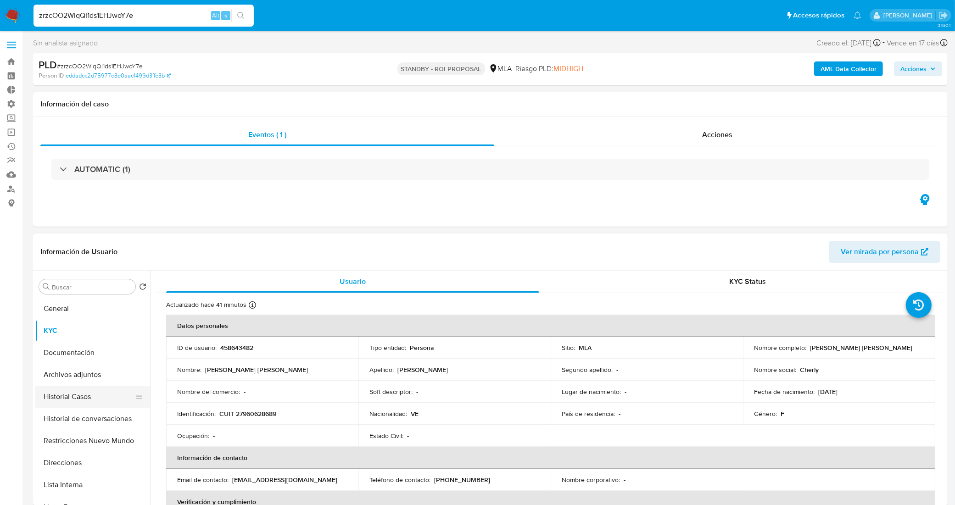
click at [68, 398] on button "Historial Casos" at bounding box center [88, 397] width 107 height 22
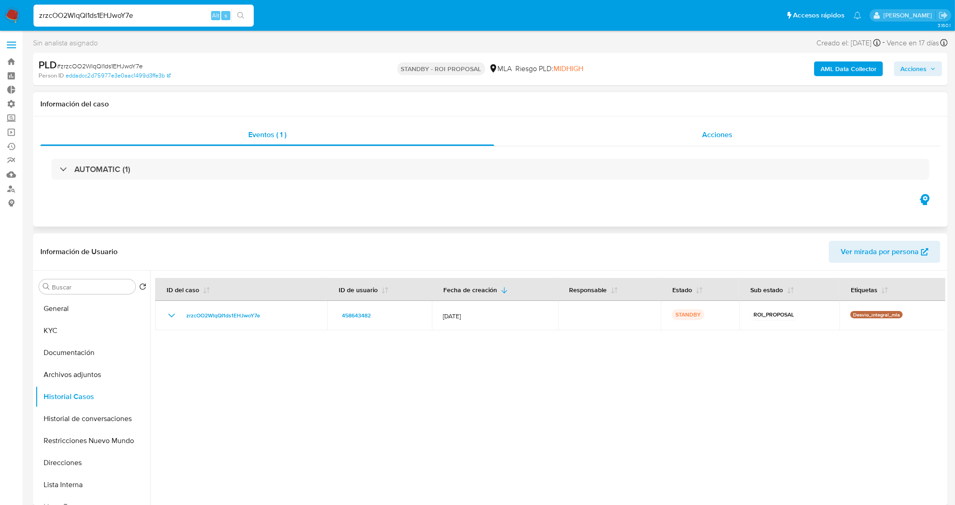
click at [644, 129] on div "Acciones" at bounding box center [717, 135] width 446 height 22
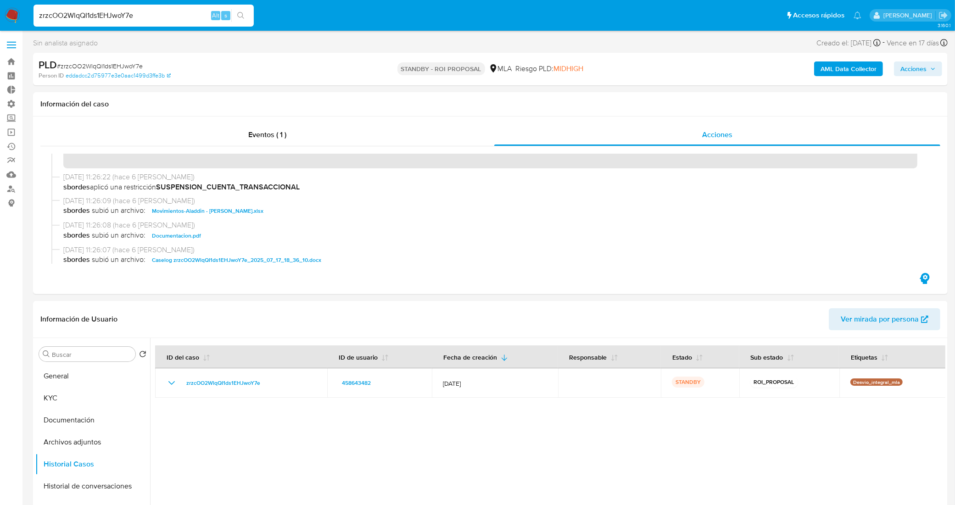
scroll to position [57, 0]
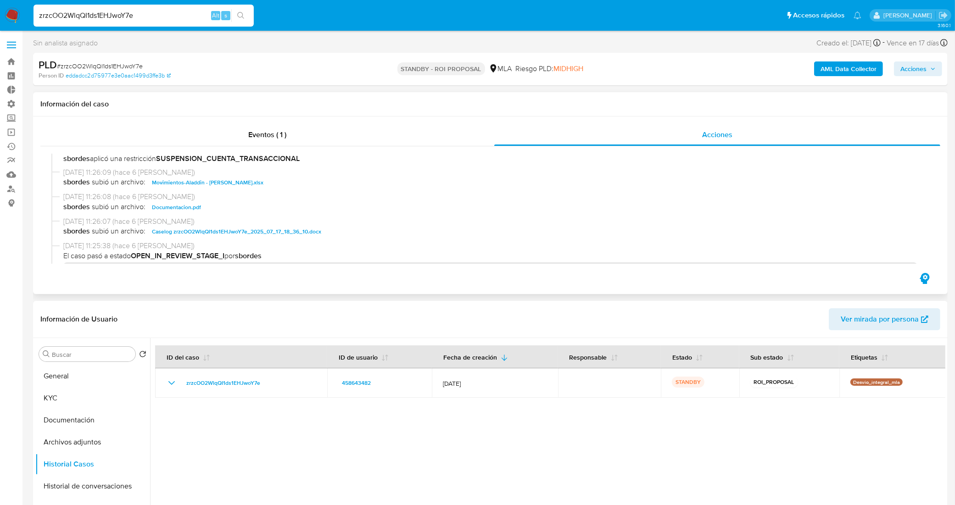
click at [260, 231] on span "Caselog zrzcOO2WlqQI1ds1EHJwoY7e_2025_07_17_18_36_10.docx" at bounding box center [236, 231] width 169 height 11
drag, startPoint x: 78, startPoint y: 19, endPoint x: 11, endPoint y: 12, distance: 67.8
click at [11, 12] on nav "Pausado Ver notificaciones zrzcOO2WlqQI1ds1EHJwoY7e Alt s Accesos rápidos Presi…" at bounding box center [477, 15] width 955 height 31
paste input "qJg1Y4LvjSHQ2dCNfGZNMrJz"
type input "qJg1Y4LvjSHQ2dCNfGZNMrJz"
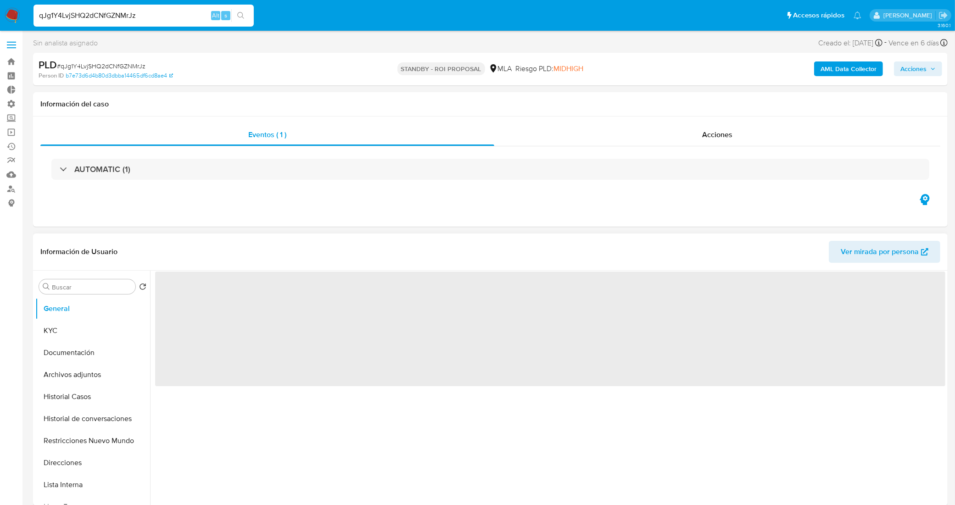
select select "10"
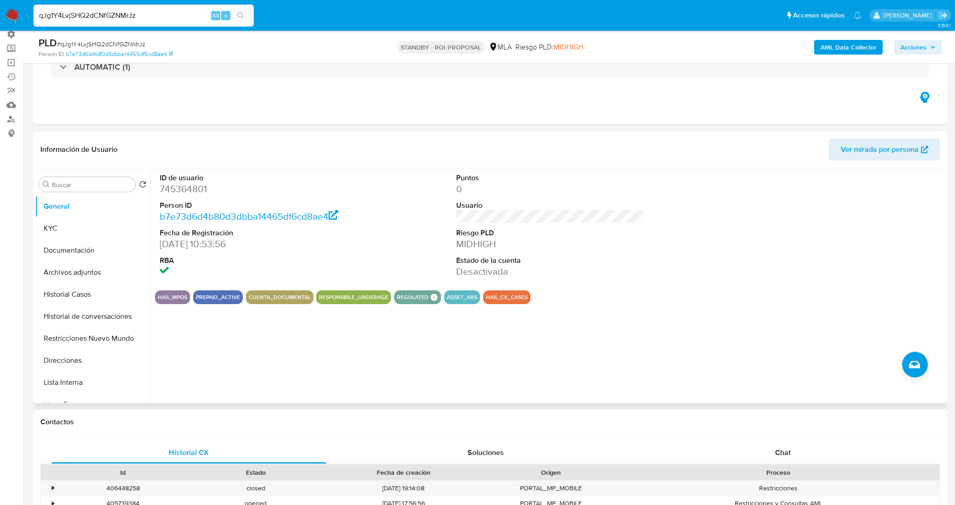
scroll to position [172, 0]
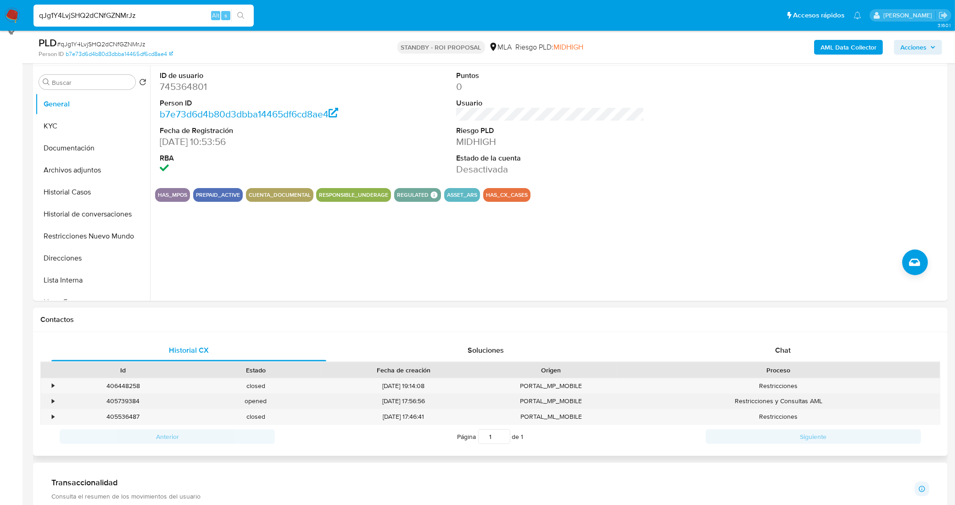
click at [123, 402] on div "405739384" at bounding box center [123, 401] width 133 height 15
copy div "405739384"
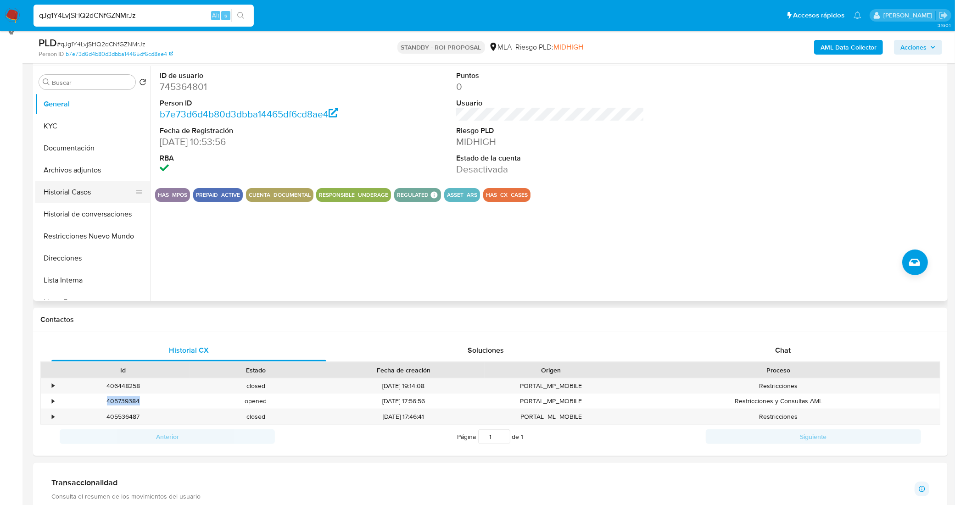
click at [83, 189] on button "Historial Casos" at bounding box center [88, 192] width 107 height 22
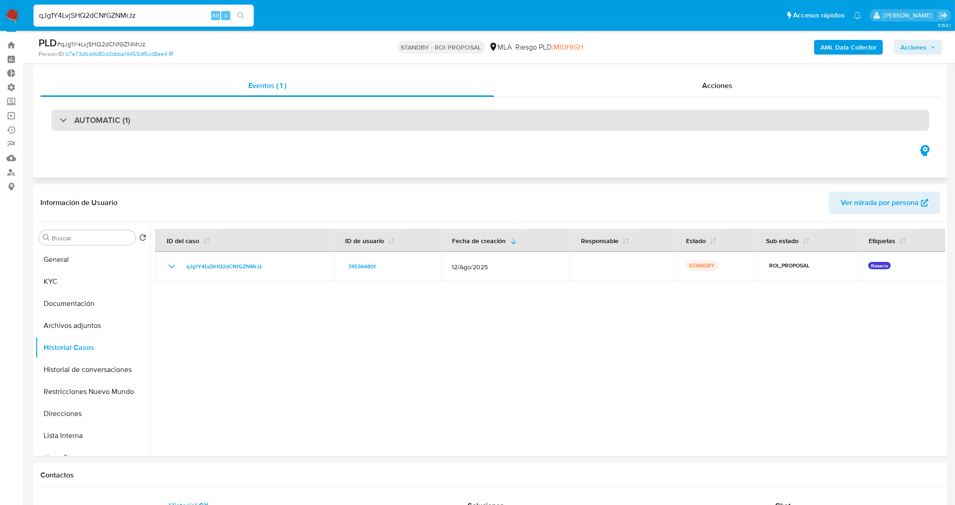
scroll to position [0, 0]
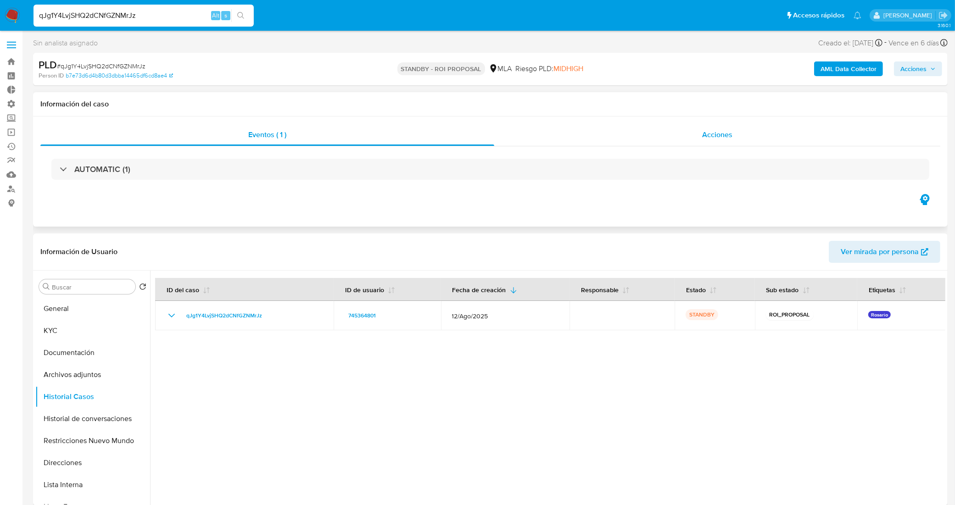
click at [549, 140] on div "Acciones" at bounding box center [717, 135] width 446 height 22
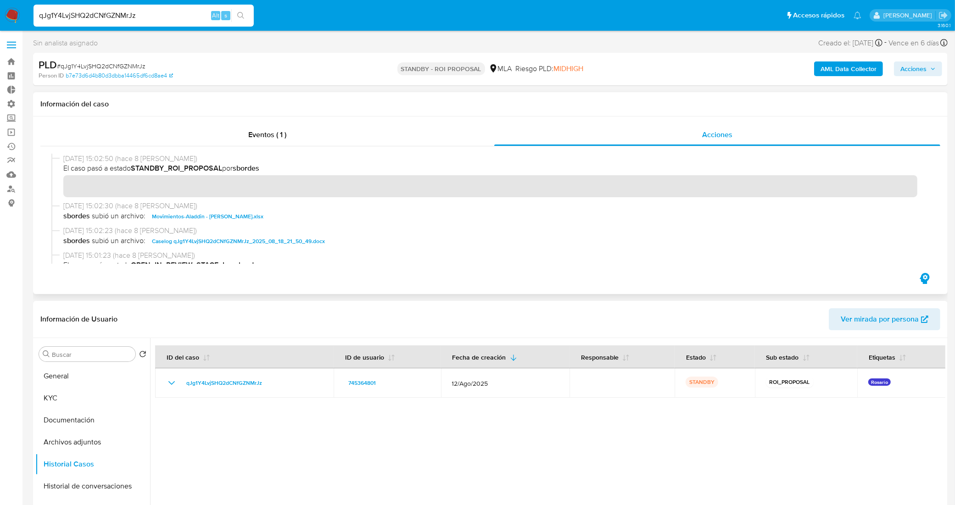
click at [223, 242] on span "Caselog qJg1Y4LvjSHQ2dCNfGZNMrJz_2025_08_18_21_50_49.docx" at bounding box center [238, 241] width 173 height 11
click at [105, 395] on button "KYC" at bounding box center [88, 398] width 107 height 22
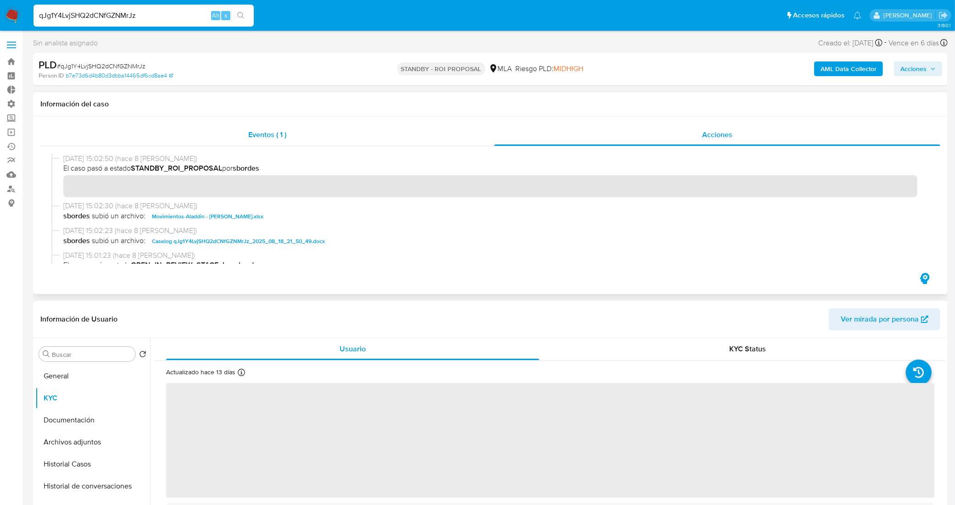
click at [242, 138] on div "Eventos ( 1 )" at bounding box center [267, 135] width 454 height 22
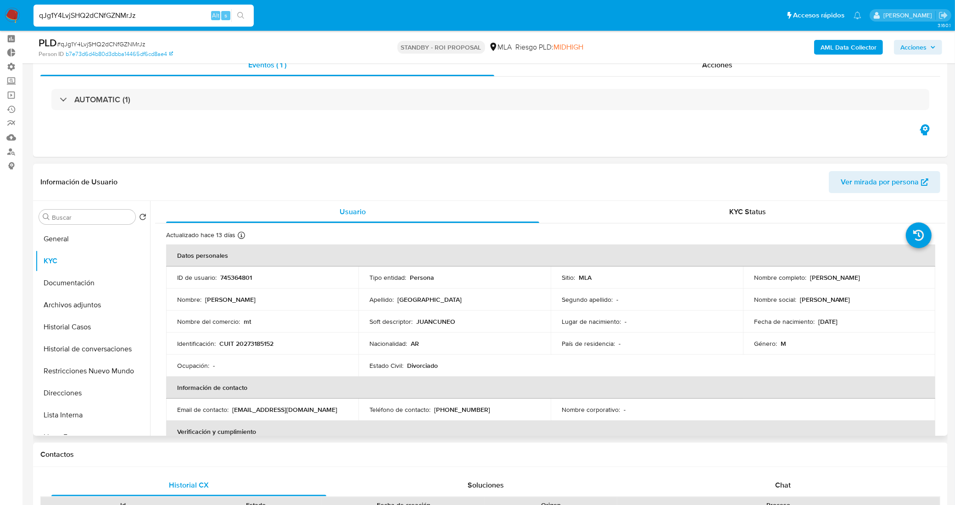
scroll to position [57, 0]
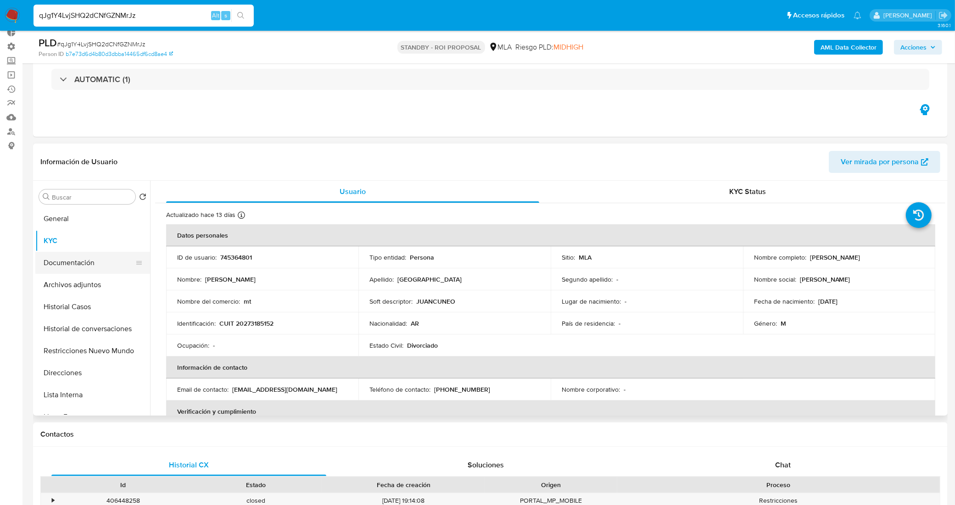
click at [78, 256] on button "Documentación" at bounding box center [88, 263] width 107 height 22
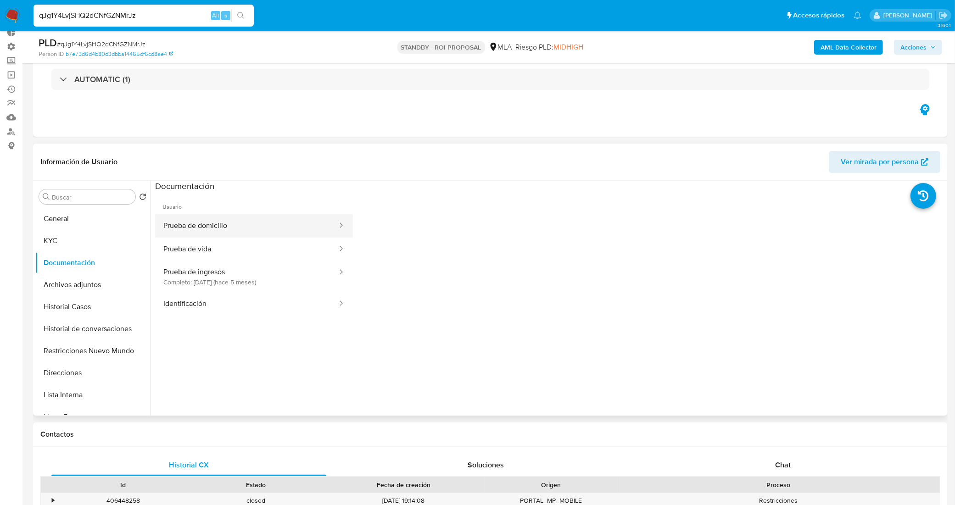
click at [252, 225] on button "Prueba de domicilio" at bounding box center [246, 225] width 183 height 23
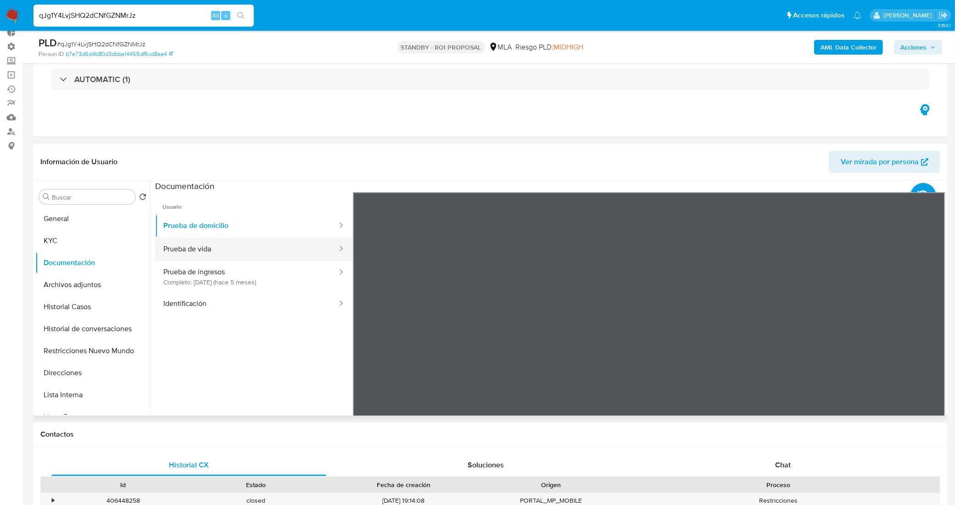
click at [266, 246] on button "Prueba de vida" at bounding box center [246, 249] width 183 height 23
click at [73, 245] on button "KYC" at bounding box center [88, 241] width 107 height 22
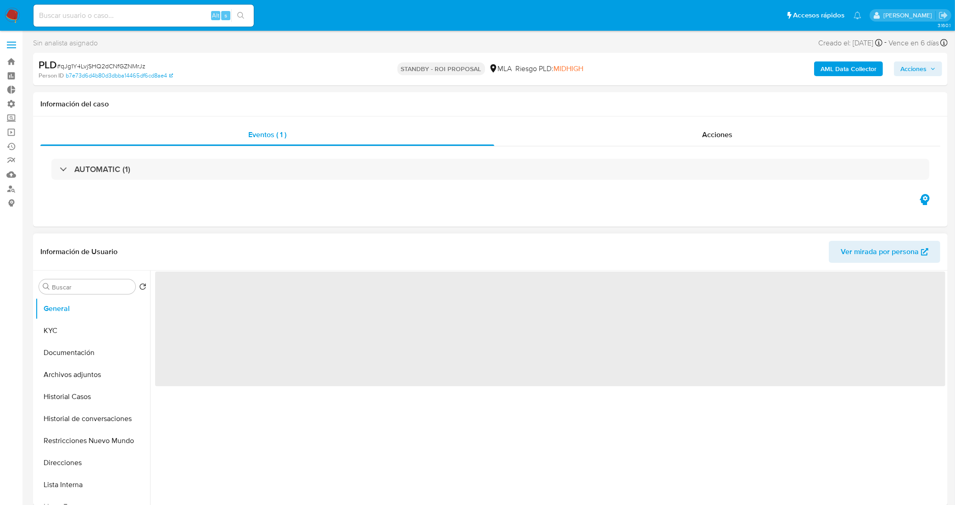
select select "10"
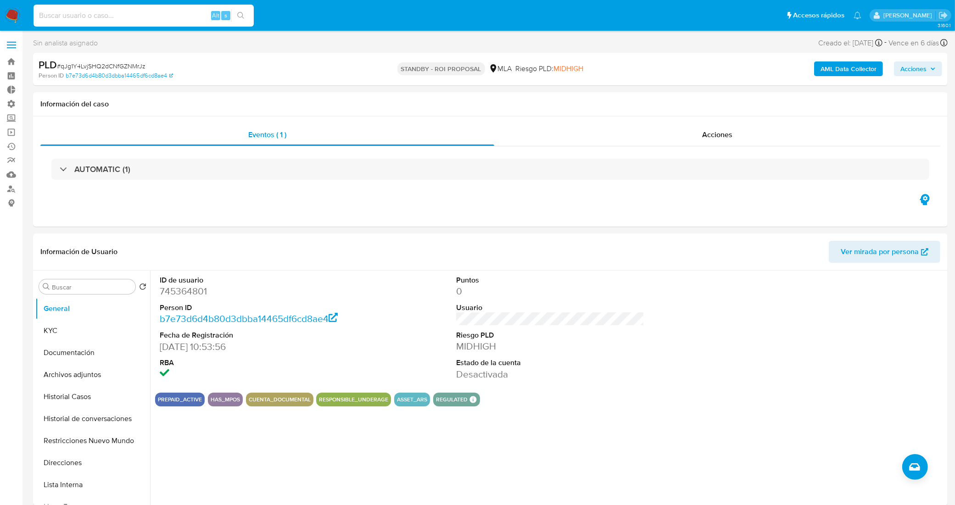
click at [158, 17] on input at bounding box center [143, 16] width 220 height 12
paste input "qwJwJswFF3qQjofOcwMEuN34"
type input "qwJwJswFF3qQjofOcwMEuN34"
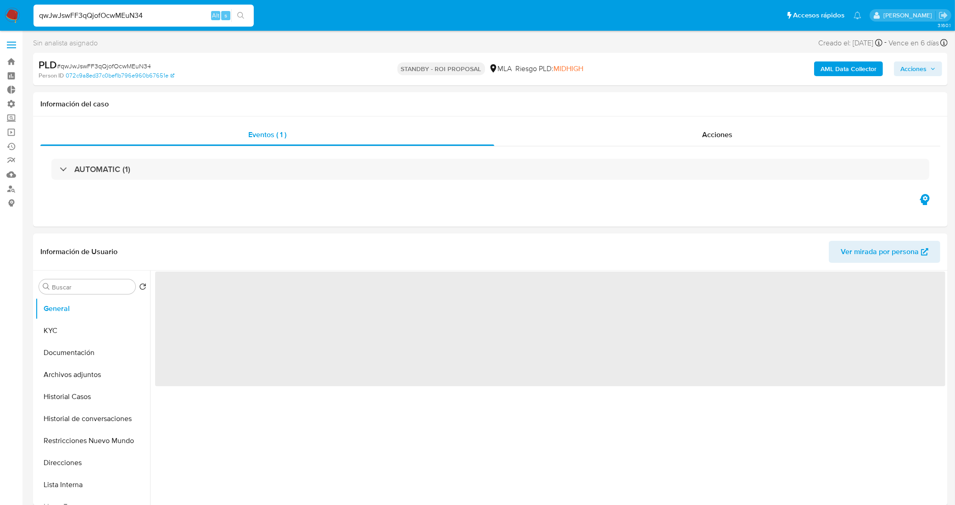
select select "10"
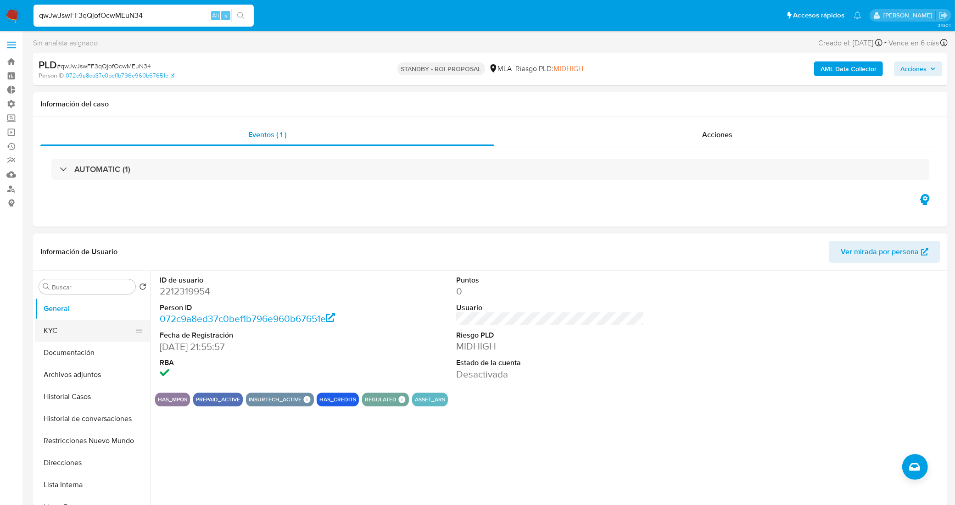
click at [81, 338] on button "KYC" at bounding box center [88, 331] width 107 height 22
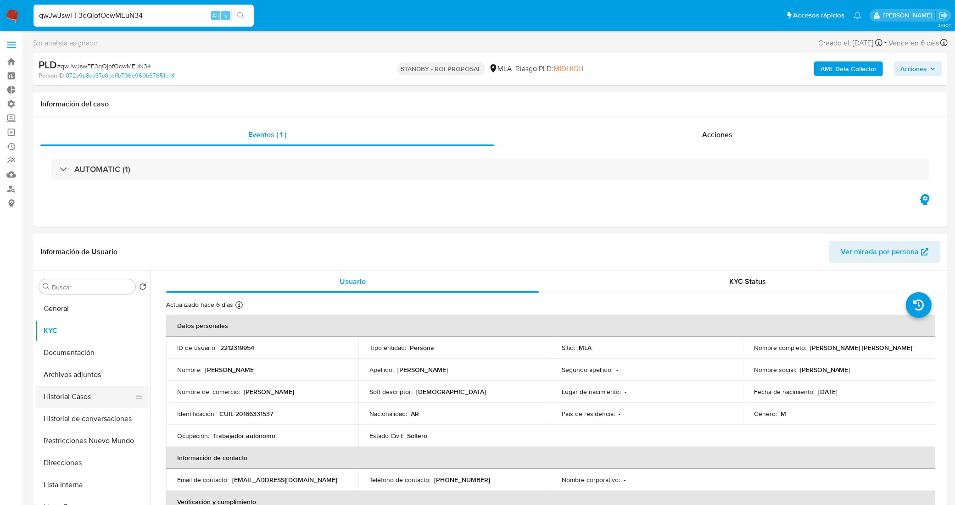
click at [87, 399] on button "Historial Casos" at bounding box center [88, 397] width 107 height 22
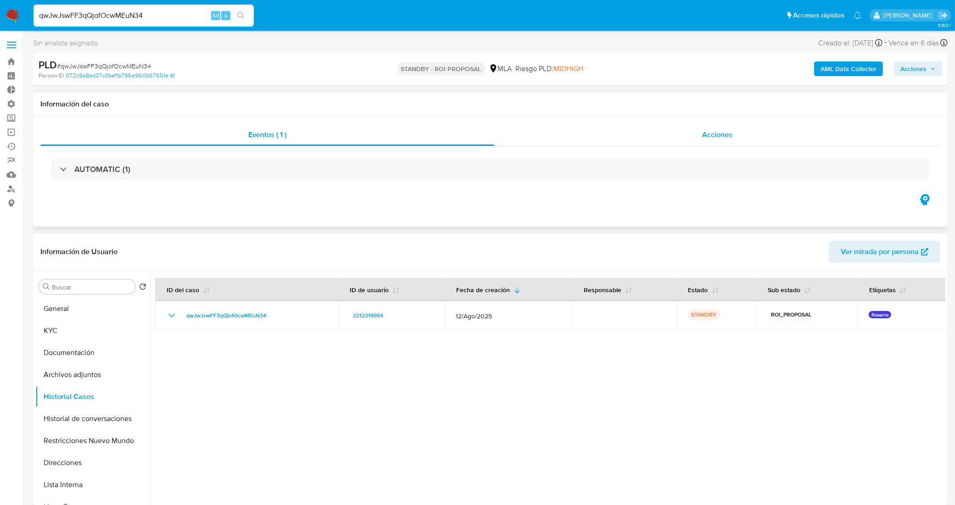
click at [706, 132] on span "Acciones" at bounding box center [717, 134] width 30 height 11
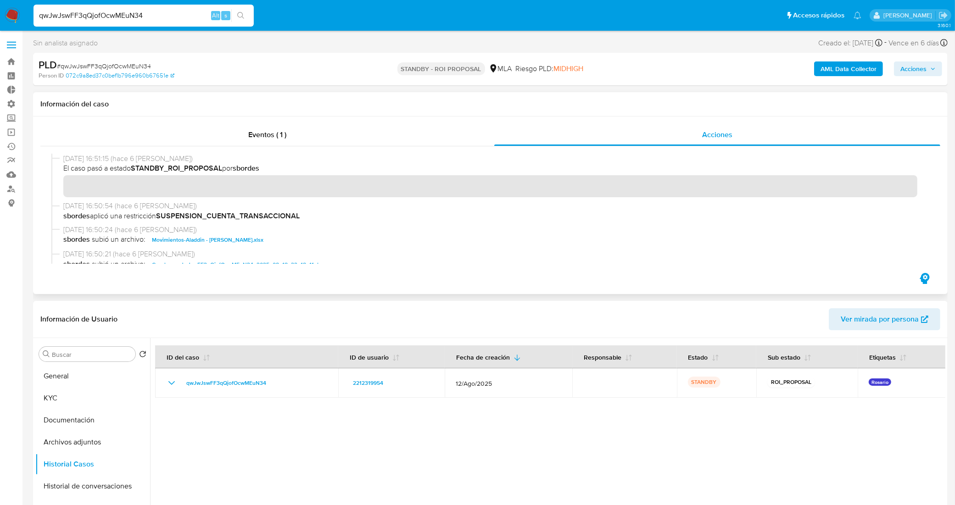
scroll to position [57, 0]
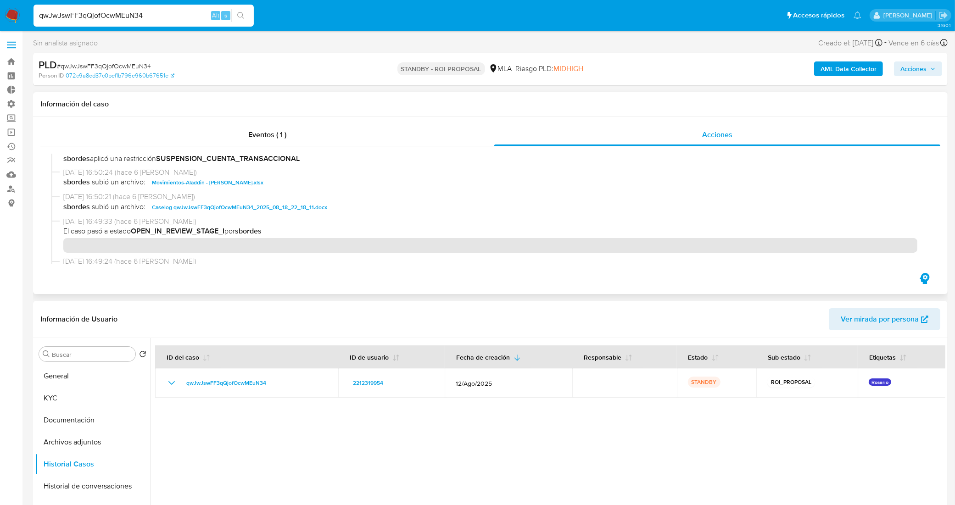
click at [253, 207] on span "Caselog qwJwJswFF3qQjofOcwMEuN34_2025_08_18_22_18_11.docx" at bounding box center [239, 207] width 175 height 11
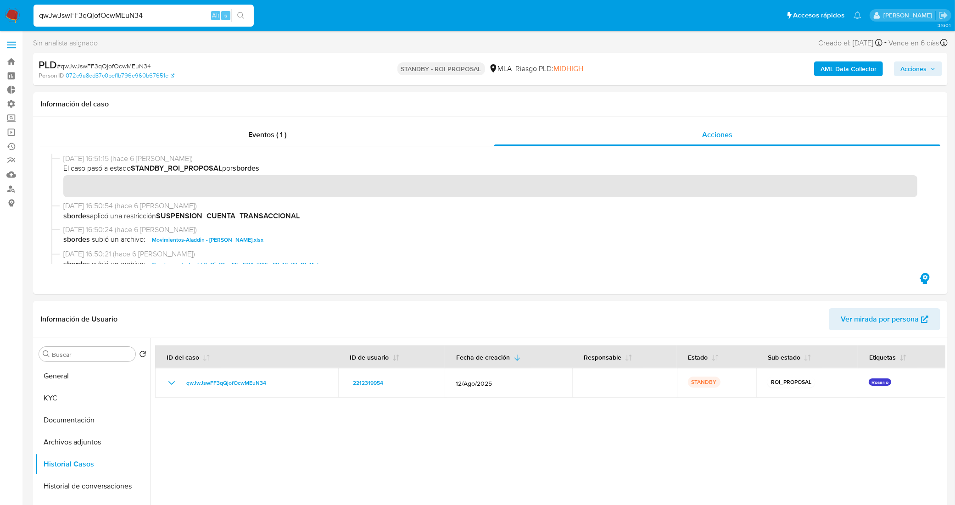
drag, startPoint x: 151, startPoint y: 15, endPoint x: 0, endPoint y: 17, distance: 151.5
click at [0, 17] on nav "Pausado Ver notificaciones qwJwJswFF3qQjofOcwMEuN34 Alt s Accesos rápidos Presi…" at bounding box center [477, 15] width 955 height 31
paste input "4XHPuVNwJf8eMmiGrcW7Nosj"
type input "4XHPuVNwJf8eMmiGrcW7Nosj"
click at [95, 397] on button "KYC" at bounding box center [88, 398] width 107 height 22
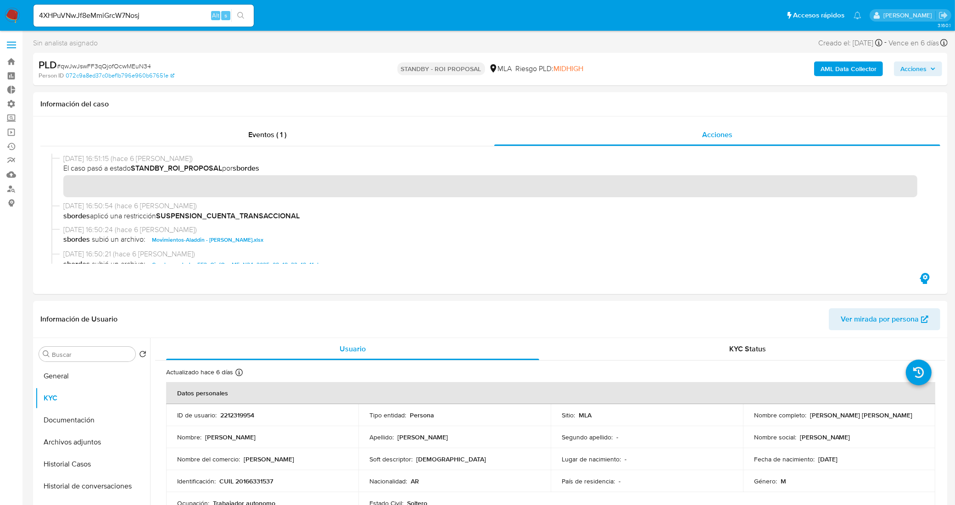
click at [248, 14] on button "search-icon" at bounding box center [240, 15] width 19 height 13
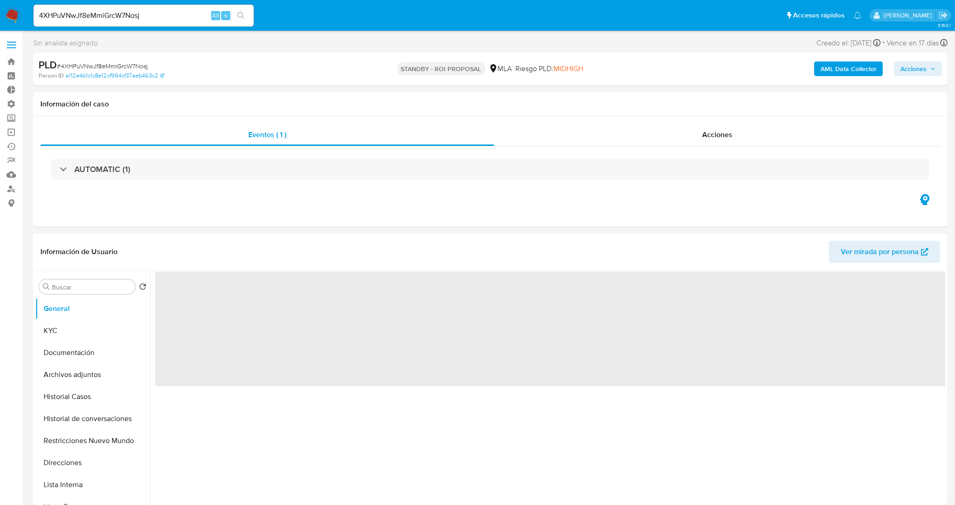
select select "10"
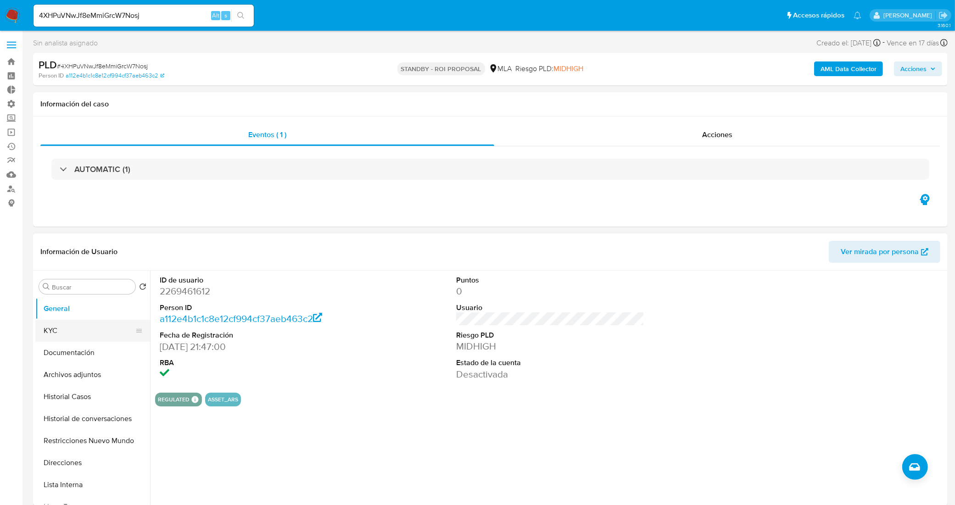
click at [69, 331] on button "KYC" at bounding box center [88, 331] width 107 height 22
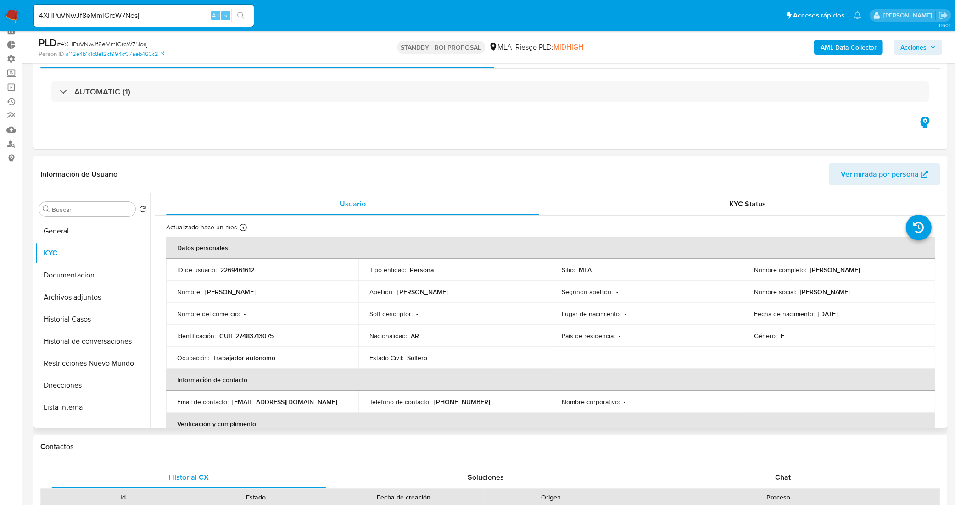
scroll to position [115, 0]
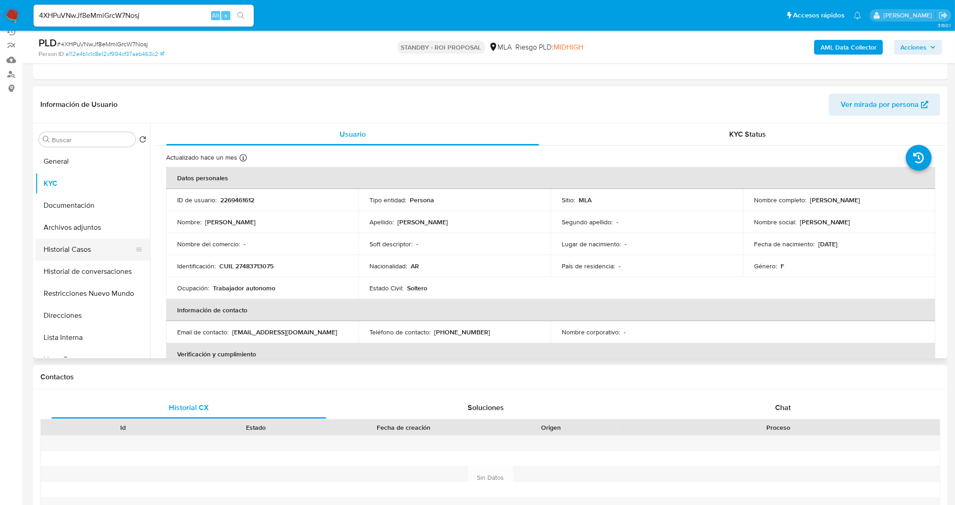
click at [89, 251] on button "Historial Casos" at bounding box center [88, 250] width 107 height 22
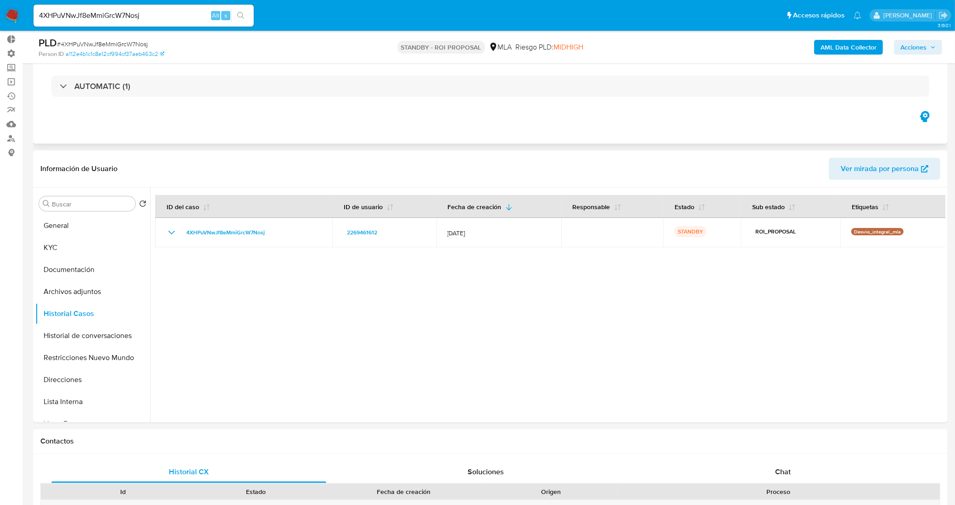
scroll to position [0, 0]
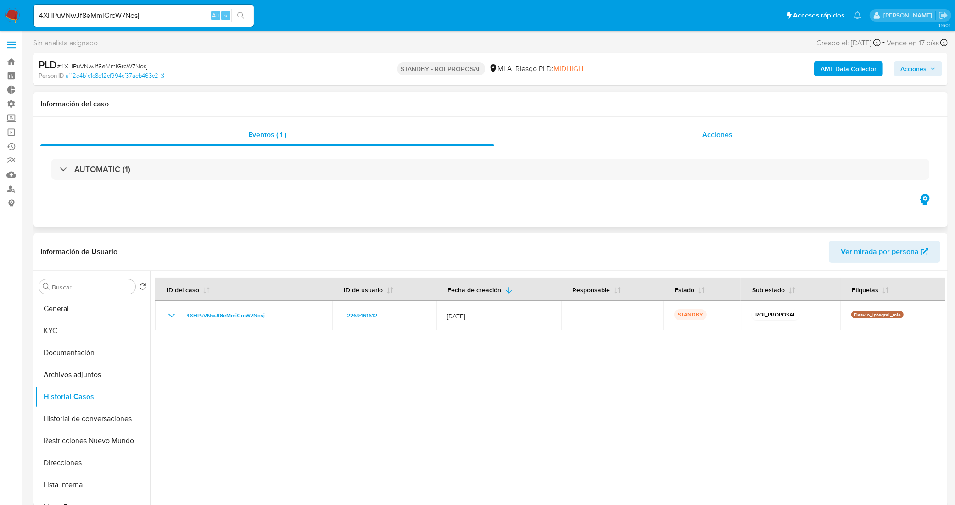
click at [776, 145] on div "Acciones" at bounding box center [717, 135] width 446 height 22
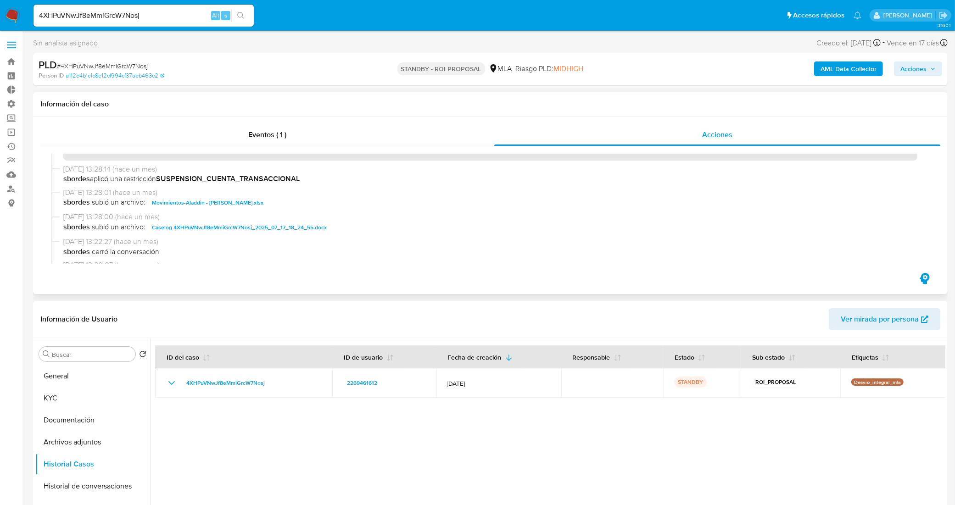
scroll to position [57, 0]
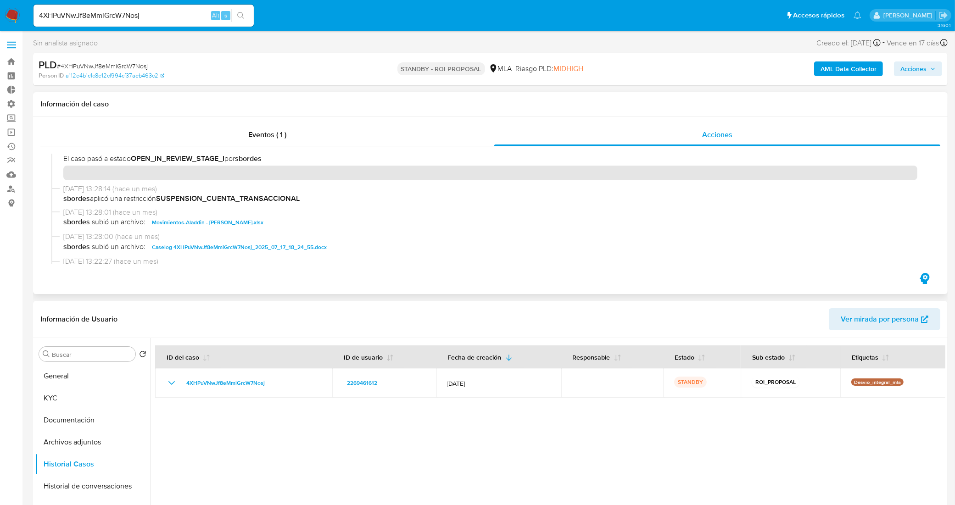
click at [246, 245] on span "Caselog 4XHPuVNwJf8eMmiGrcW7Nosj_2025_07_17_18_24_55.docx" at bounding box center [239, 247] width 175 height 11
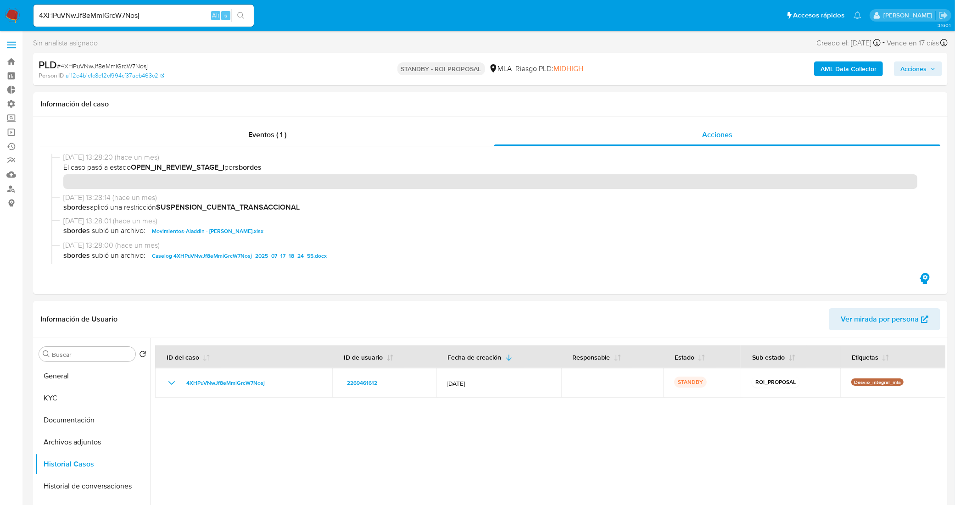
scroll to position [0, 0]
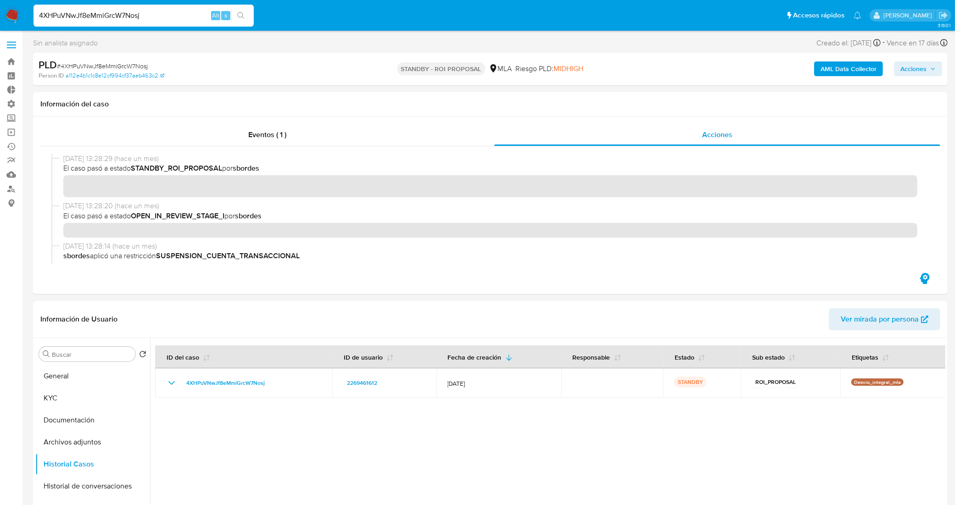
drag, startPoint x: 177, startPoint y: 21, endPoint x: 7, endPoint y: 23, distance: 169.8
click at [7, 23] on nav "Pausado Ver notificaciones 4XHPuVNwJf8eMmiGrcW7Nosj Alt s Accesos rápidos Presi…" at bounding box center [477, 15] width 955 height 31
paste input "yl7zOezOn2TAUMdMgQ3v2a4t"
type input "yl7zOezOn2TAUMdMgQ3v2a4t"
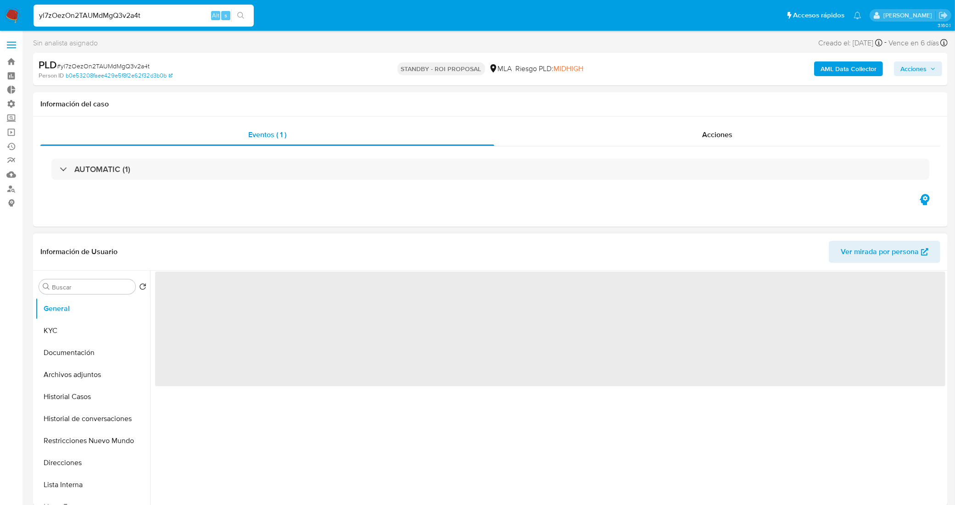
select select "10"
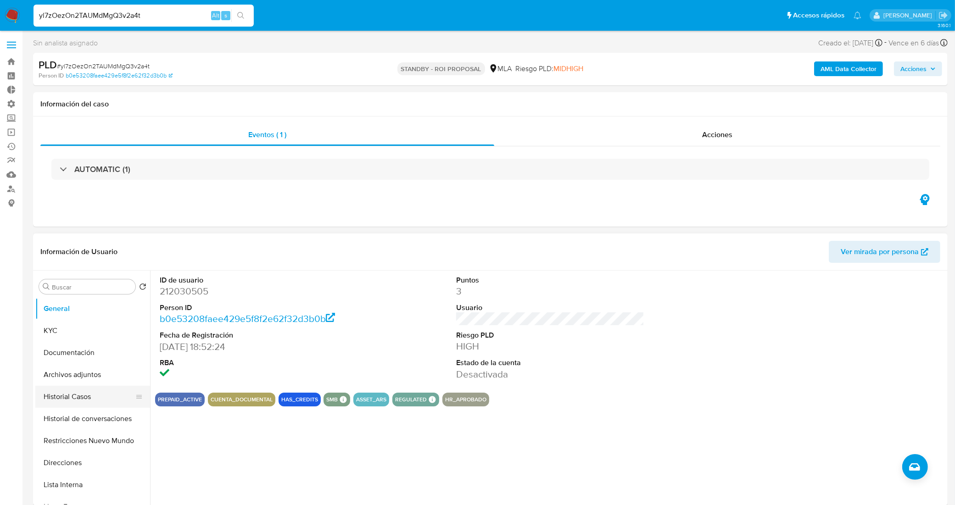
click at [69, 399] on button "Historial Casos" at bounding box center [88, 397] width 107 height 22
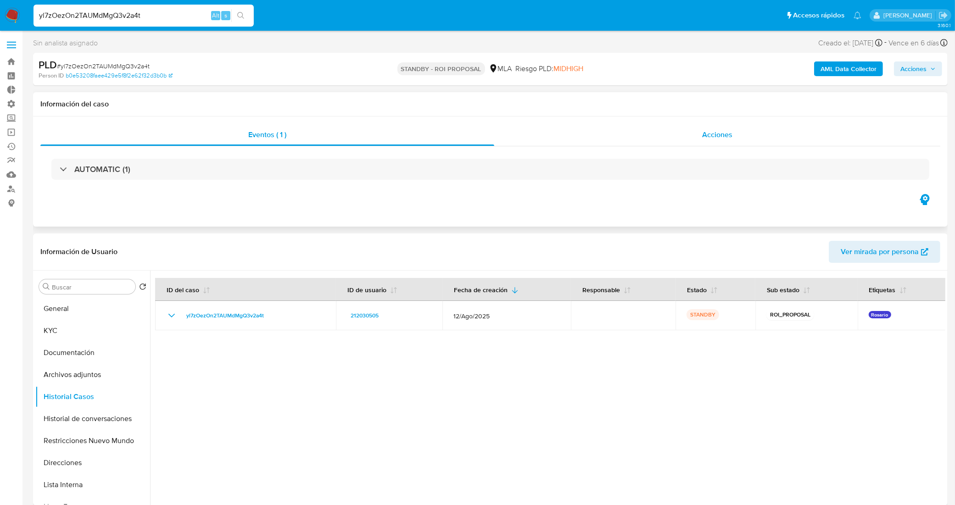
click at [685, 134] on div "Acciones" at bounding box center [717, 135] width 446 height 22
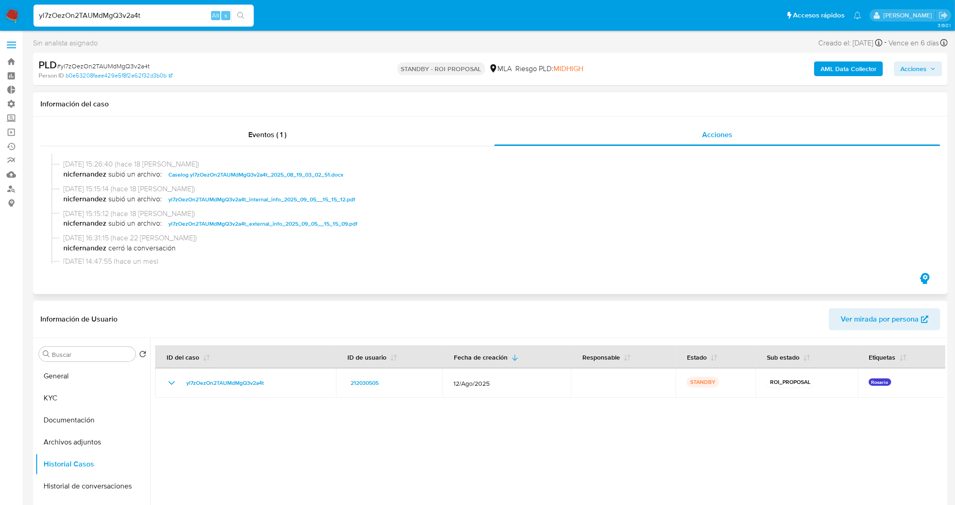
scroll to position [115, 0]
click at [230, 174] on span "Caselog yl7zOezOn2TAUMdMgQ3v2a4t_2025_08_19_03_02_51.docx" at bounding box center [255, 173] width 175 height 11
drag, startPoint x: 169, startPoint y: 14, endPoint x: 22, endPoint y: 21, distance: 147.5
click at [22, 21] on nav "Pausado Ver notificaciones yl7zOezOn2TAUMdMgQ3v2a4t Alt s Accesos rápidos Presi…" at bounding box center [477, 15] width 955 height 31
paste input "0wBqMVqsDX6ROYVh9qJnp6gn"
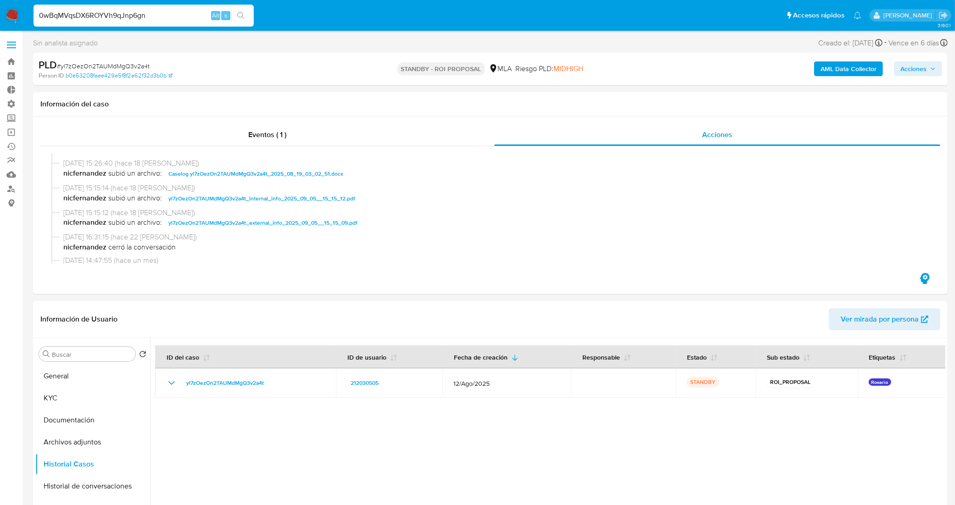
type input "0wBqMVqsDX6ROYVh9qJnp6gn"
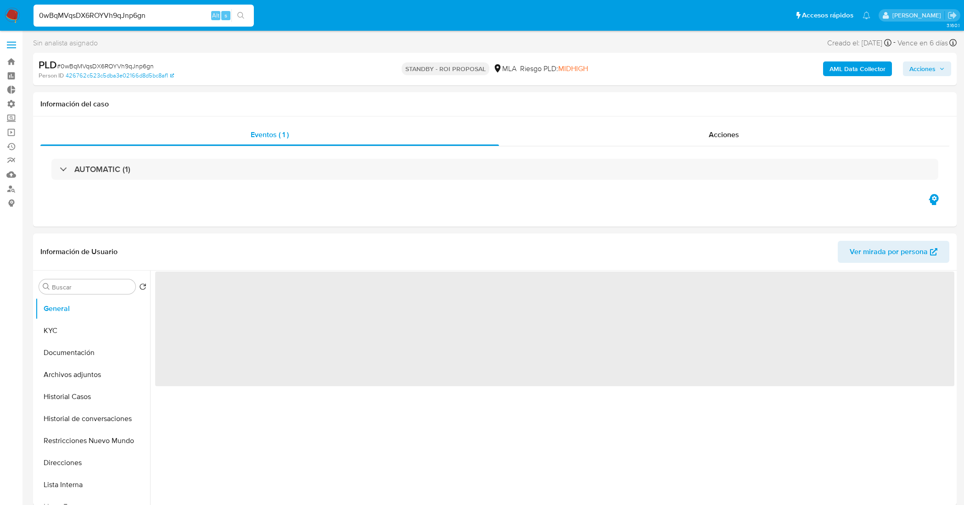
select select "10"
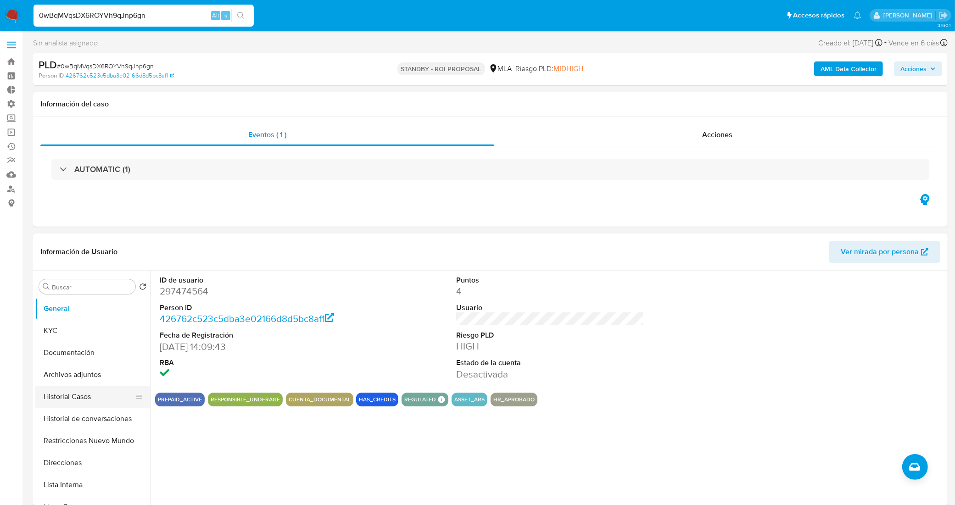
click at [84, 402] on button "Historial Casos" at bounding box center [88, 397] width 107 height 22
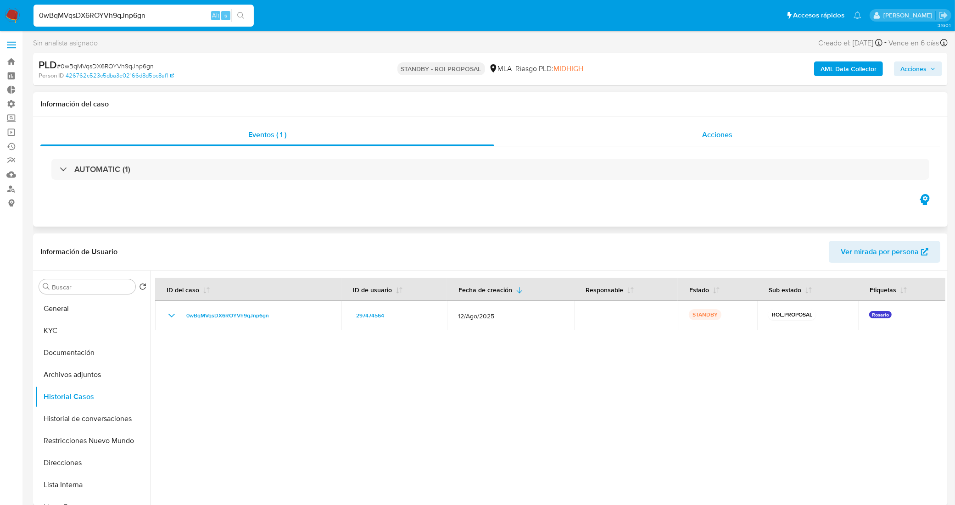
click at [664, 140] on div "Acciones" at bounding box center [717, 135] width 446 height 22
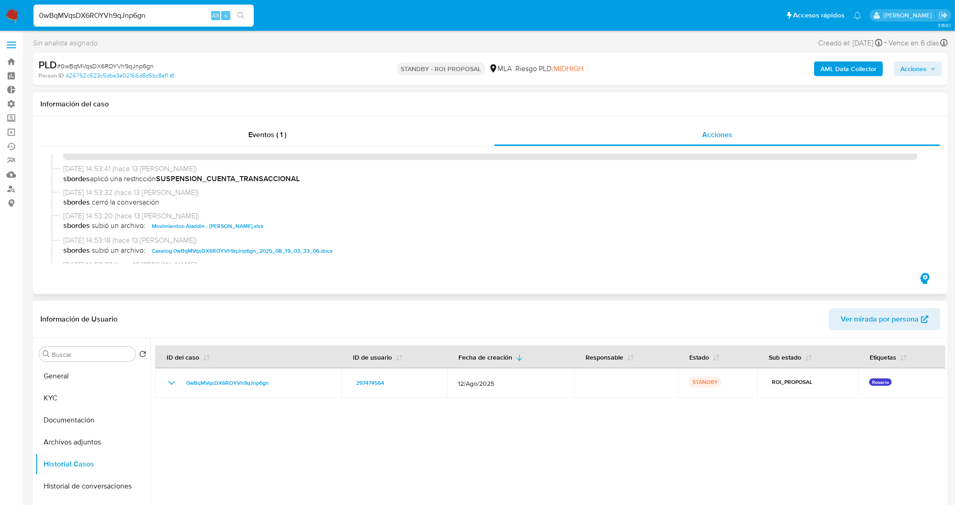
scroll to position [57, 0]
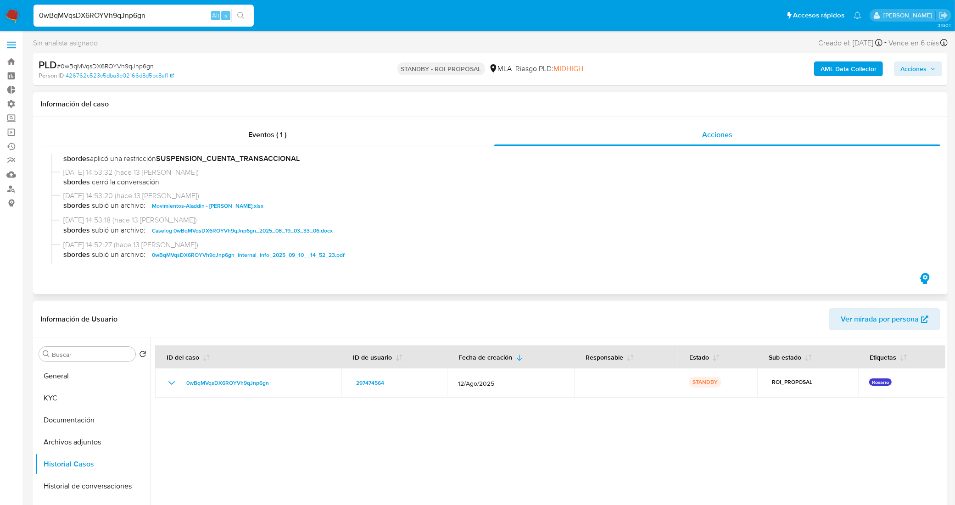
click at [243, 232] on span "Caselog 0wBqMVqsDX6ROYVh9qJnp6gn_2025_08_19_03_33_06.docx" at bounding box center [242, 230] width 181 height 11
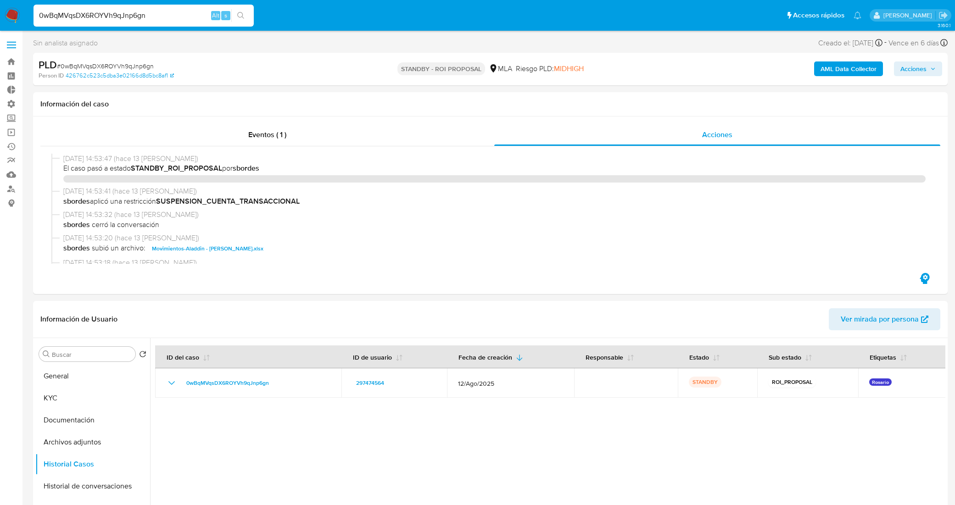
select select "10"
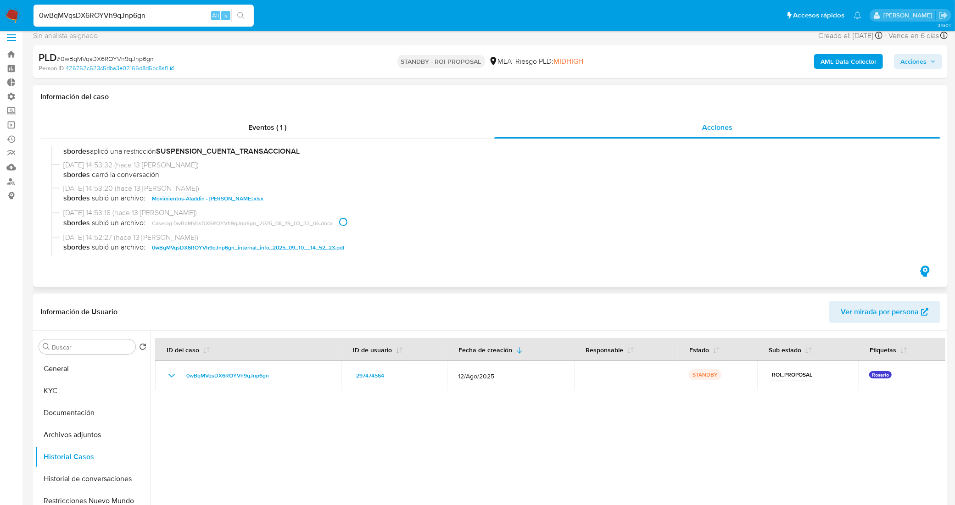
scroll to position [57, 0]
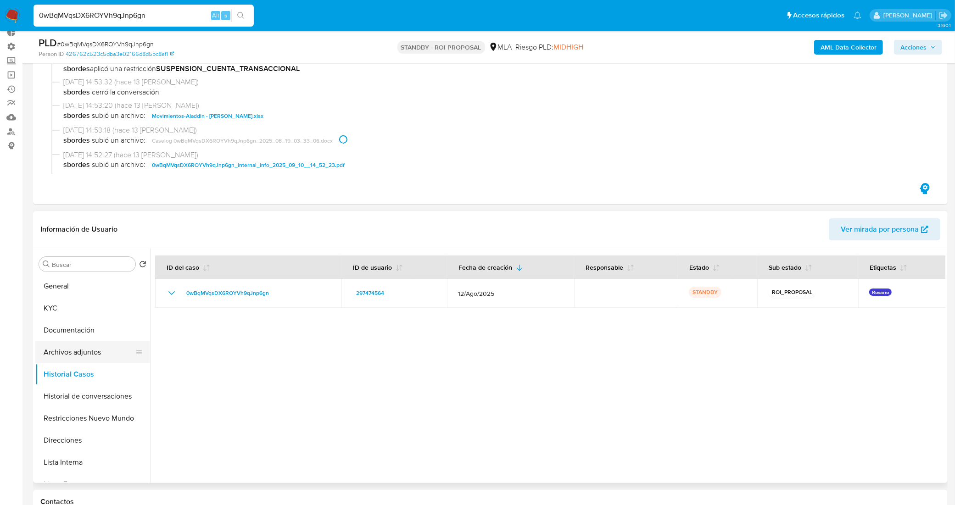
click at [102, 346] on button "Archivos adjuntos" at bounding box center [88, 352] width 107 height 22
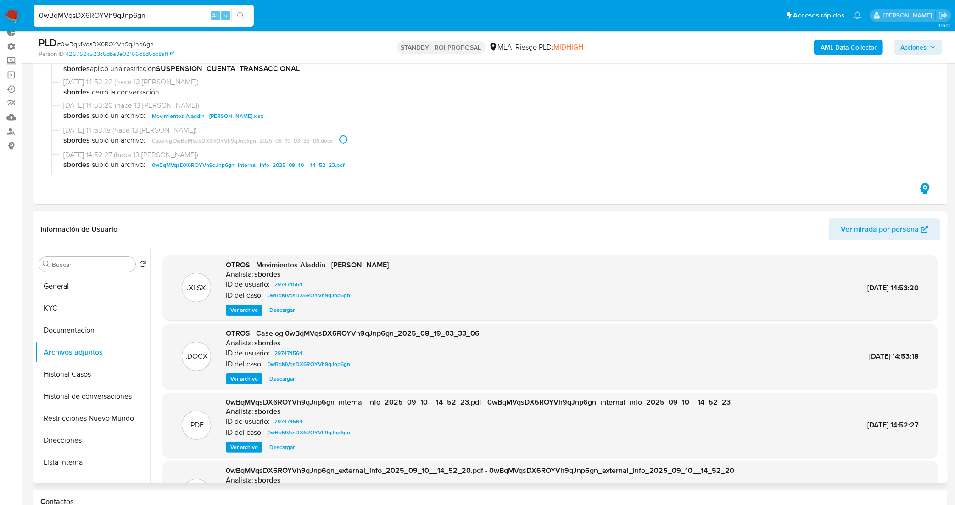
click at [271, 378] on span "Descargar" at bounding box center [281, 378] width 25 height 9
click at [53, 285] on button "General" at bounding box center [88, 286] width 107 height 22
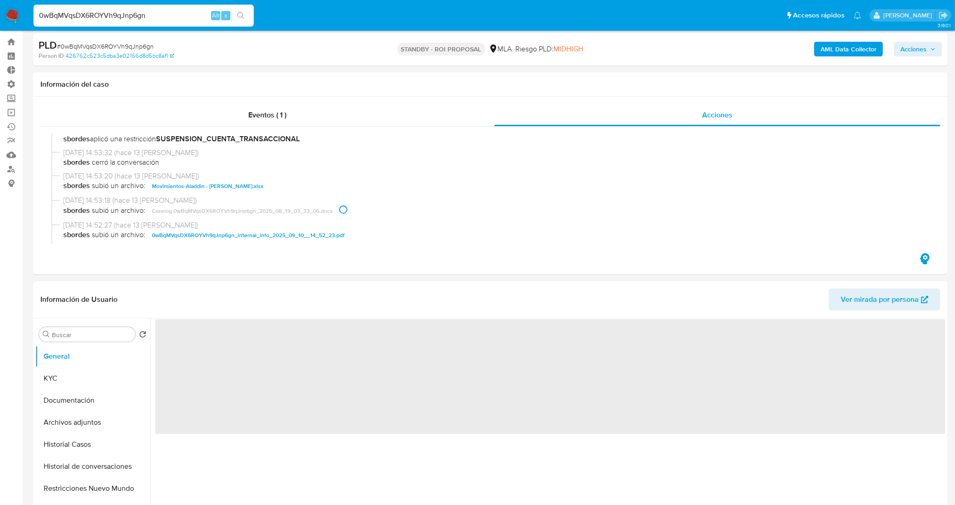
scroll to position [0, 0]
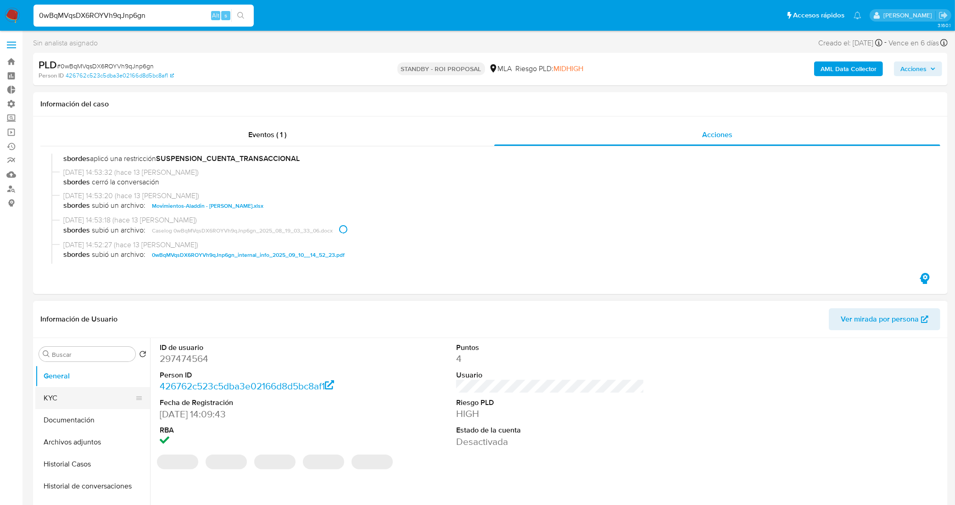
click at [74, 391] on button "KYC" at bounding box center [88, 398] width 107 height 22
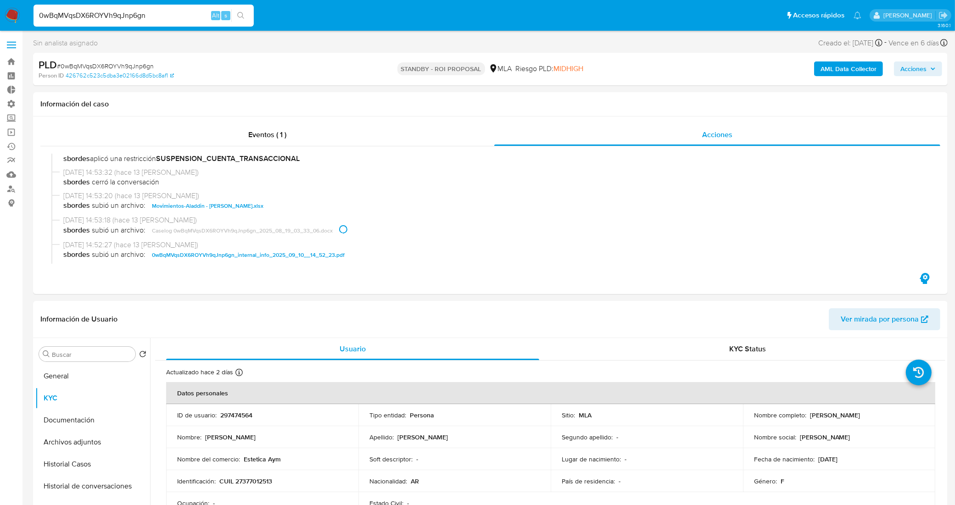
drag, startPoint x: 150, startPoint y: 19, endPoint x: 0, endPoint y: 22, distance: 149.6
click at [0, 22] on nav "Pausado Ver notificaciones 0wBqMVqsDX6ROYVh9qJnp6gn Alt s Accesos rápidos Presi…" at bounding box center [477, 15] width 955 height 31
paste input "REjTHeMUv2R0FpVit89FSdV8"
type input "REjTHeMUv2R0FpVit89FSdV8"
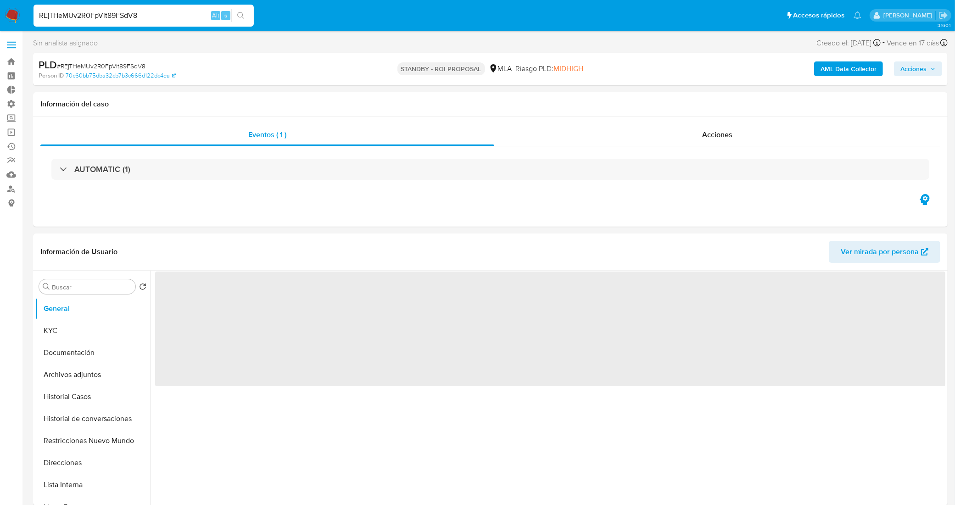
select select "10"
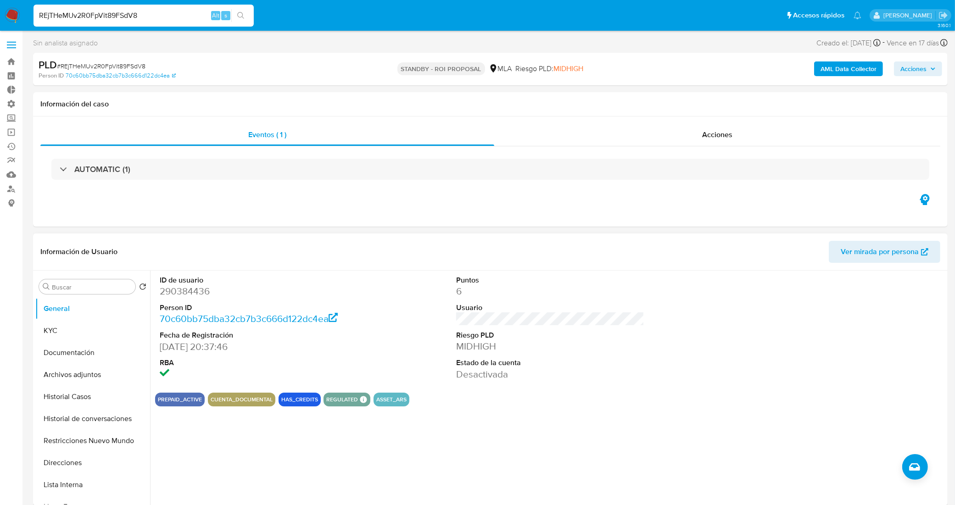
scroll to position [57, 0]
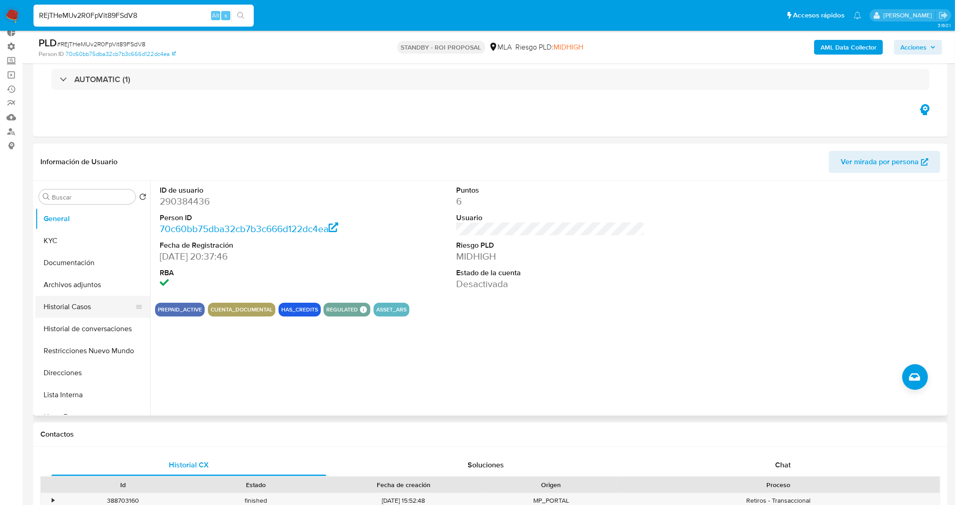
click at [87, 303] on button "Historial Casos" at bounding box center [88, 307] width 107 height 22
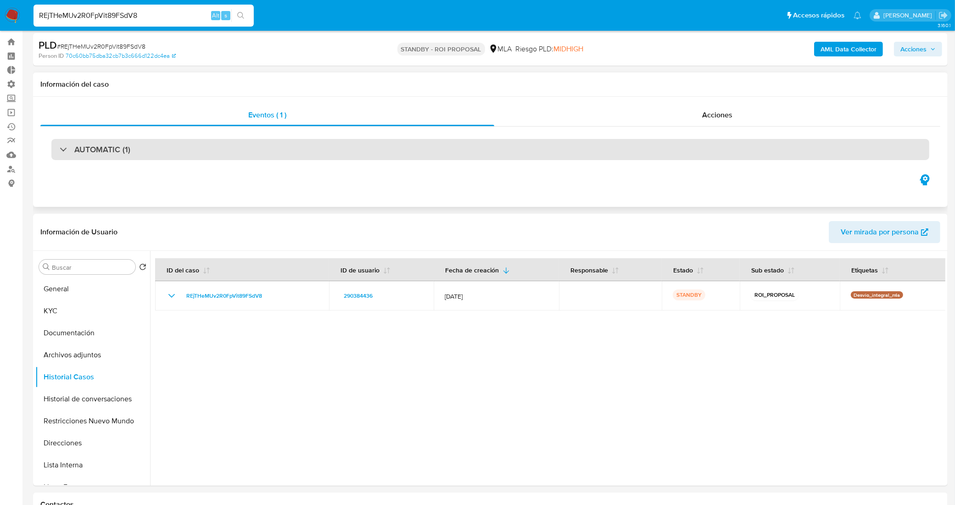
scroll to position [0, 0]
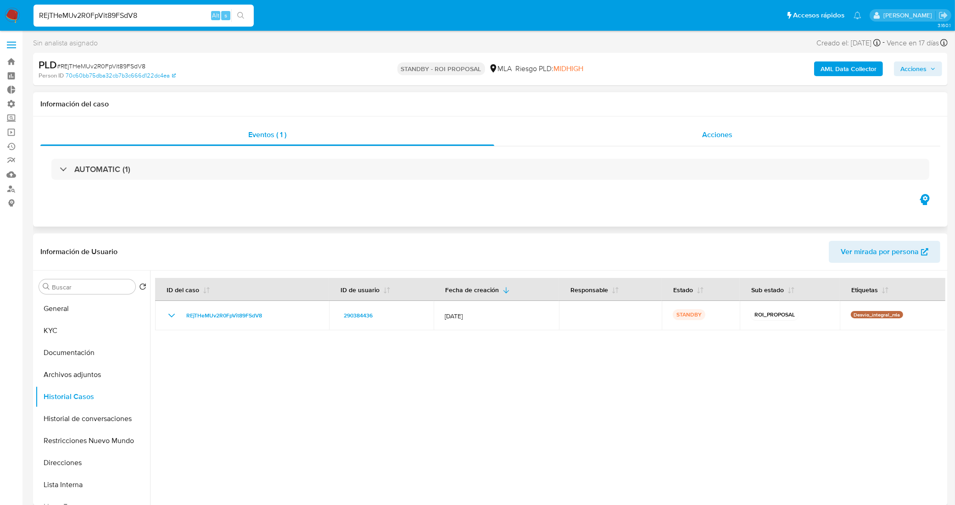
click at [750, 138] on div "Acciones" at bounding box center [717, 135] width 446 height 22
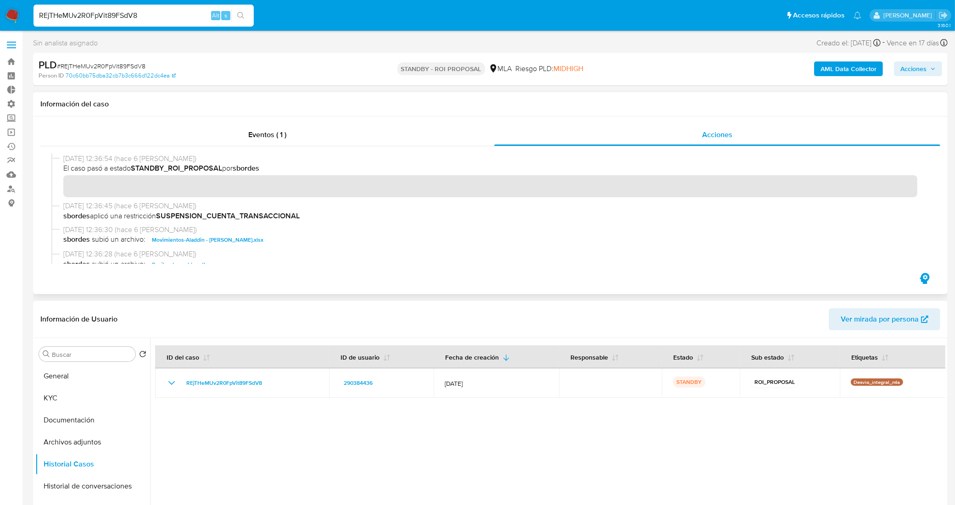
scroll to position [57, 0]
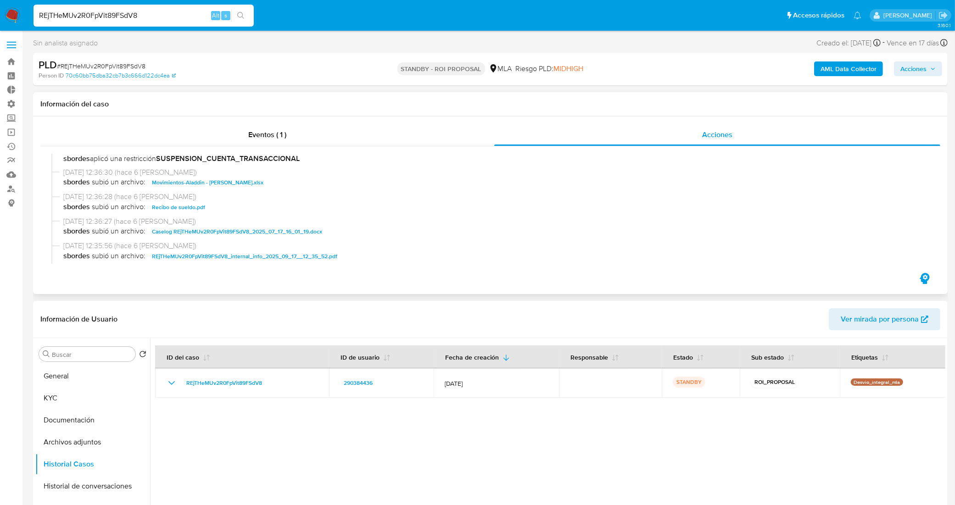
click at [201, 229] on span "Caselog REjTHeMUv2R0FpVit89FSdV8_2025_07_17_16_01_19.docx" at bounding box center [237, 231] width 170 height 11
drag, startPoint x: 145, startPoint y: 9, endPoint x: 0, endPoint y: 26, distance: 146.0
click at [0, 26] on nav "Pausado Ver notificaciones REjTHeMUv2R0FpVit89FSdV8 Alt s Accesos rápidos Presi…" at bounding box center [477, 15] width 955 height 31
paste input "NhL1BB6QmQz15TKgaAWStCvW"
type input "NhL1BB6QmQz15TKgaAWStCvW"
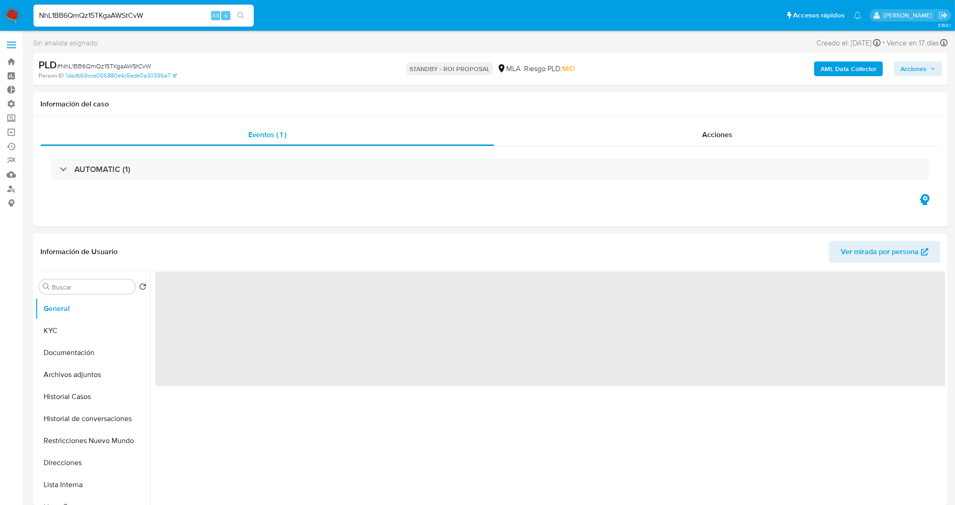
select select "10"
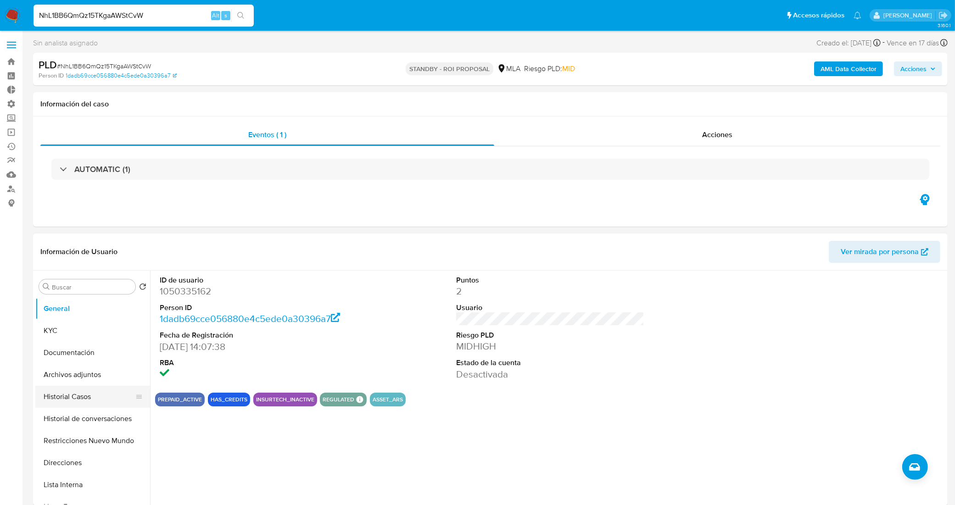
click at [70, 402] on button "Historial Casos" at bounding box center [88, 397] width 107 height 22
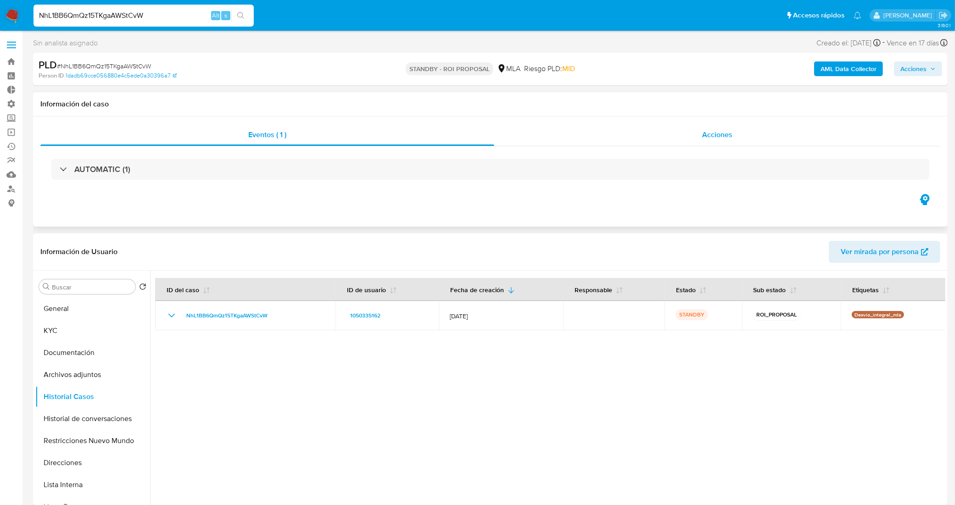
click at [632, 135] on div "Acciones" at bounding box center [717, 135] width 446 height 22
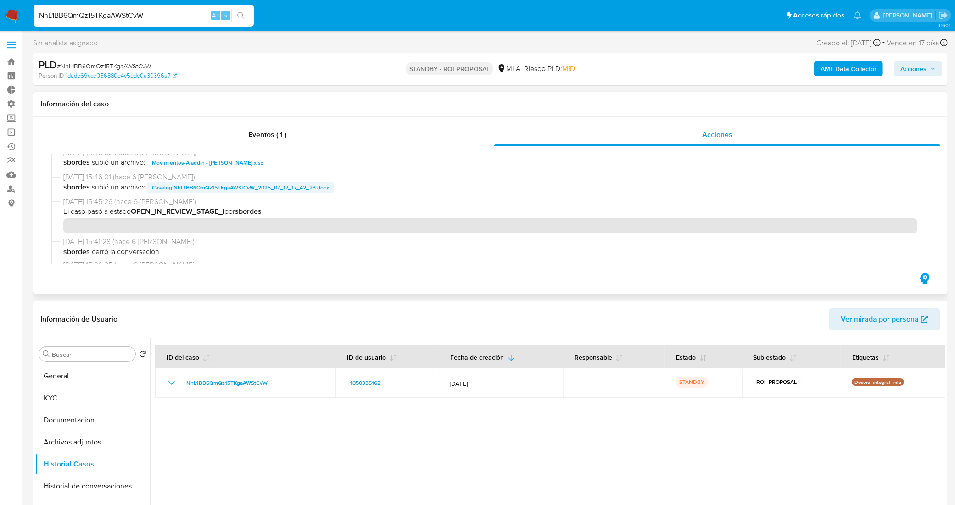
scroll to position [57, 0]
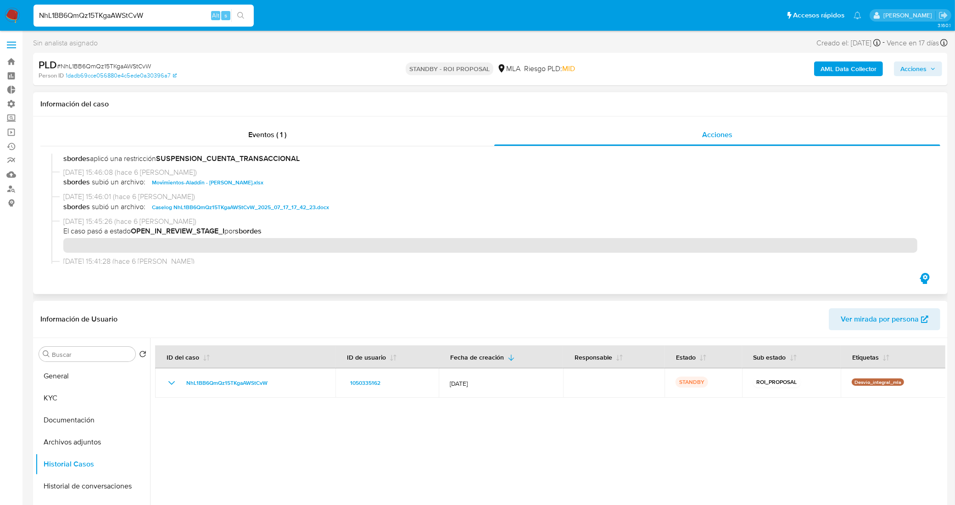
click at [203, 207] on span "Caselog NhL1BB6QmQz15TKgaAWStCvW_2025_07_17_17_42_23.docx" at bounding box center [240, 207] width 177 height 11
click at [57, 400] on button "KYC" at bounding box center [88, 398] width 107 height 22
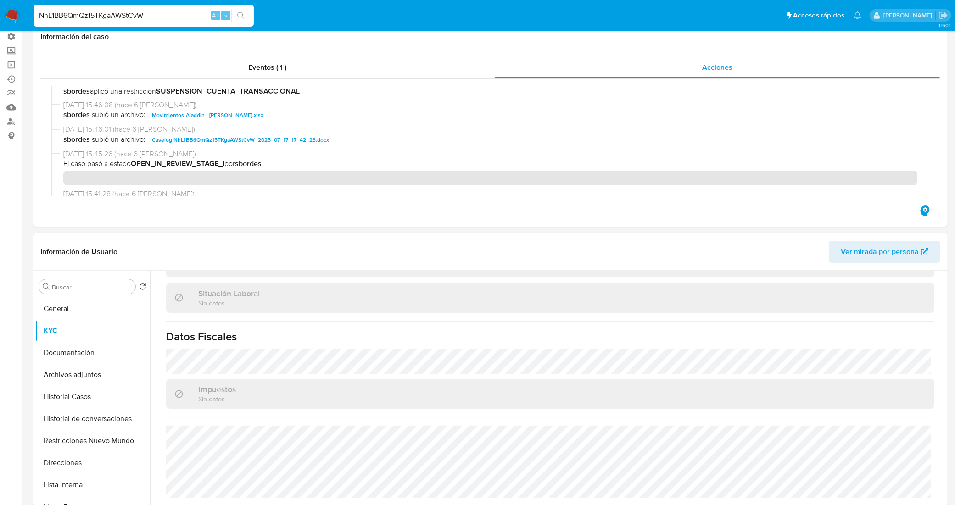
scroll to position [172, 0]
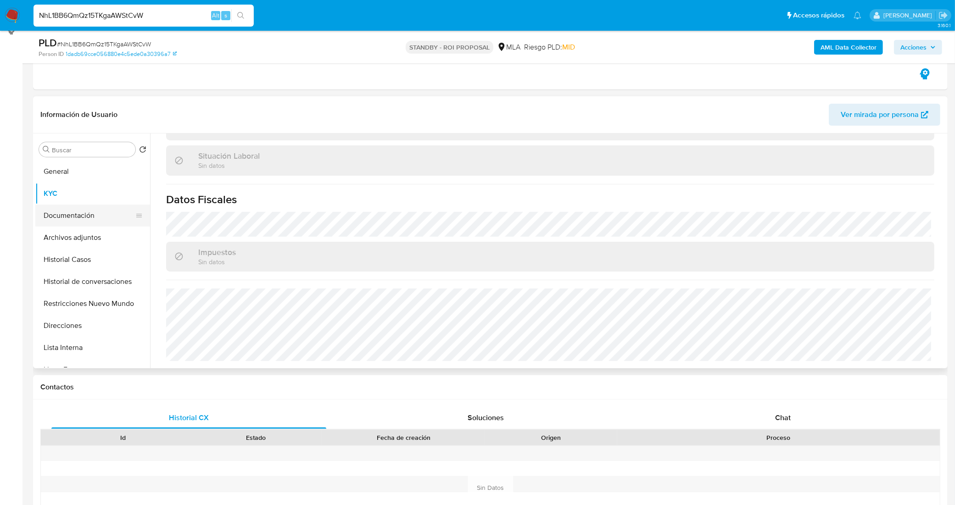
click at [70, 223] on button "Documentación" at bounding box center [88, 216] width 107 height 22
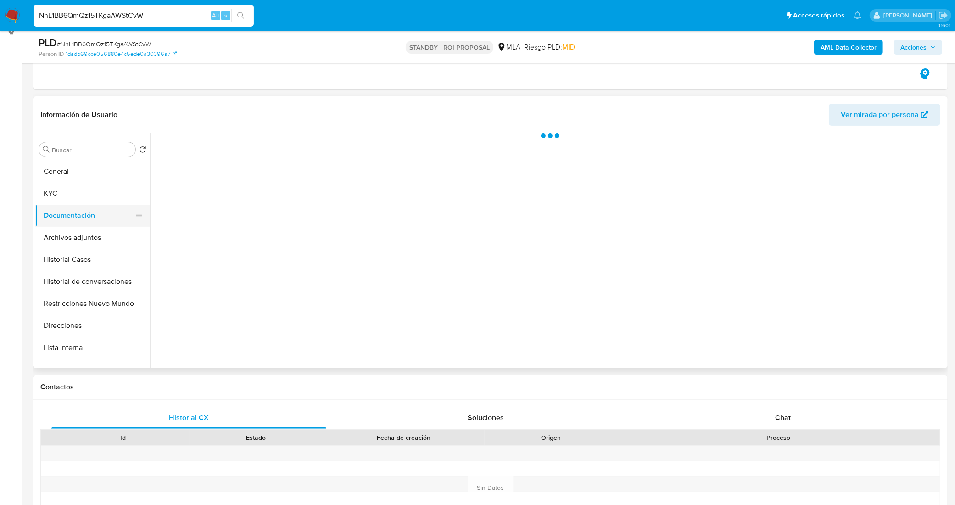
scroll to position [0, 0]
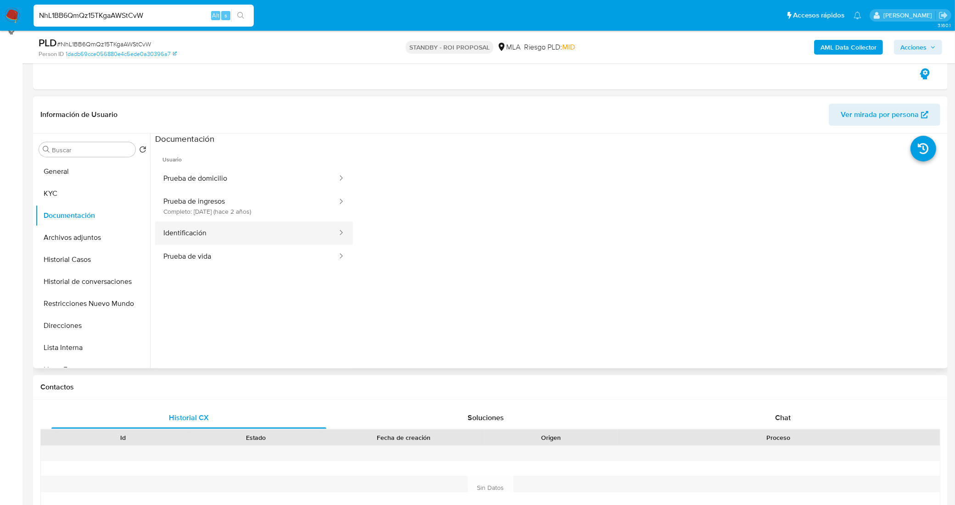
click at [257, 232] on button "Identificación" at bounding box center [246, 233] width 183 height 23
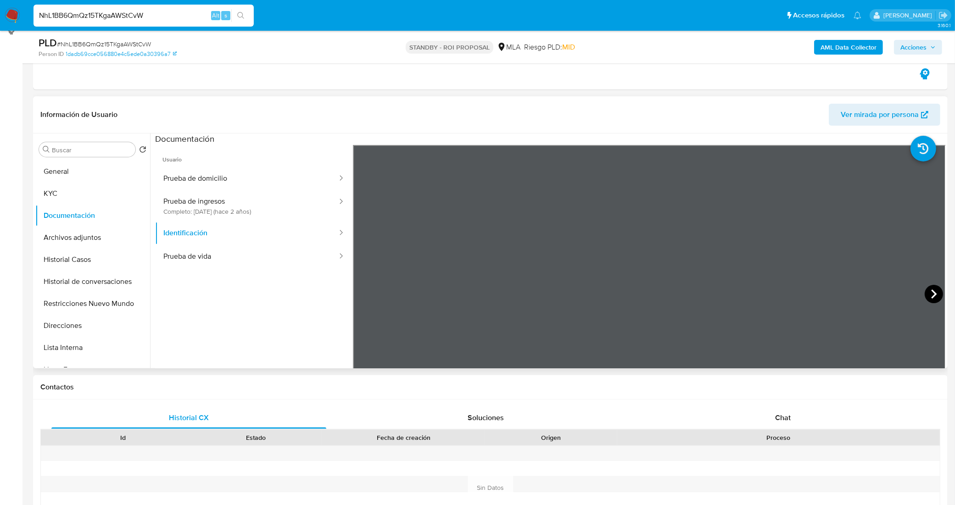
click at [931, 291] on icon at bounding box center [934, 294] width 18 height 18
click at [366, 292] on icon at bounding box center [364, 294] width 18 height 18
click at [255, 258] on button "Prueba de vida" at bounding box center [246, 256] width 183 height 23
click at [72, 191] on button "KYC" at bounding box center [88, 194] width 107 height 22
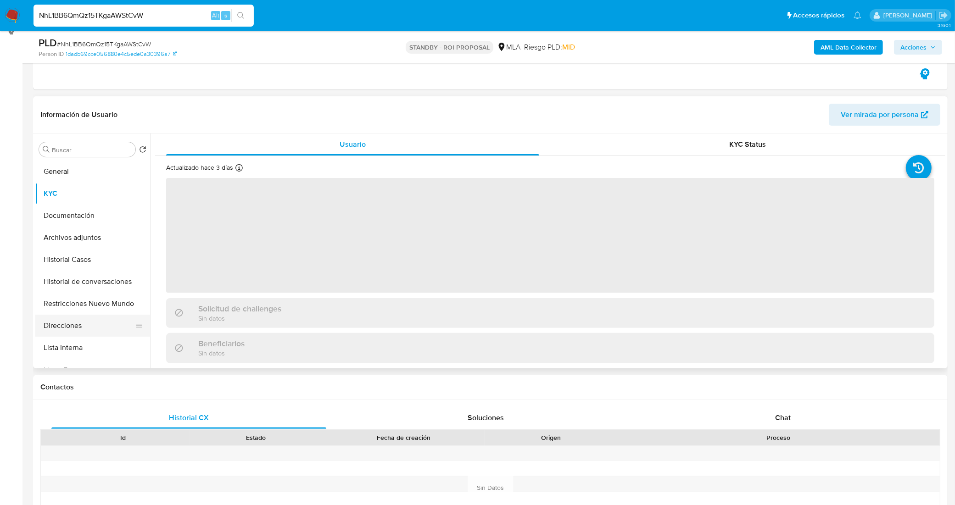
click at [95, 322] on button "Direcciones" at bounding box center [88, 326] width 107 height 22
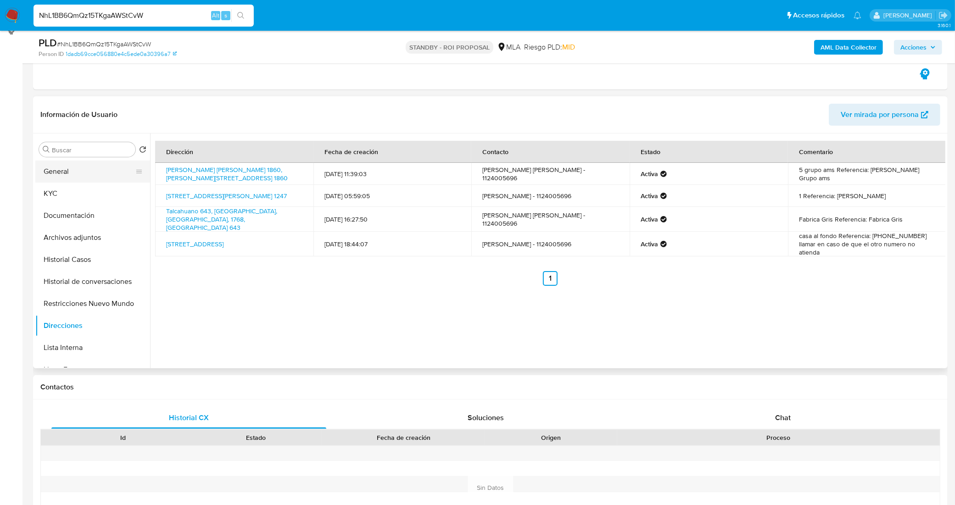
click at [91, 166] on button "General" at bounding box center [88, 172] width 107 height 22
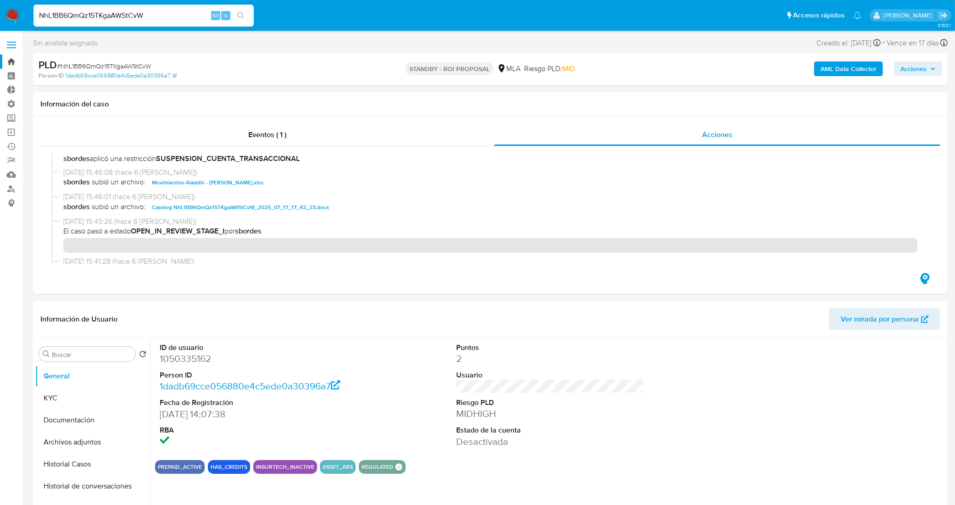
click at [7, 60] on link "Bandeja" at bounding box center [54, 62] width 109 height 14
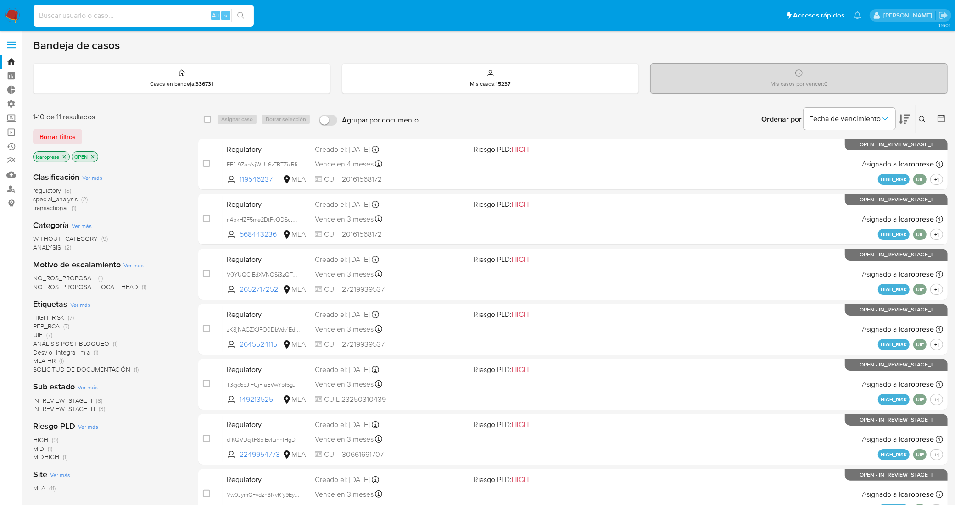
click at [170, 18] on input at bounding box center [143, 16] width 220 height 12
paste input "TX75q0JeHhIie8jBXVxSKMJb"
type input "TX75q0JeHhIie8jBXVxSKMJb"
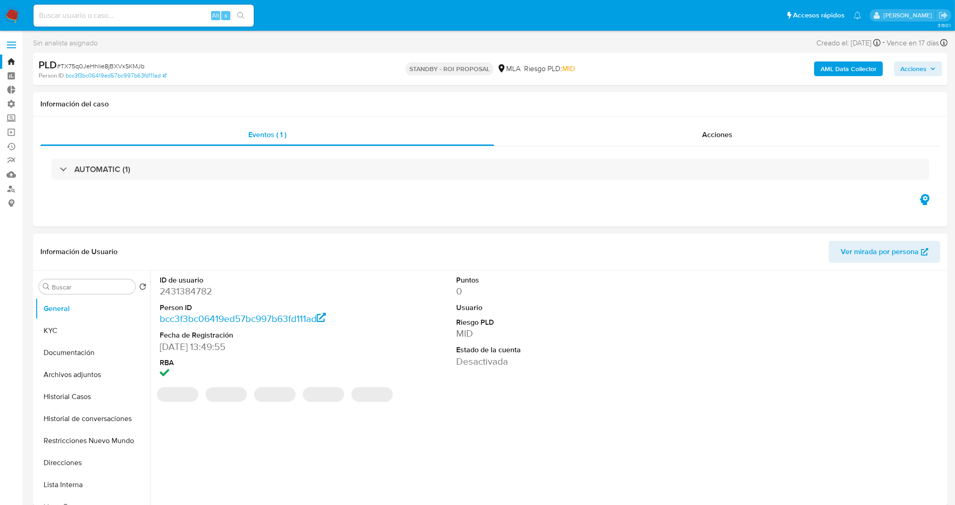
select select "10"
click at [631, 134] on div "Acciones" at bounding box center [717, 135] width 446 height 22
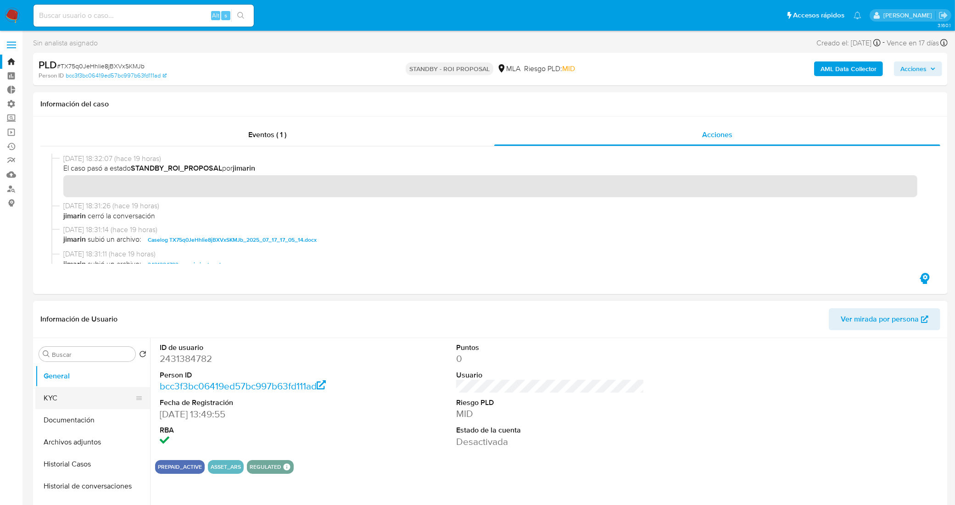
click at [97, 396] on button "KYC" at bounding box center [88, 398] width 107 height 22
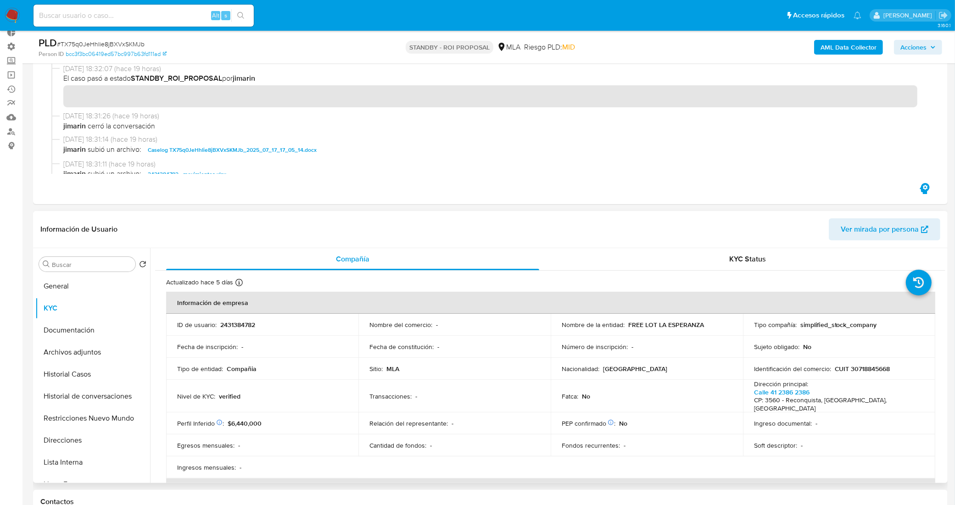
click at [863, 368] on p "CUIT 30718845668" at bounding box center [863, 369] width 56 height 8
copy p "30718845668"
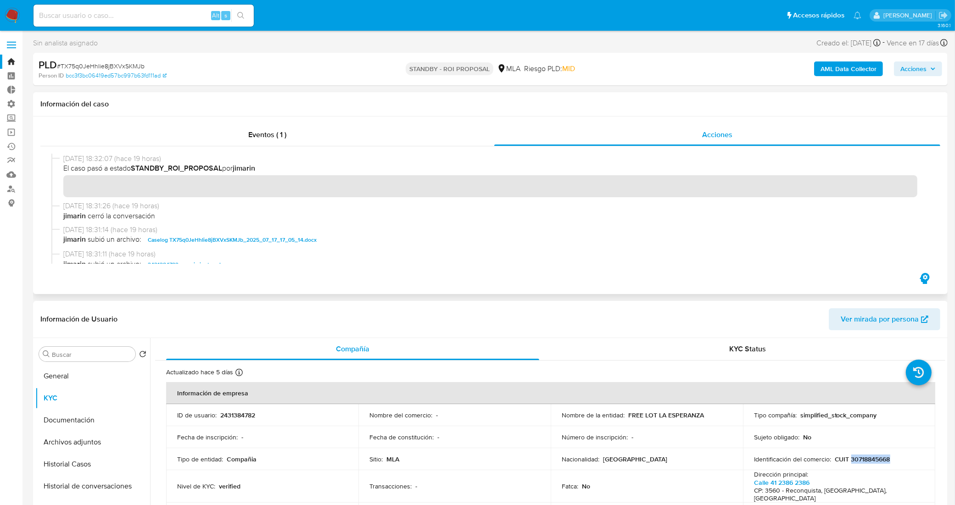
click at [235, 235] on span "Caselog TX75q0JeHhIie8jBXVxSKMJb_2025_07_17_17_05_14.docx" at bounding box center [232, 239] width 169 height 11
click at [86, 425] on button "Documentación" at bounding box center [88, 420] width 107 height 22
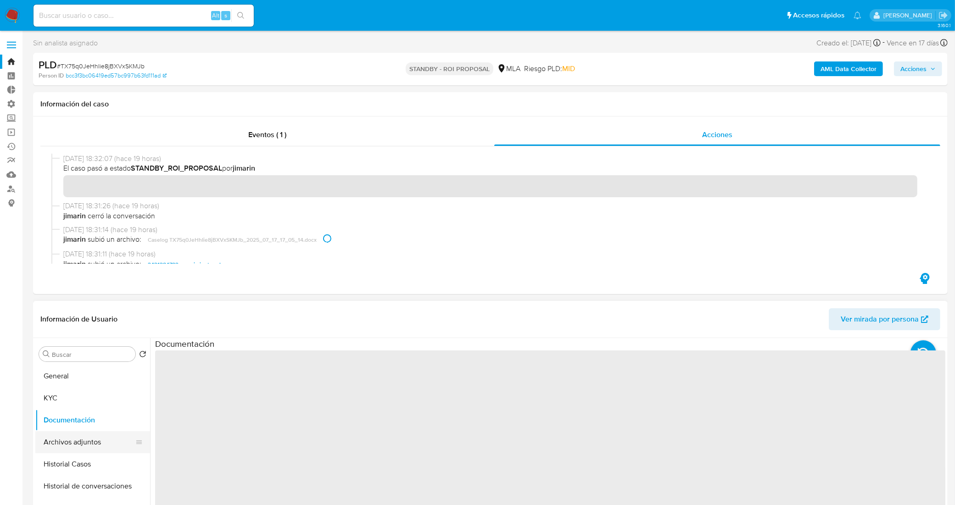
click at [89, 438] on button "Archivos adjuntos" at bounding box center [88, 442] width 107 height 22
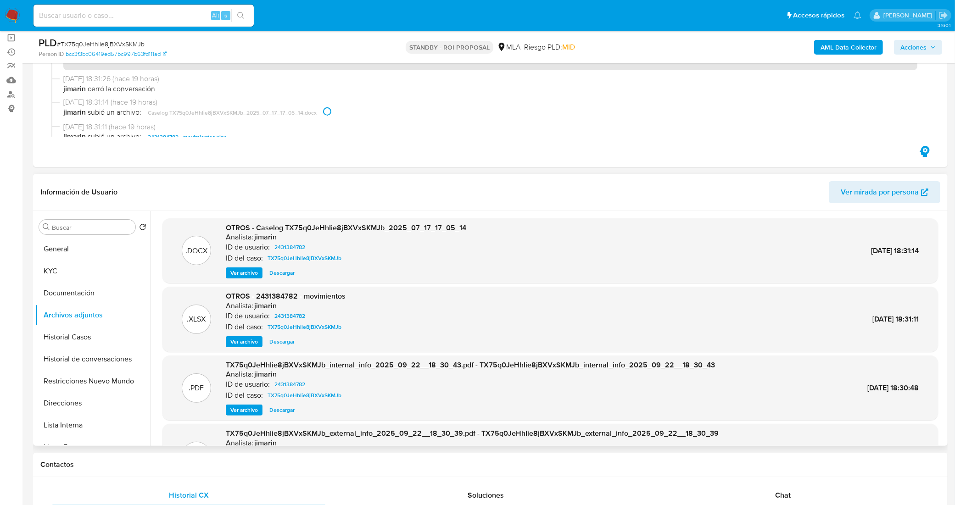
scroll to position [115, 0]
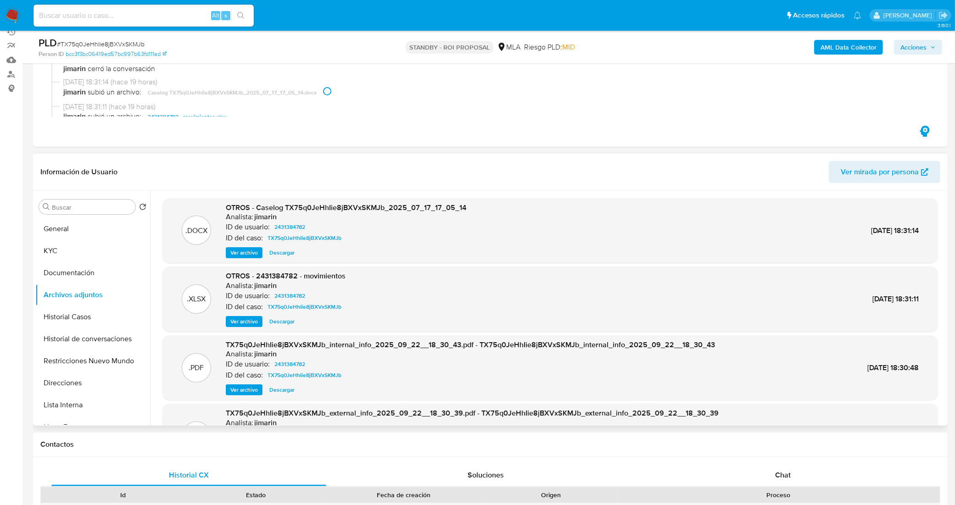
click at [280, 324] on span "Descargar" at bounding box center [281, 321] width 25 height 9
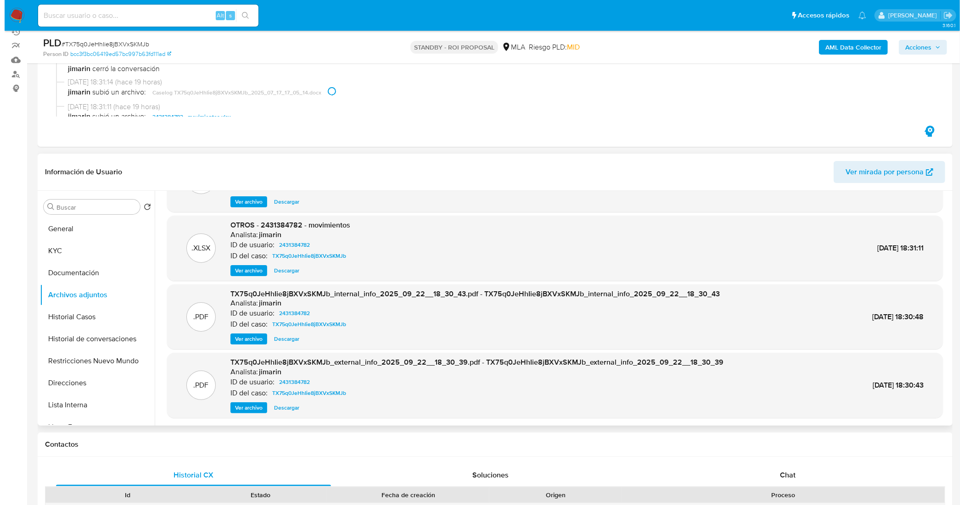
scroll to position [0, 0]
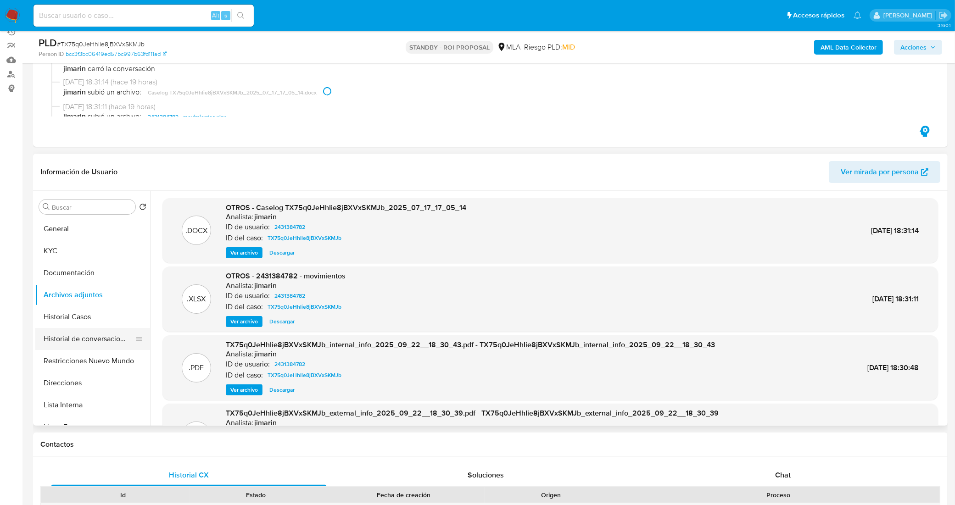
click at [70, 341] on button "Historial de conversaciones" at bounding box center [88, 339] width 107 height 22
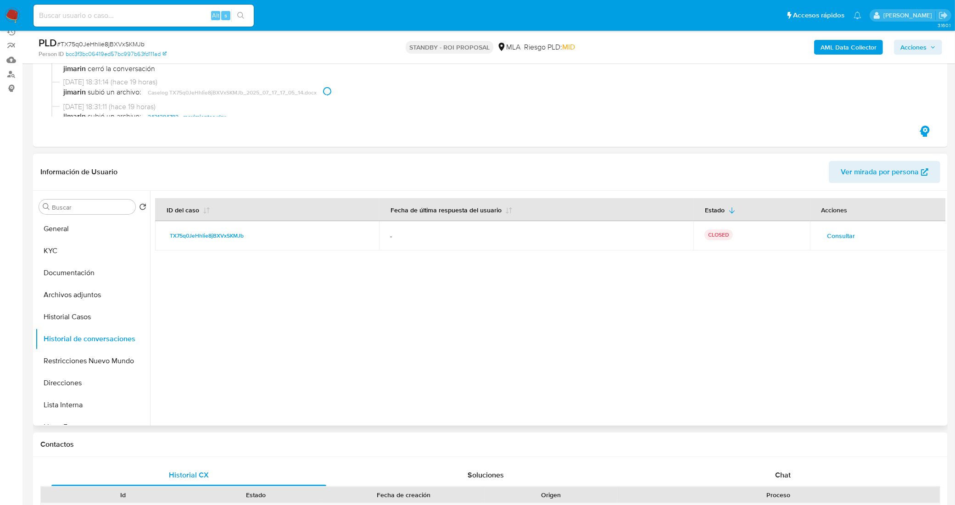
click at [837, 237] on span "Consultar" at bounding box center [841, 235] width 28 height 13
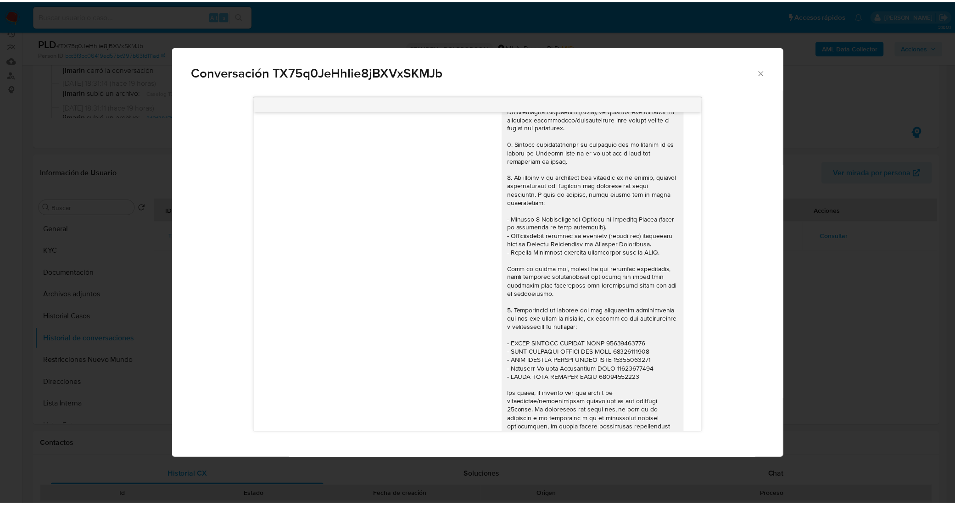
scroll to position [811, 0]
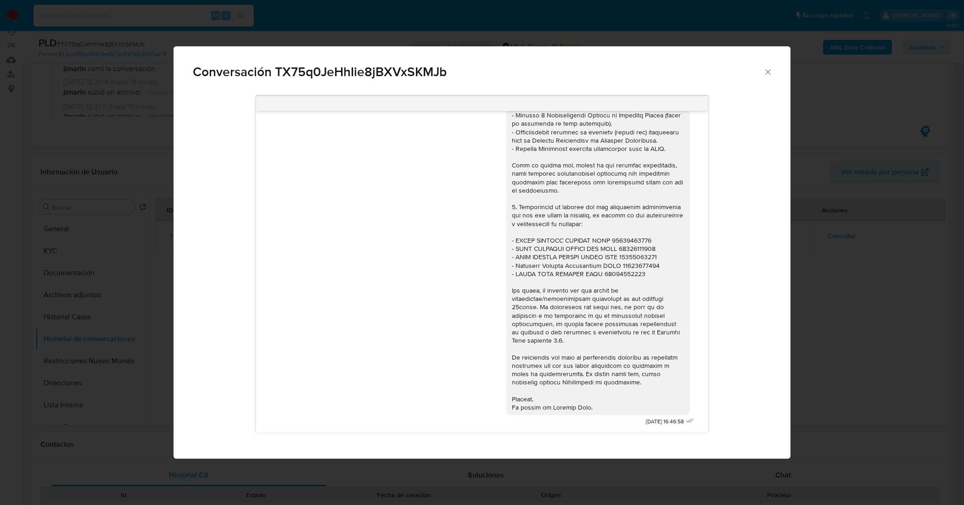
click at [769, 71] on icon "Cerrar" at bounding box center [767, 71] width 9 height 9
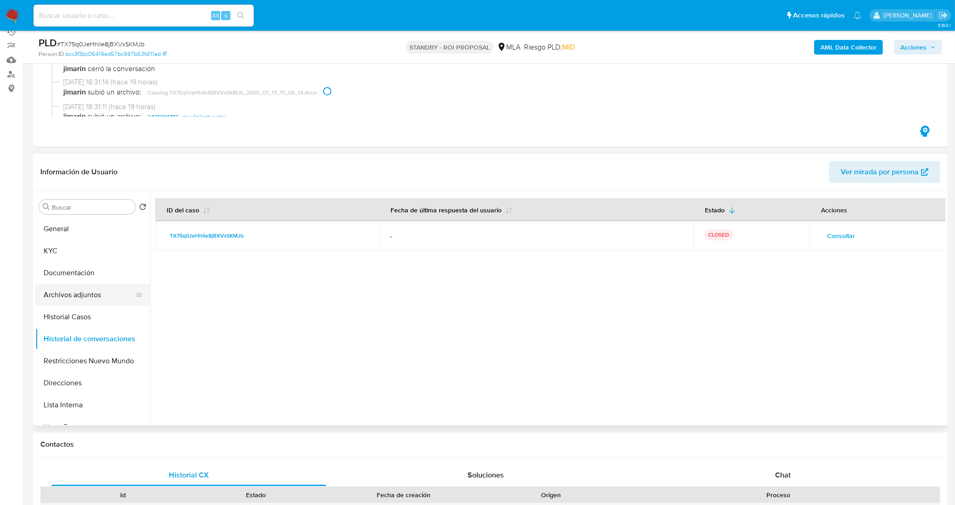
click at [77, 300] on button "Archivos adjuntos" at bounding box center [88, 295] width 107 height 22
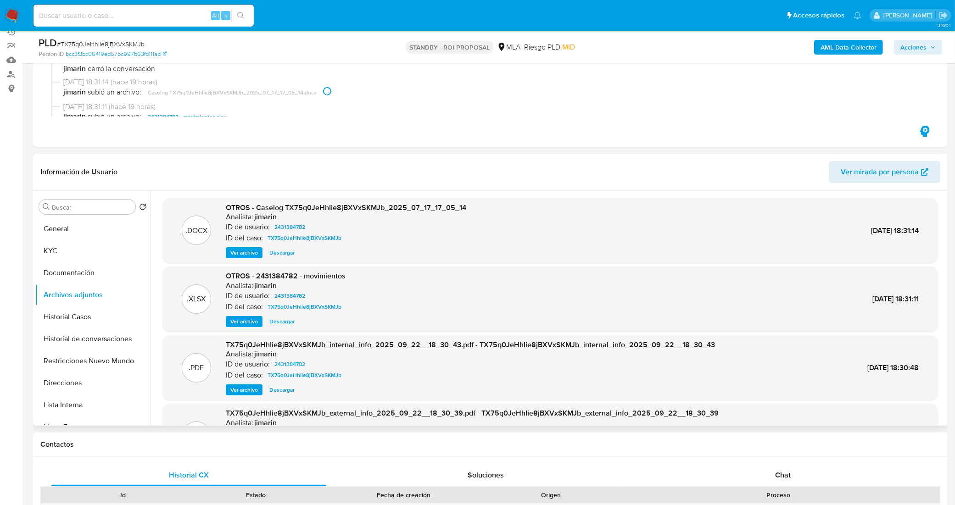
click at [276, 255] on span "Descargar" at bounding box center [281, 252] width 25 height 9
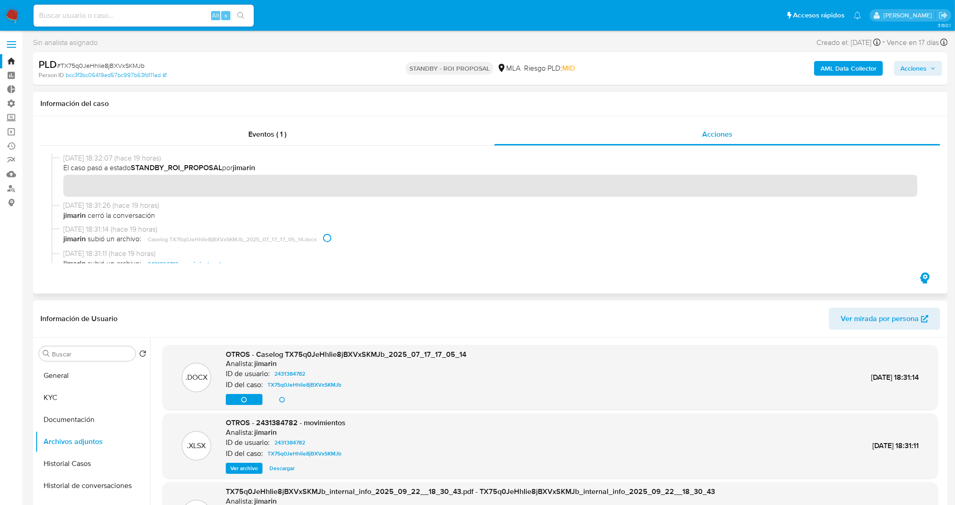
scroll to position [0, 0]
click at [273, 138] on span "Eventos ( 1 )" at bounding box center [267, 134] width 38 height 11
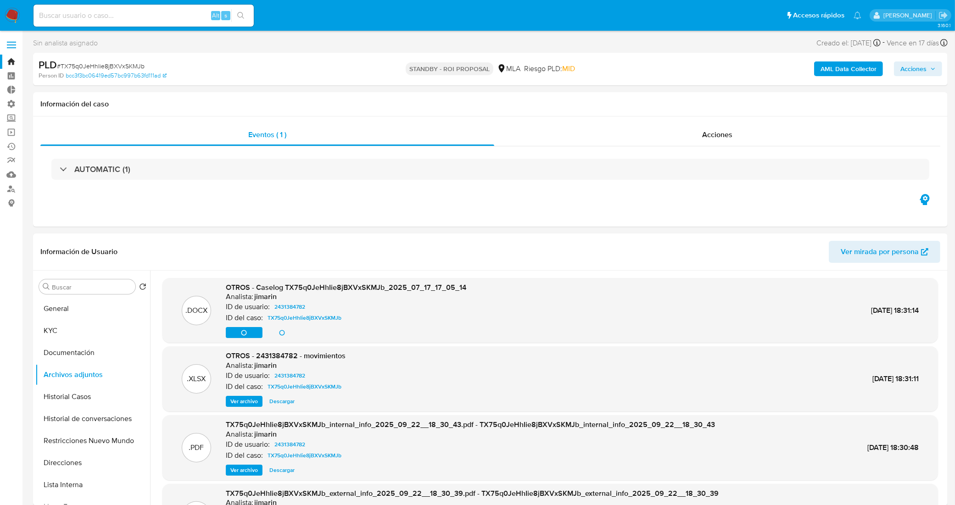
click at [290, 178] on div "AUTOMATIC (1)" at bounding box center [490, 169] width 878 height 21
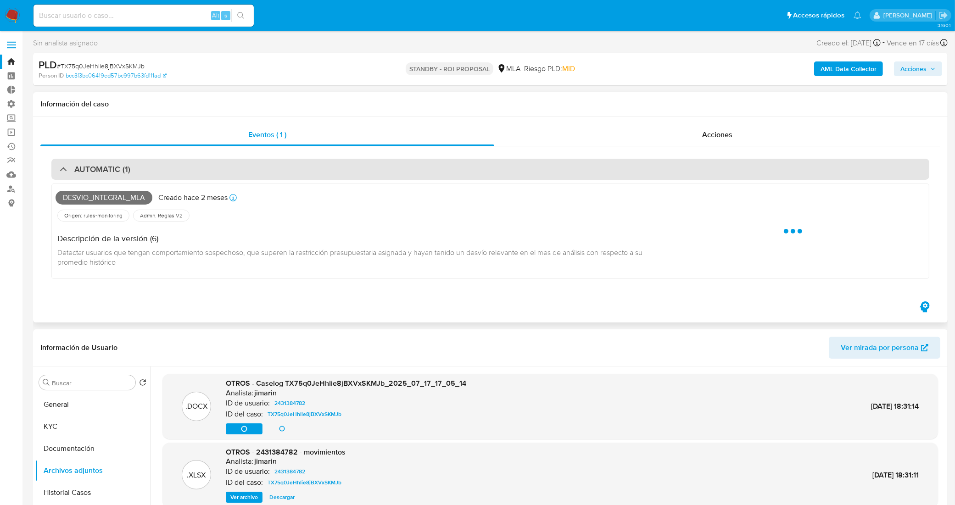
click at [297, 170] on div "AUTOMATIC (1)" at bounding box center [490, 169] width 878 height 21
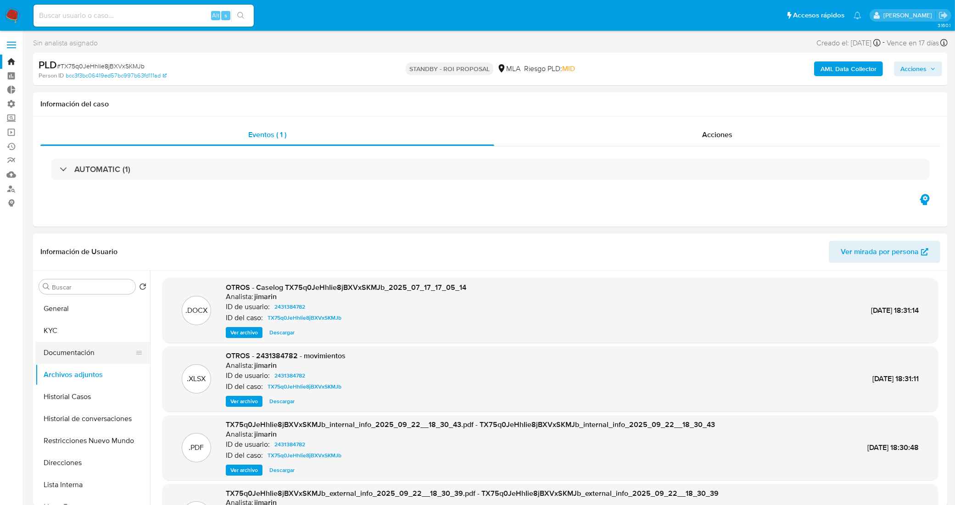
click at [83, 346] on button "Documentación" at bounding box center [88, 353] width 107 height 22
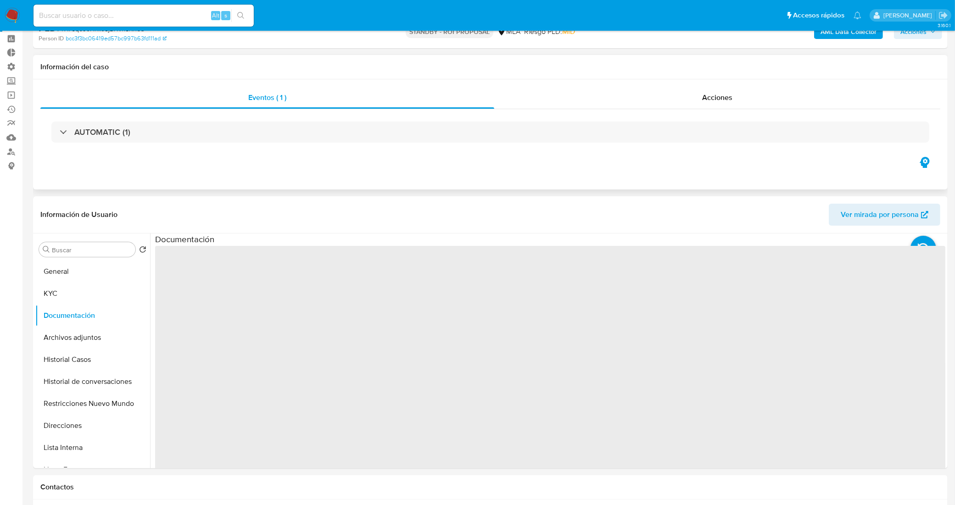
scroll to position [57, 0]
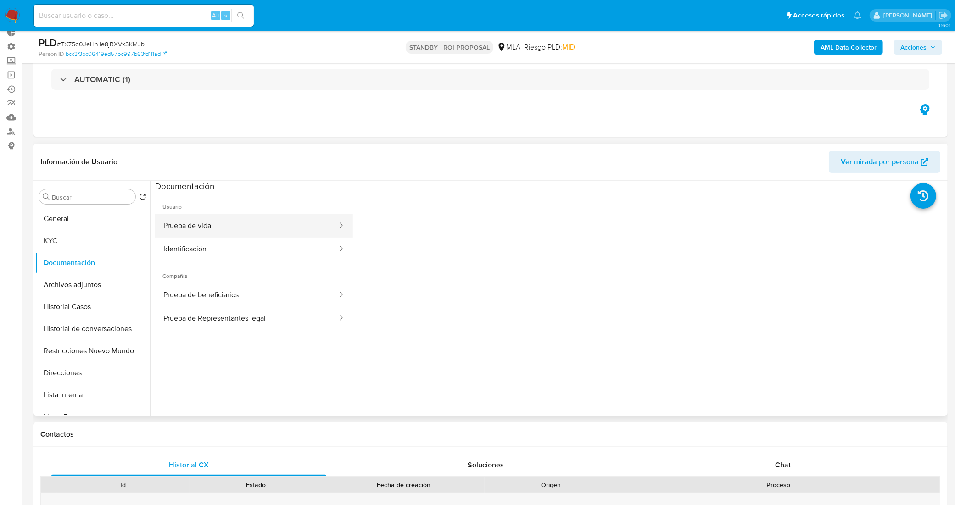
click at [246, 232] on button "Prueba de vida" at bounding box center [246, 225] width 183 height 23
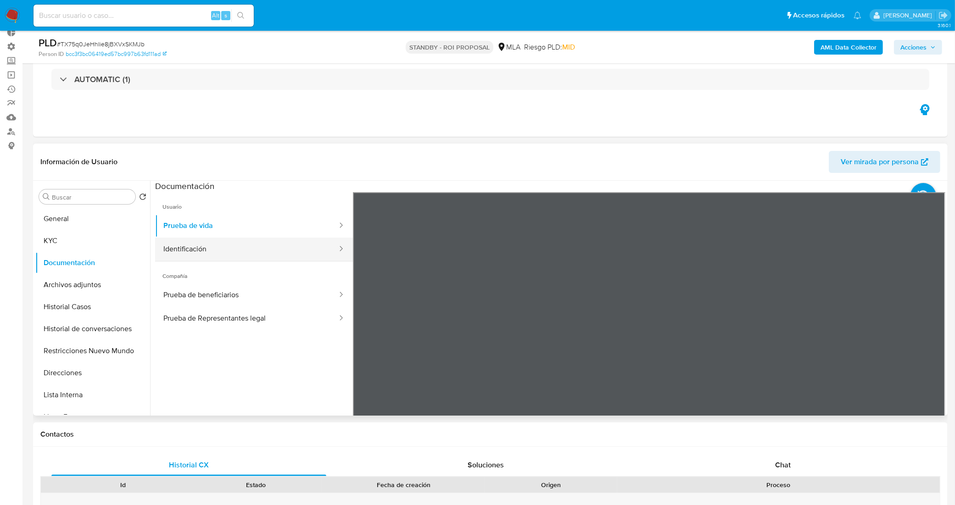
click at [227, 249] on button "Identificación" at bounding box center [246, 249] width 183 height 23
click at [229, 267] on span "Compañía" at bounding box center [254, 273] width 198 height 22
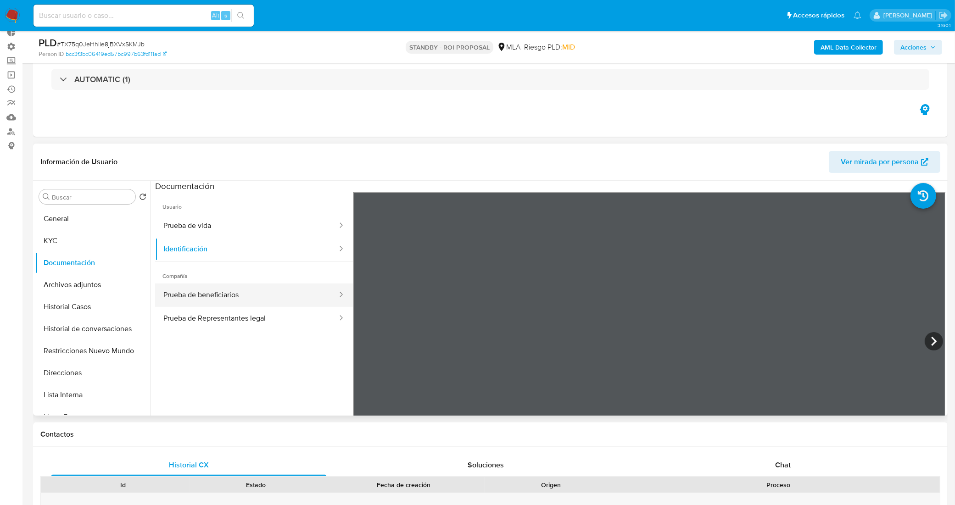
click at [243, 291] on button "Prueba de beneficiarios" at bounding box center [246, 295] width 183 height 23
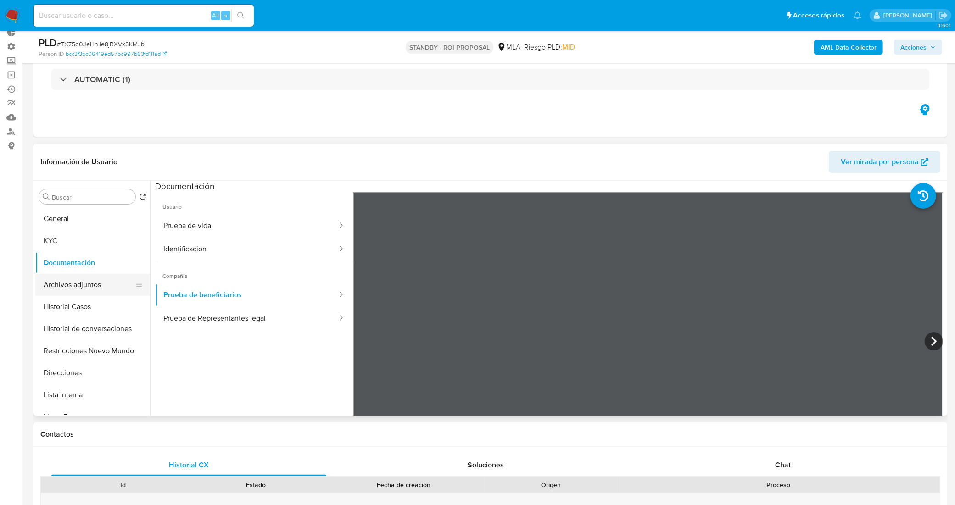
click at [104, 288] on button "Archivos adjuntos" at bounding box center [88, 285] width 107 height 22
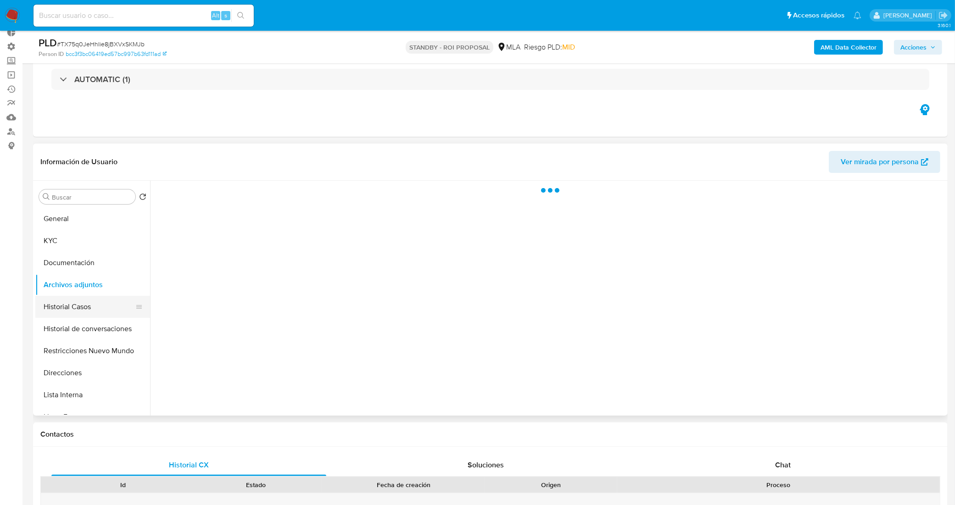
click at [102, 303] on button "Historial Casos" at bounding box center [88, 307] width 107 height 22
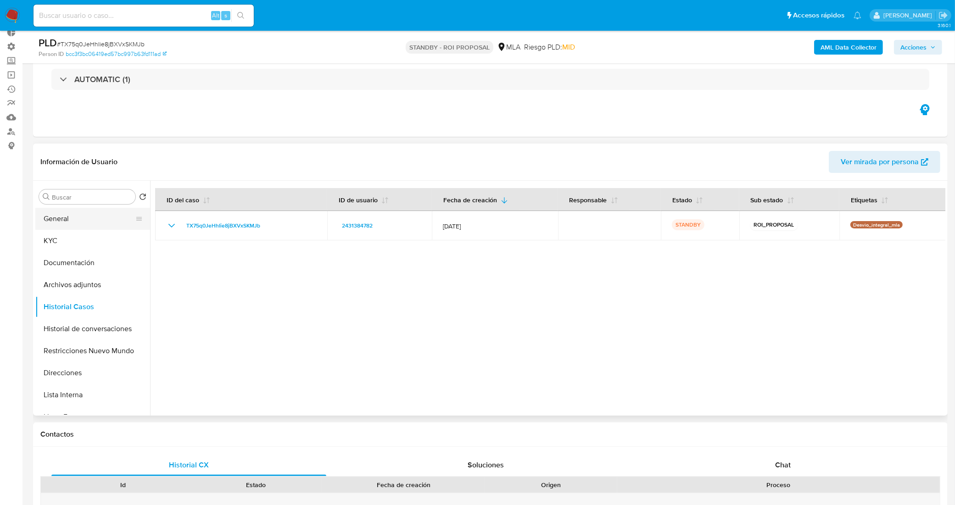
click at [95, 225] on button "General" at bounding box center [88, 219] width 107 height 22
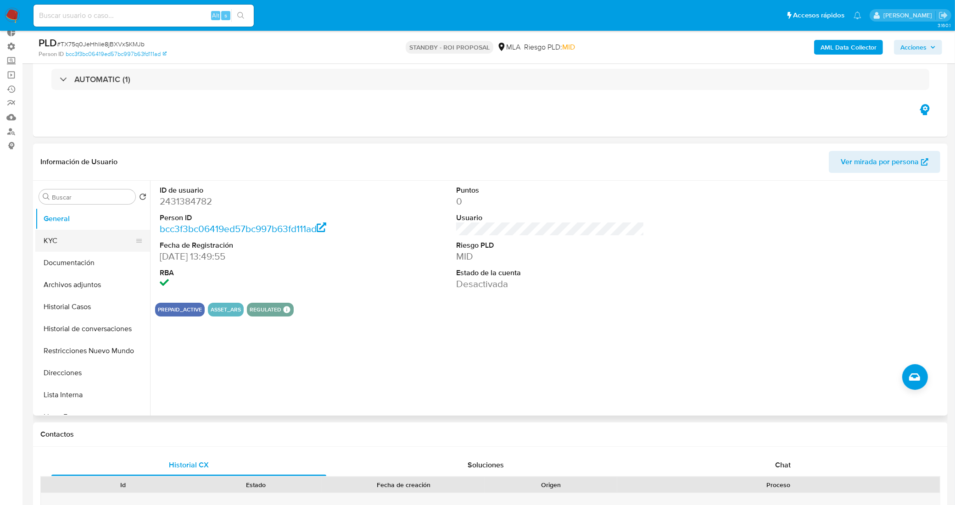
click at [80, 247] on button "KYC" at bounding box center [88, 241] width 107 height 22
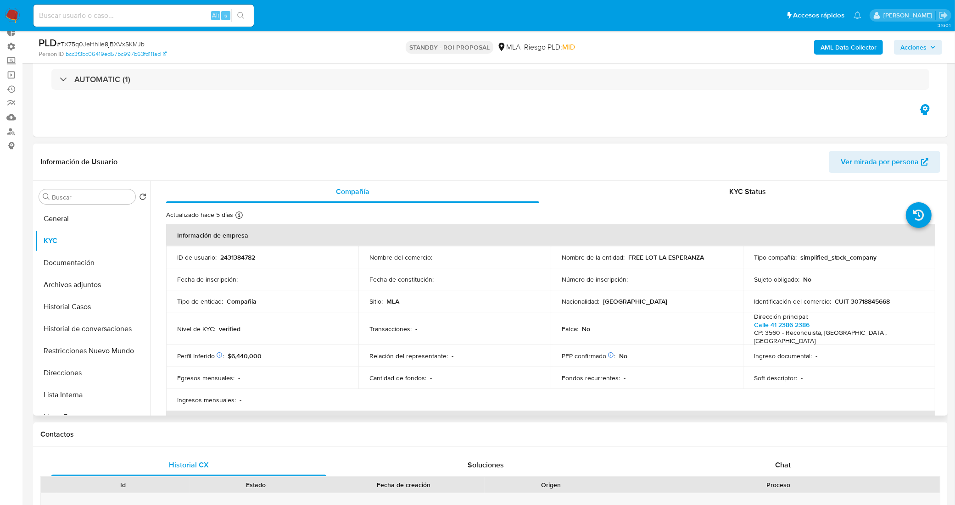
click at [230, 257] on p "2431384782" at bounding box center [237, 257] width 35 height 8
copy p "2431384782"
drag, startPoint x: 703, startPoint y: 260, endPoint x: 625, endPoint y: 257, distance: 78.5
click at [625, 257] on div "Nombre de la entidad : FREE LOT LA ESPERANZA" at bounding box center [647, 257] width 170 height 8
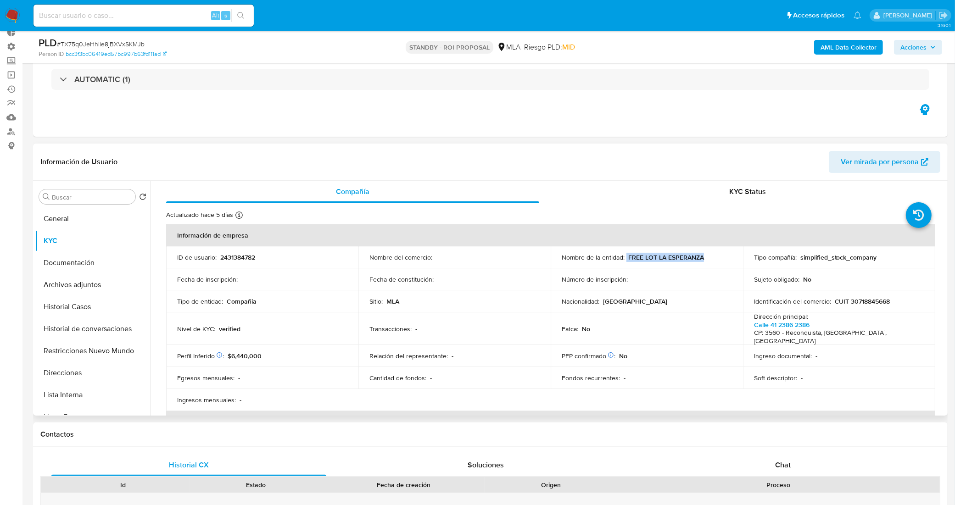
copy div "FREE LOT LA ESPERANZA"
click at [865, 298] on p "CUIT 30718845668" at bounding box center [863, 301] width 56 height 8
copy p "30718845668"
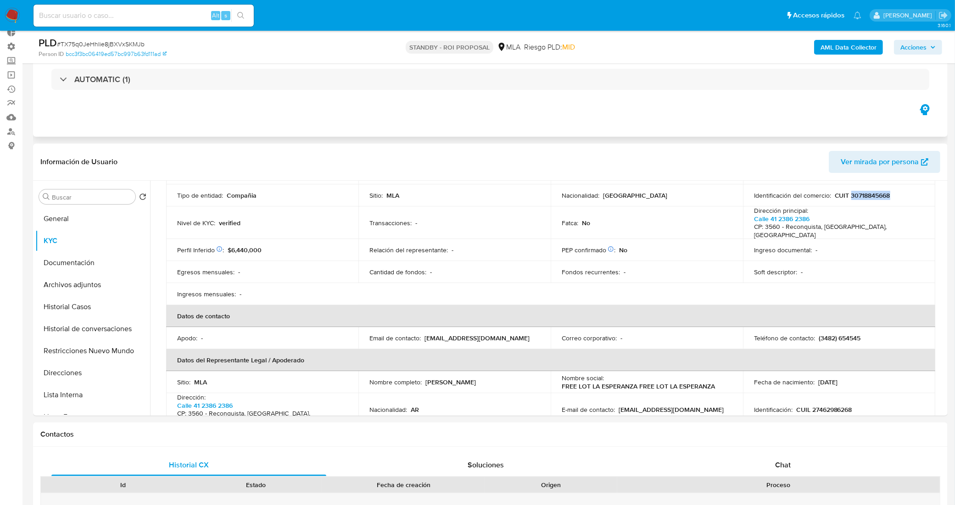
scroll to position [0, 0]
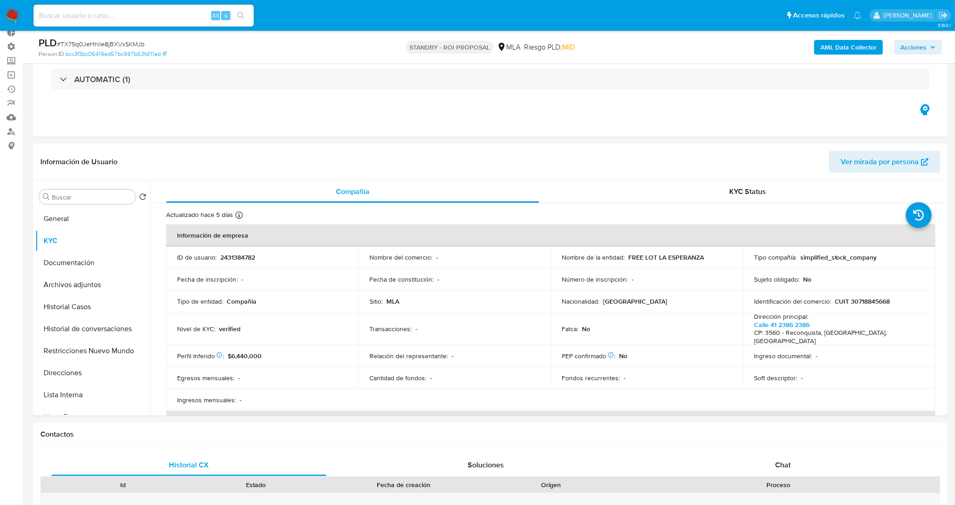
click at [134, 43] on span "# TX75q0JeHhIie8jBXVxSKMJb" at bounding box center [101, 43] width 88 height 9
copy span "TX75q0JeHhIie8jBXVxSKMJb"
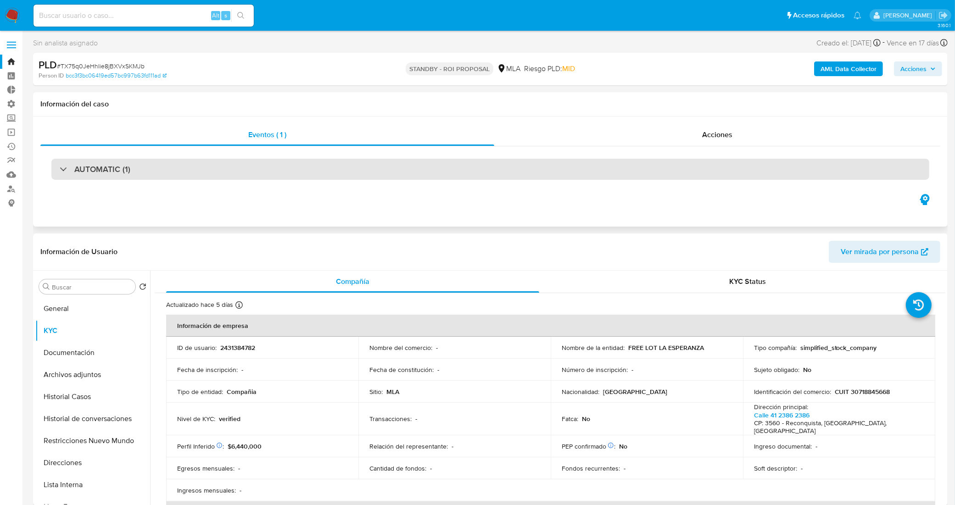
click at [283, 164] on div "AUTOMATIC (1)" at bounding box center [490, 169] width 878 height 21
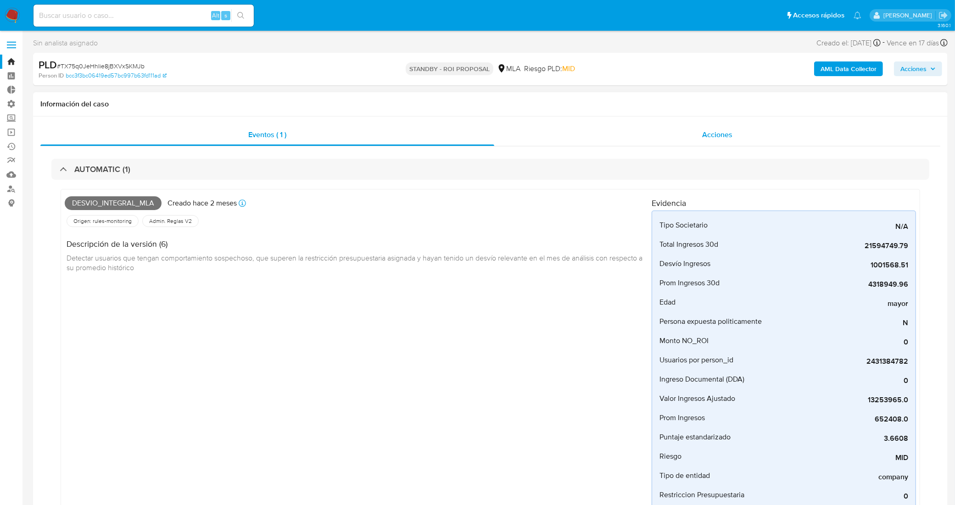
click at [567, 132] on div "Acciones" at bounding box center [717, 135] width 446 height 22
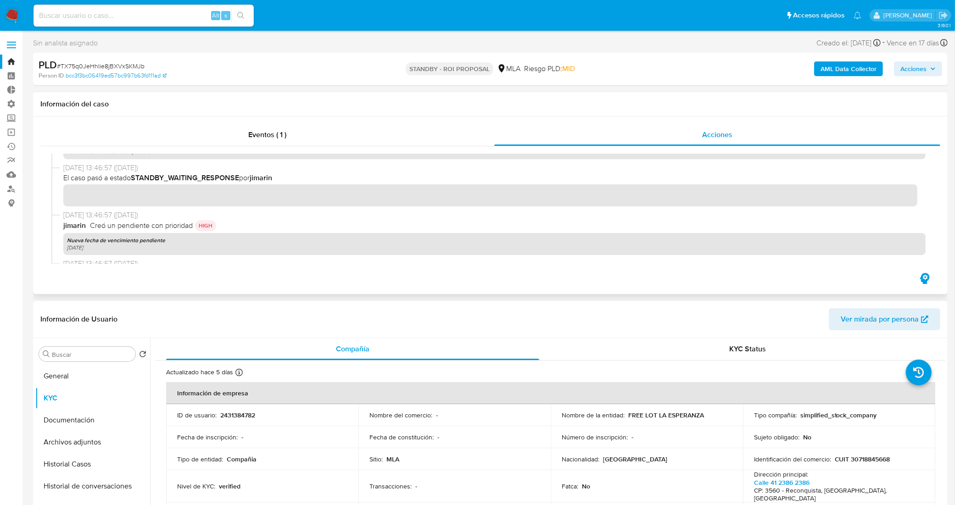
scroll to position [287, 0]
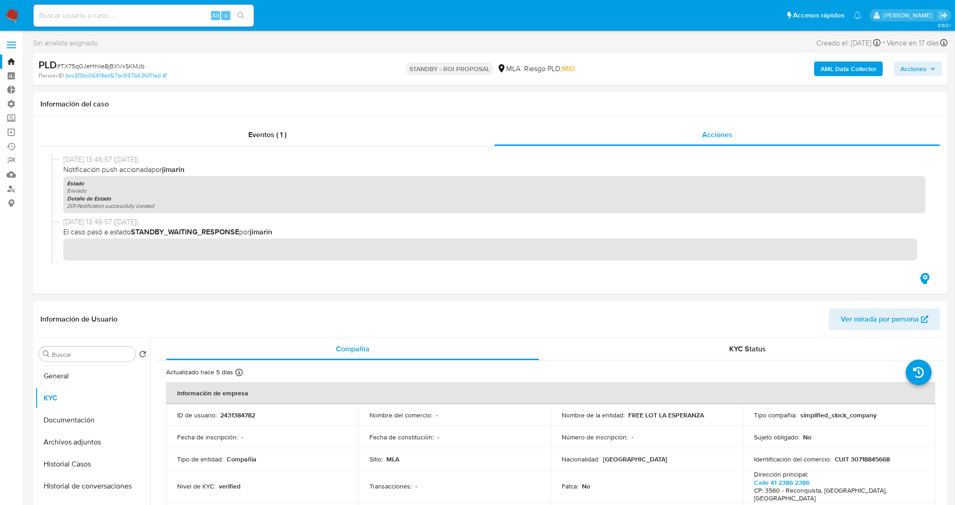
click at [7, 63] on link "Bandeja" at bounding box center [54, 62] width 109 height 14
